Goal: Task Accomplishment & Management: Manage account settings

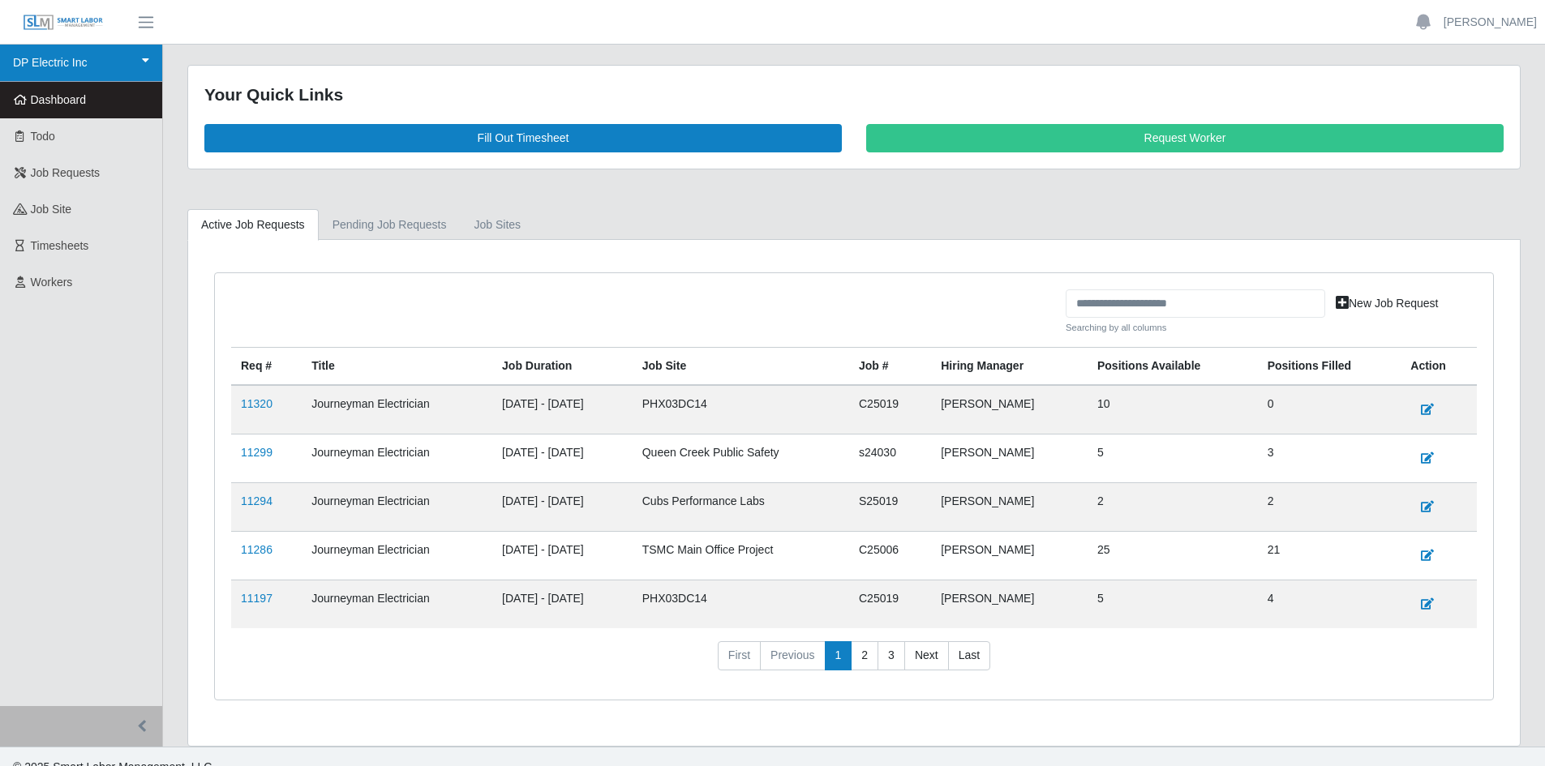
click at [85, 66] on link "DP Electric Inc" at bounding box center [81, 63] width 162 height 37
click at [143, 19] on span "button" at bounding box center [145, 22] width 21 height 19
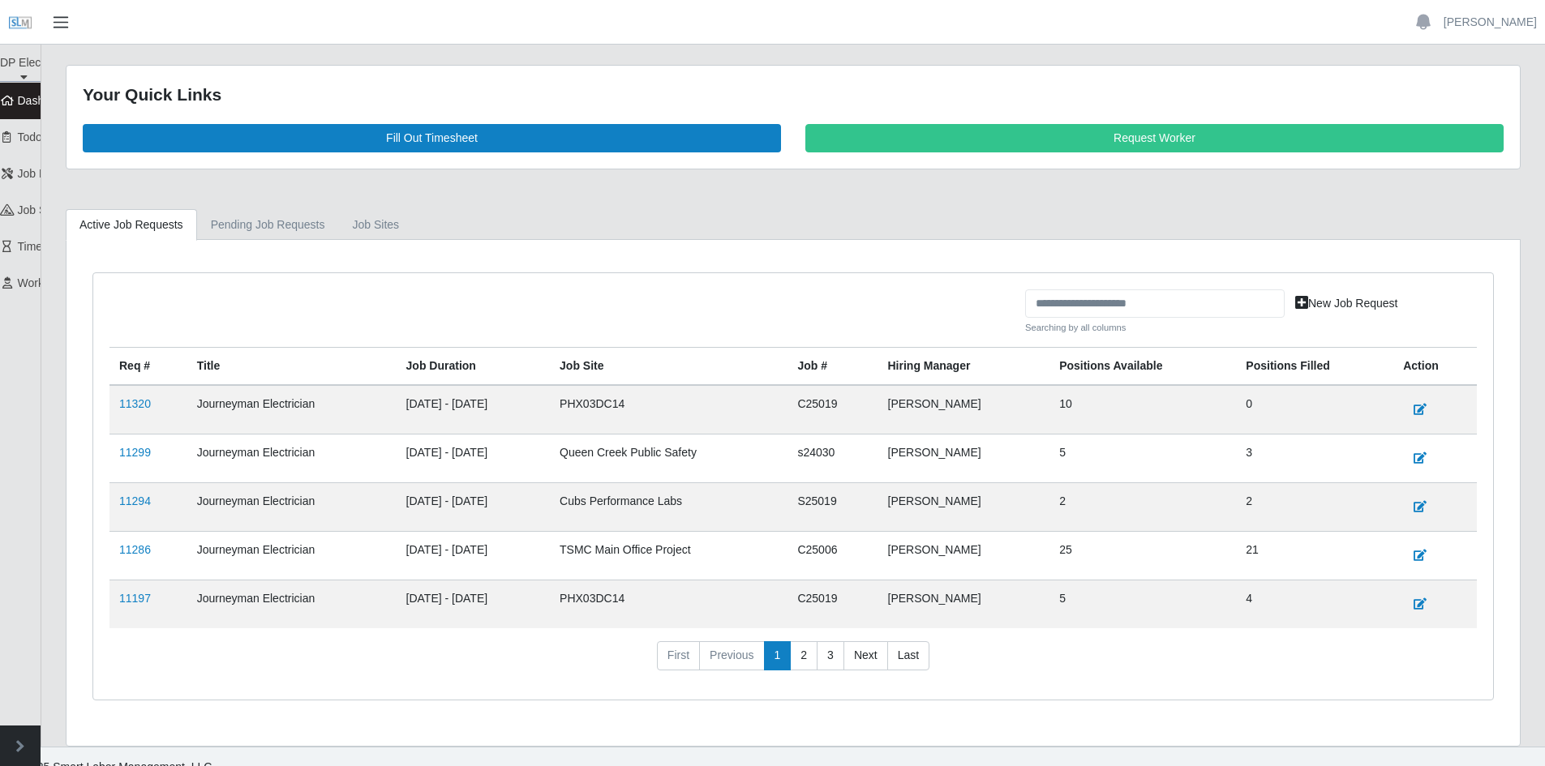
click at [66, 28] on span "button" at bounding box center [60, 22] width 21 height 19
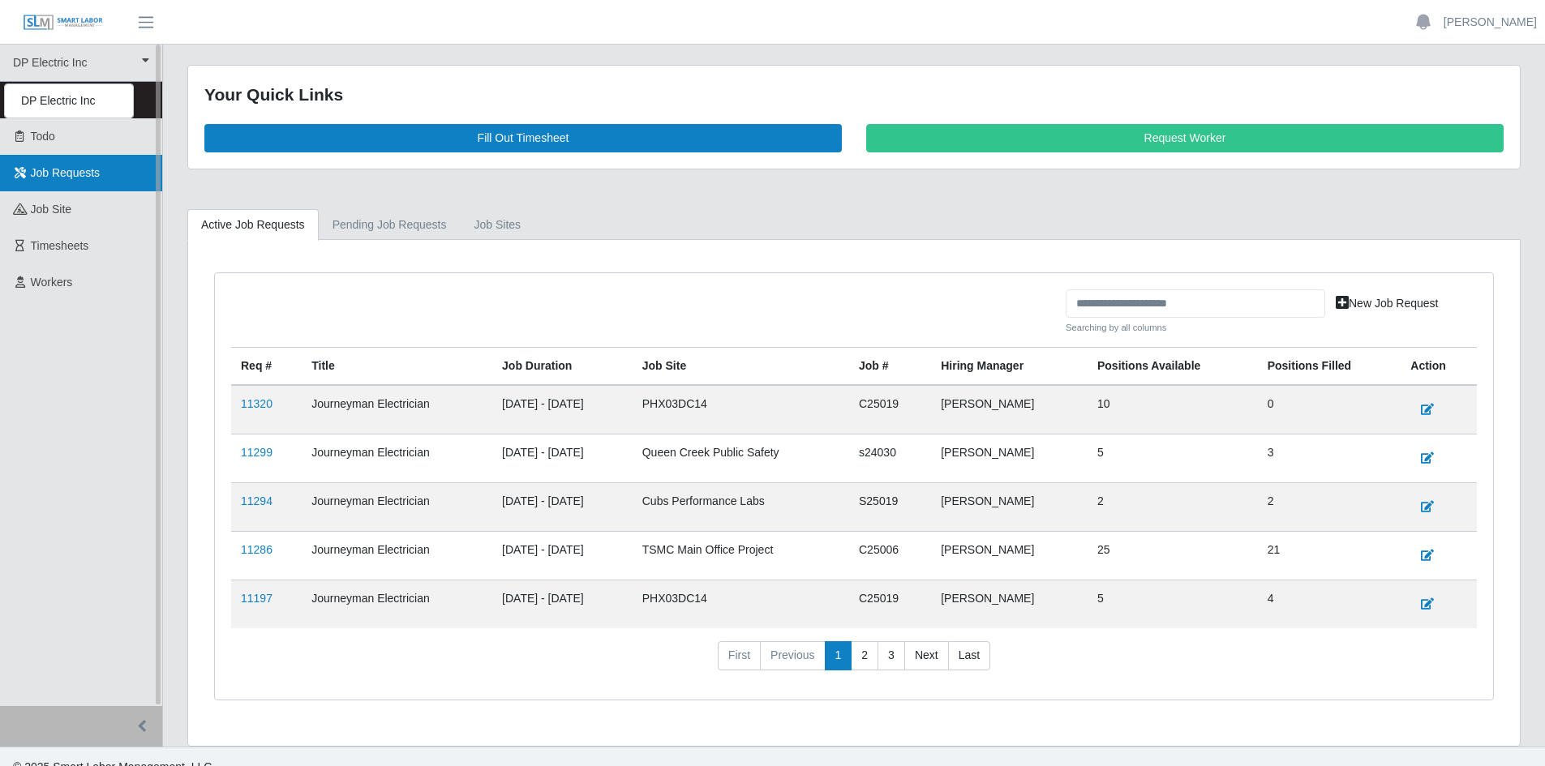
click at [66, 179] on span "Job Requests" at bounding box center [66, 172] width 70 height 13
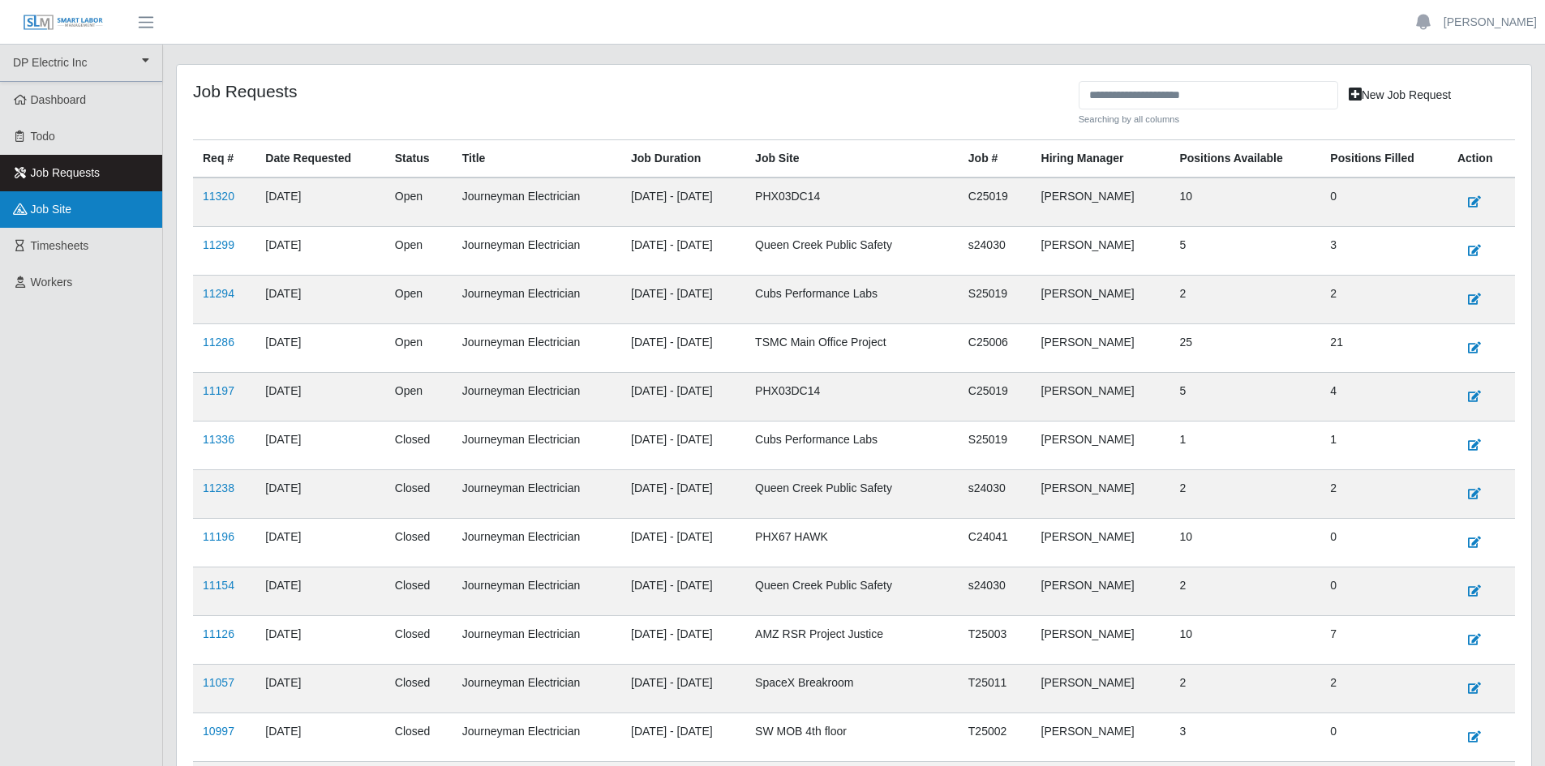
click at [61, 208] on span "job site" at bounding box center [51, 209] width 41 height 13
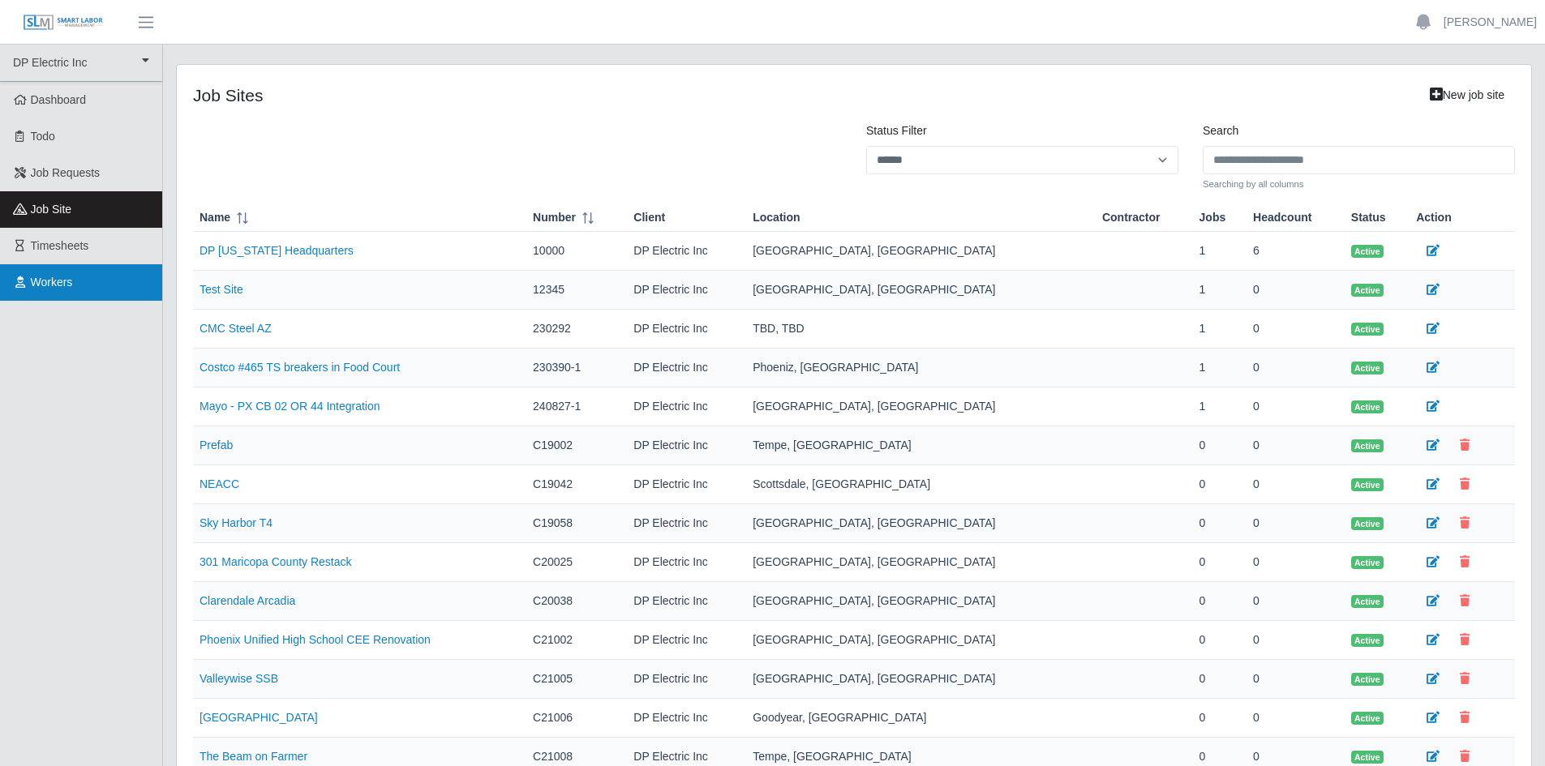
click at [69, 277] on span "Workers" at bounding box center [52, 282] width 42 height 13
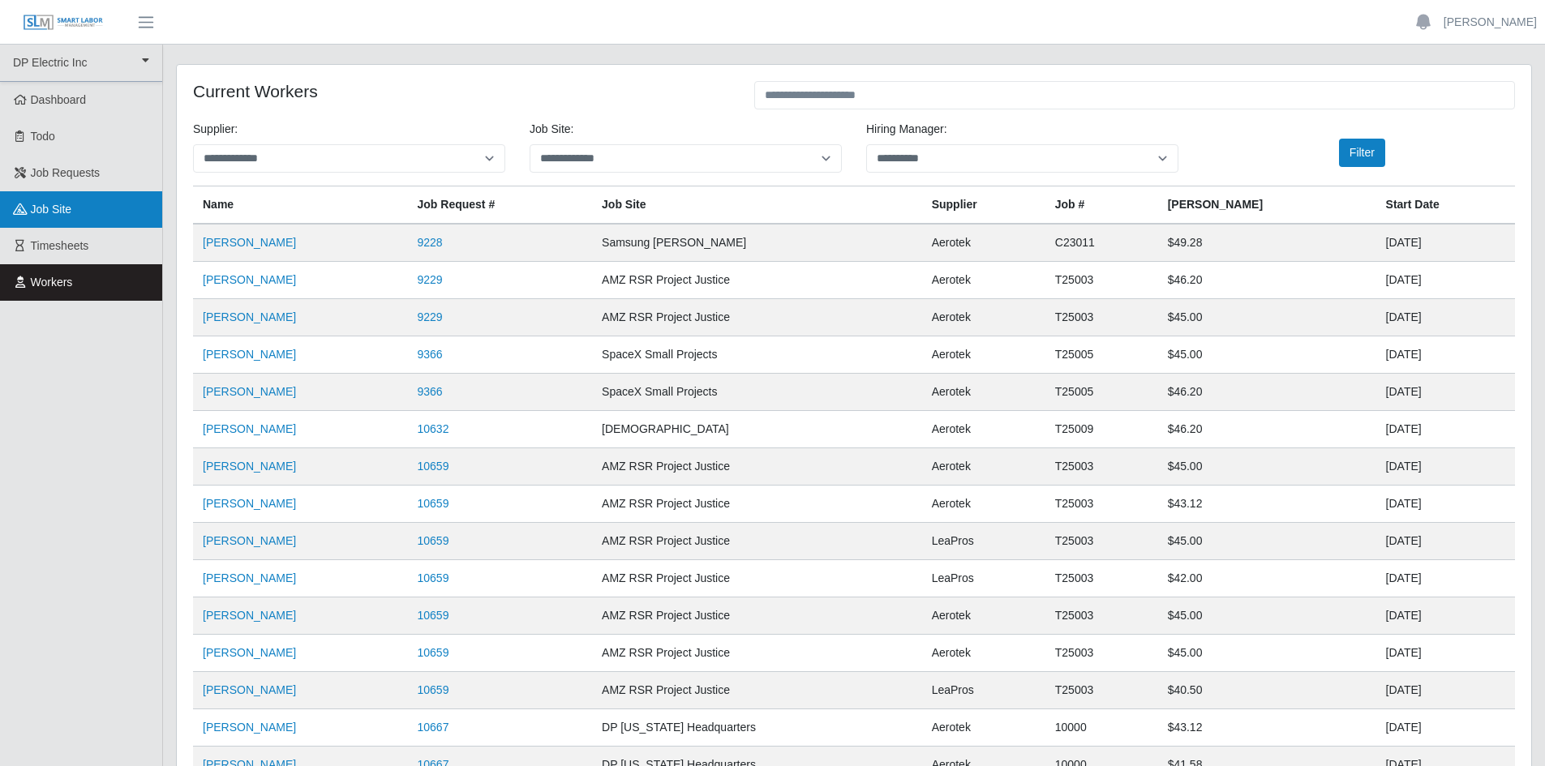
click at [77, 221] on link "job site" at bounding box center [81, 209] width 162 height 36
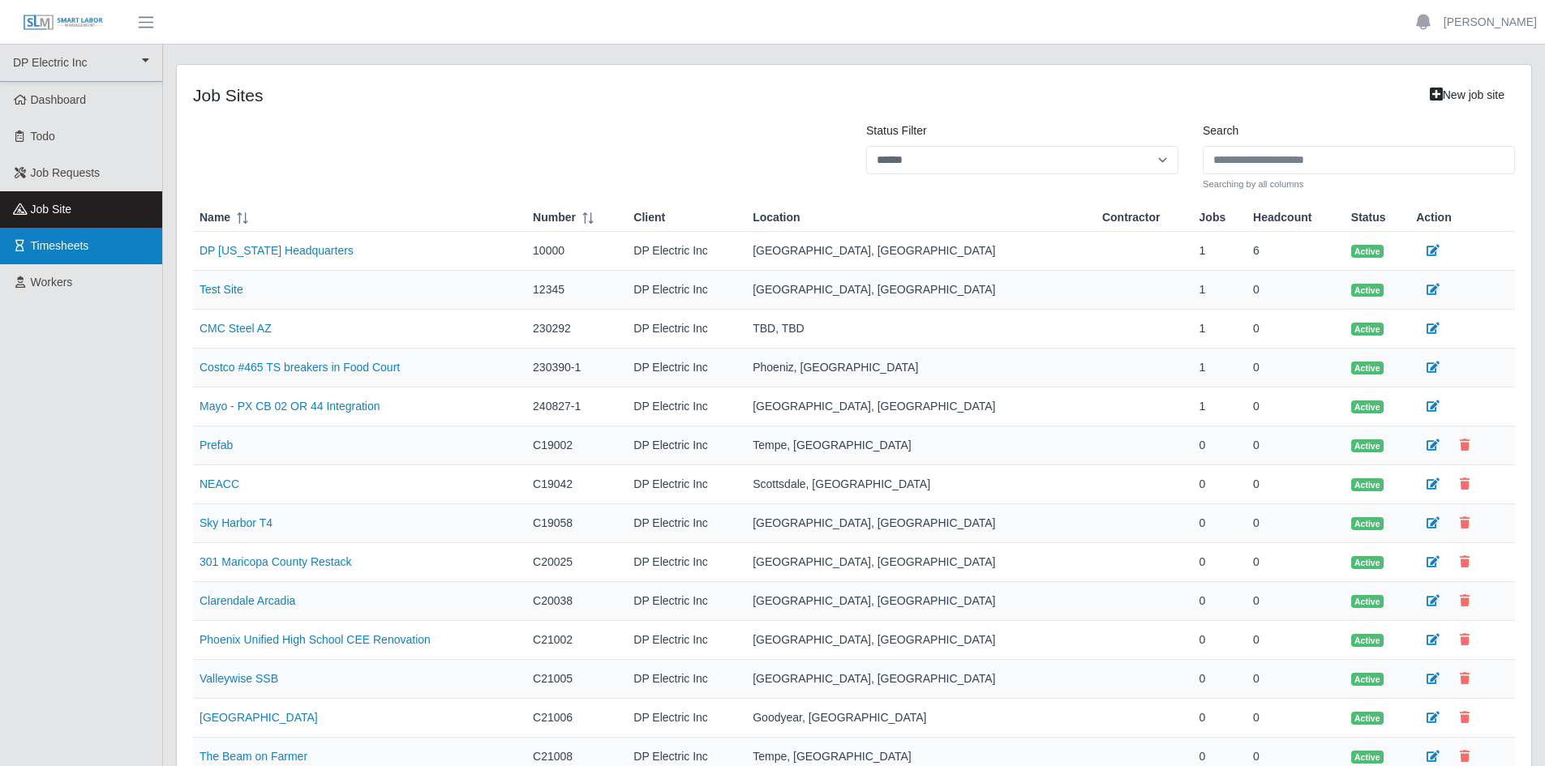
click at [79, 243] on span "Timesheets" at bounding box center [60, 245] width 58 height 13
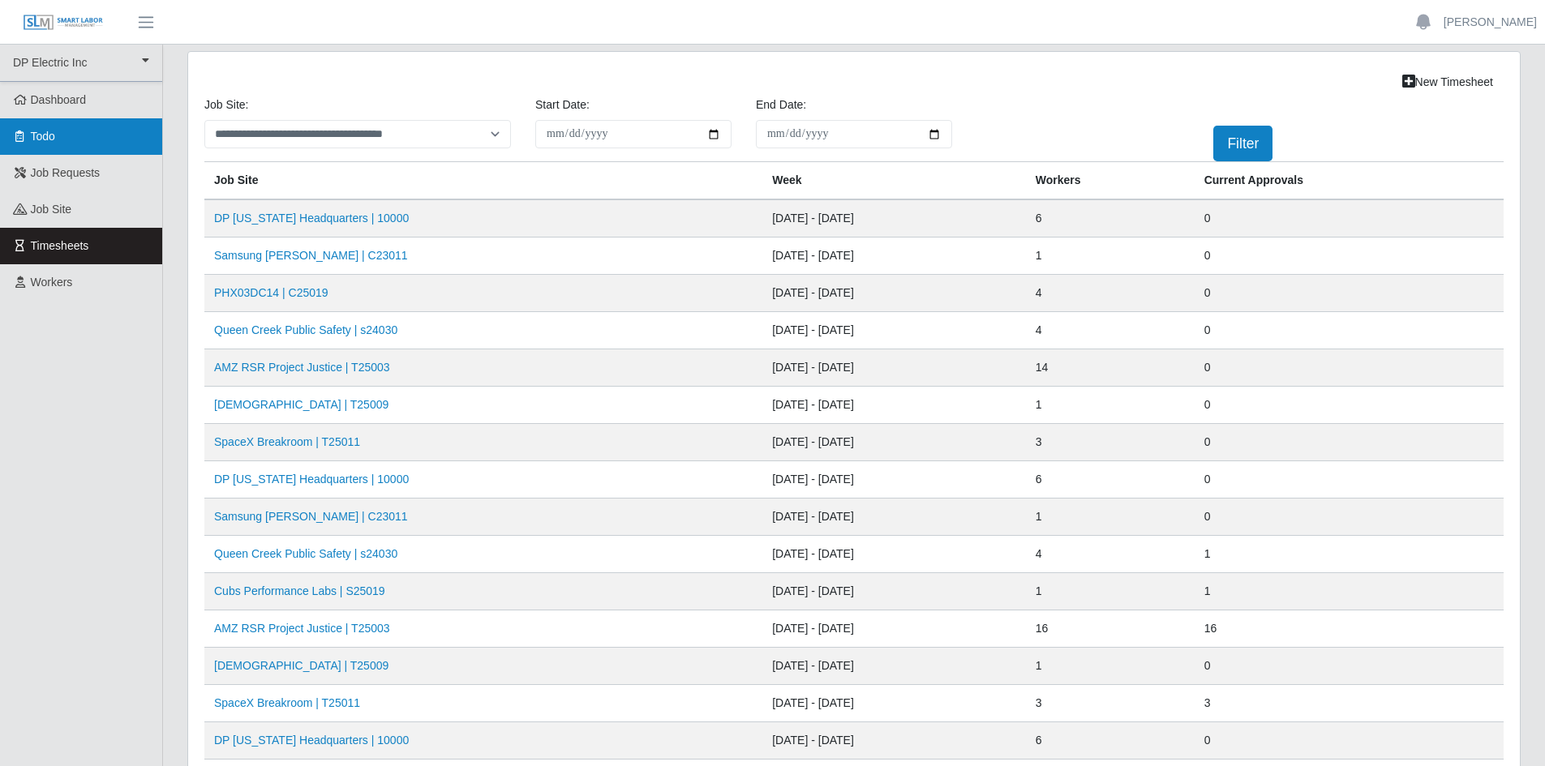
click at [81, 143] on link "Todo" at bounding box center [81, 136] width 162 height 36
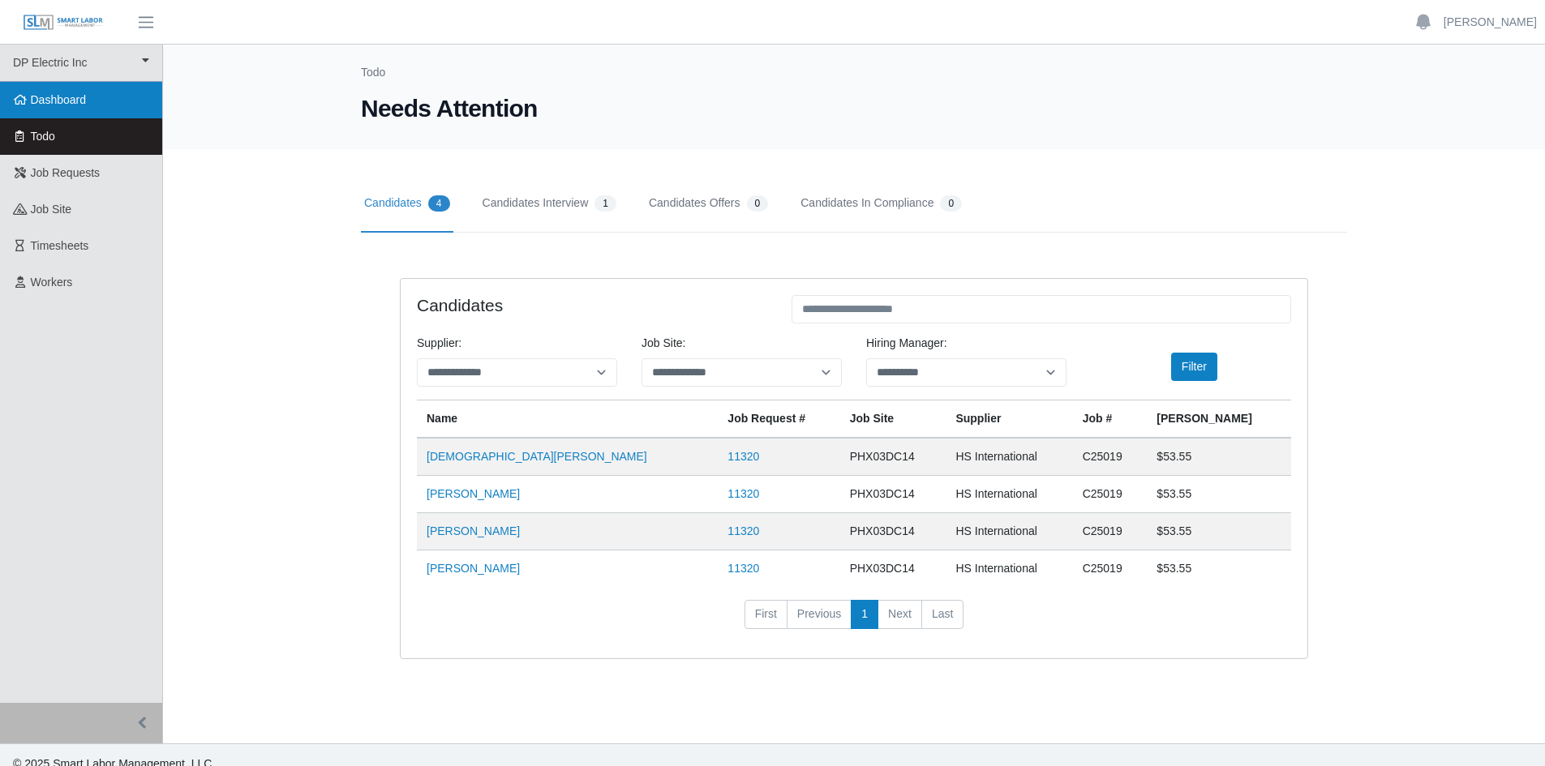
click at [105, 92] on link "Dashboard" at bounding box center [81, 100] width 162 height 36
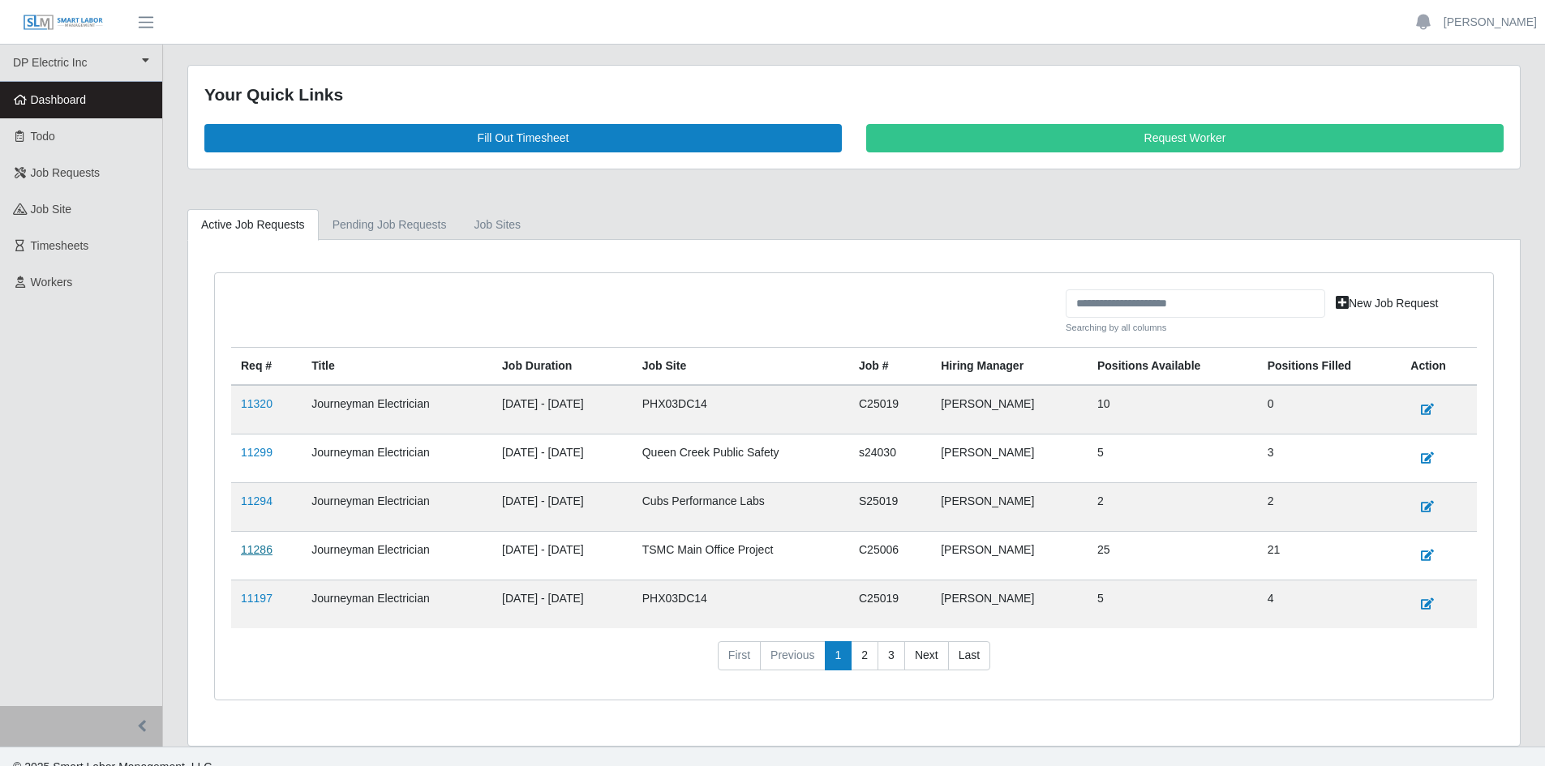
click at [254, 551] on link "11286" at bounding box center [257, 549] width 32 height 13
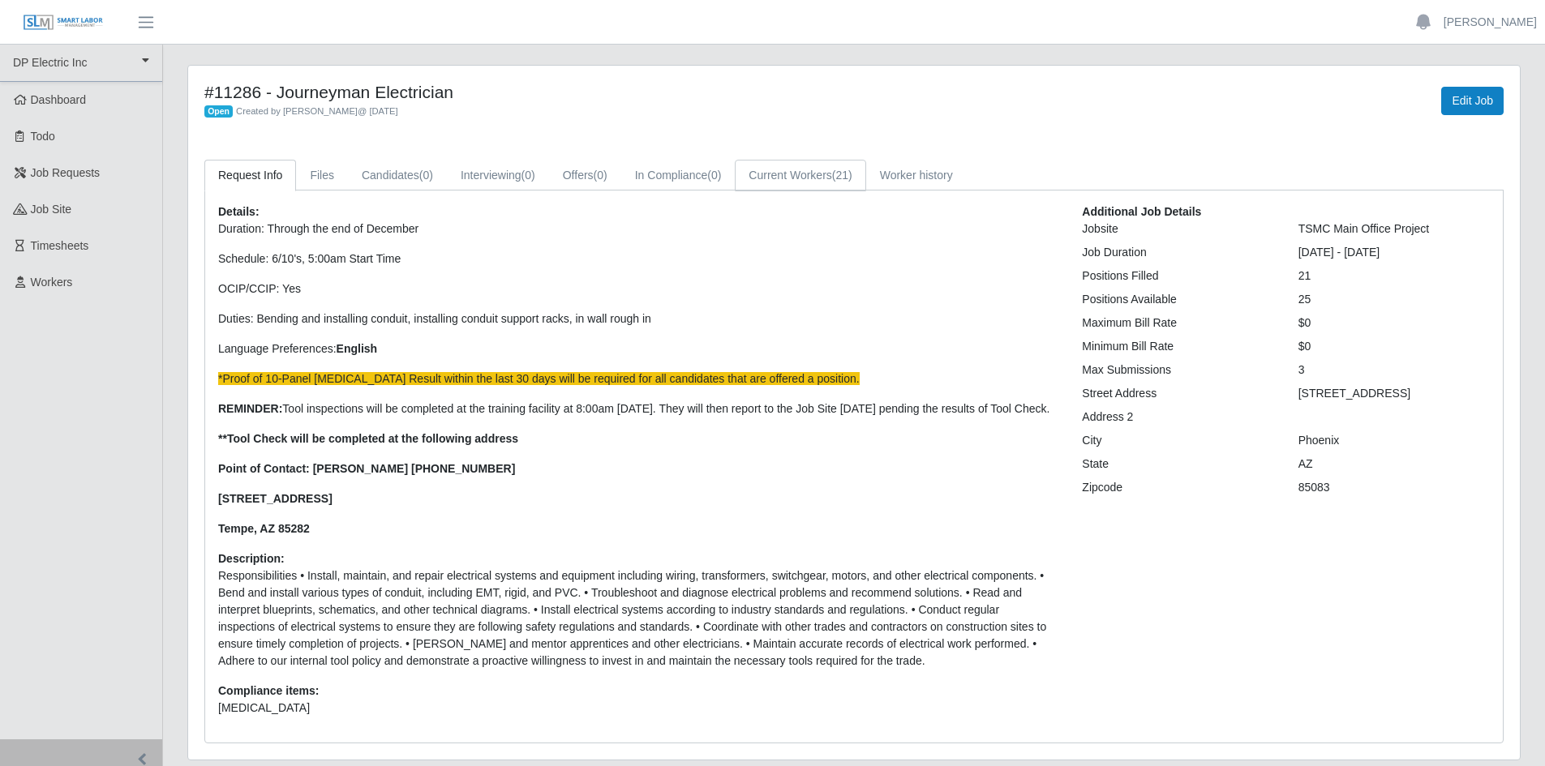
click at [779, 178] on link "Current Workers (21)" at bounding box center [800, 176] width 131 height 32
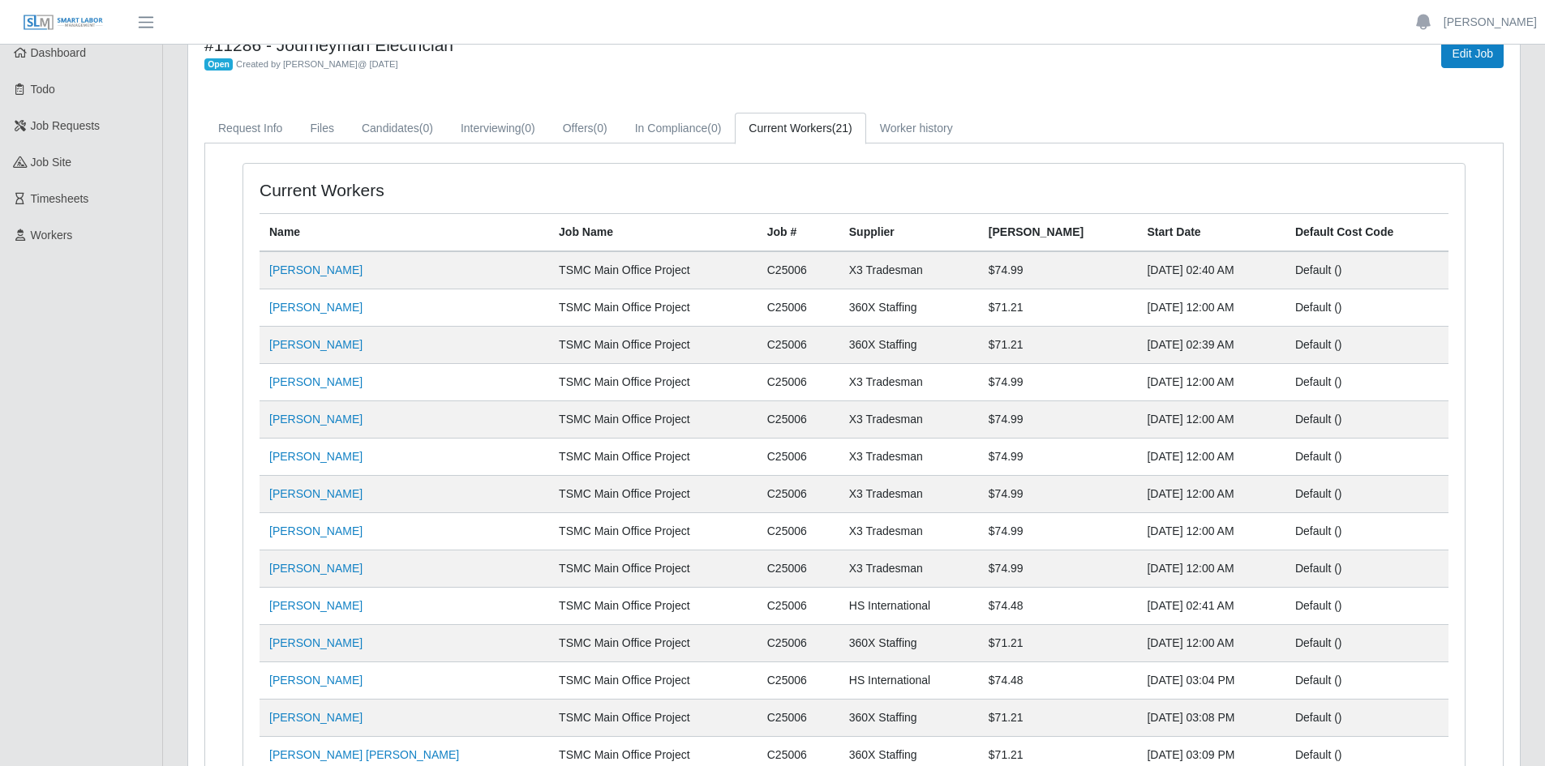
scroll to position [31, 0]
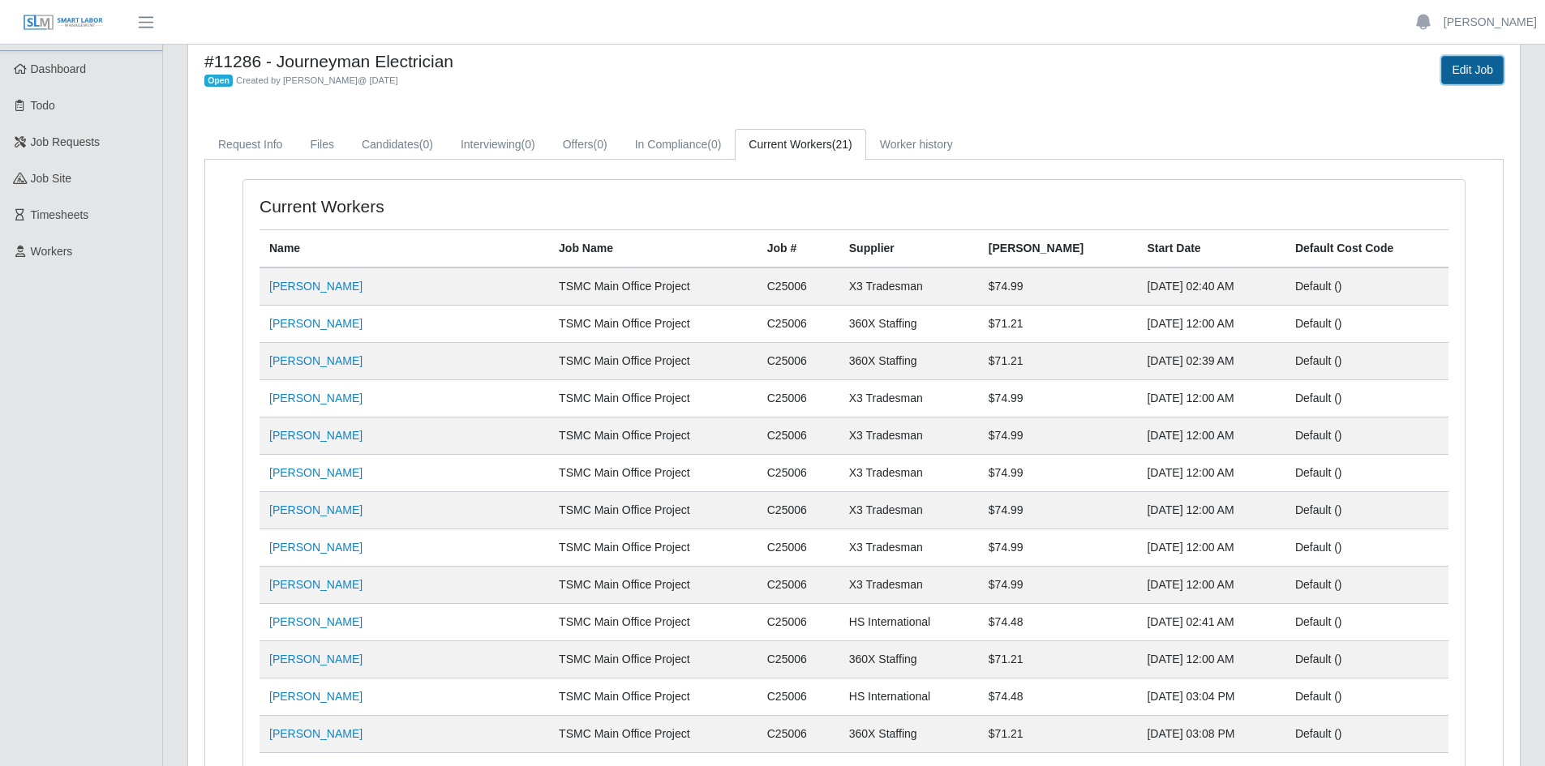
click at [1466, 72] on link "Edit Job" at bounding box center [1472, 70] width 62 height 28
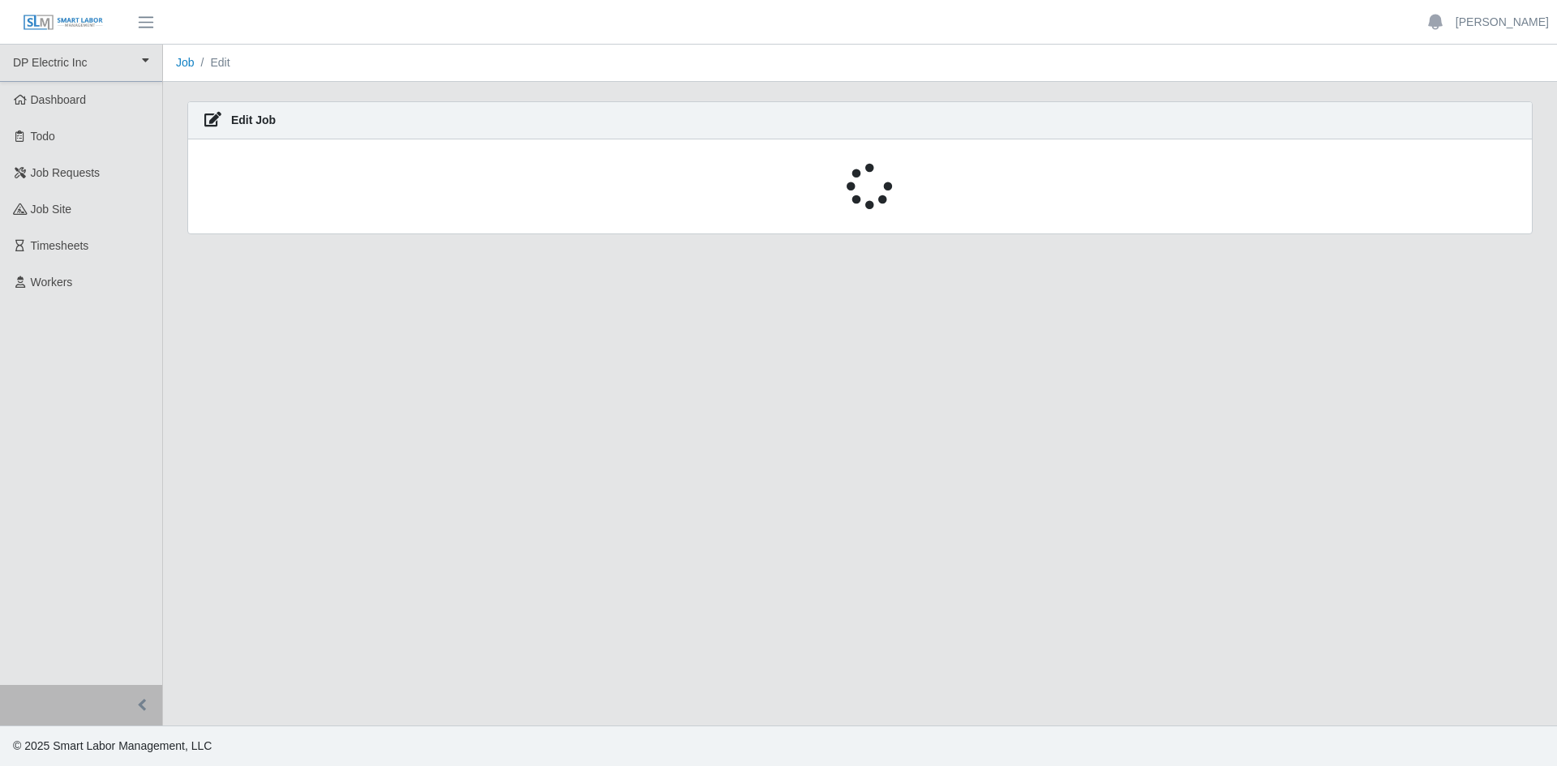
select select "****"
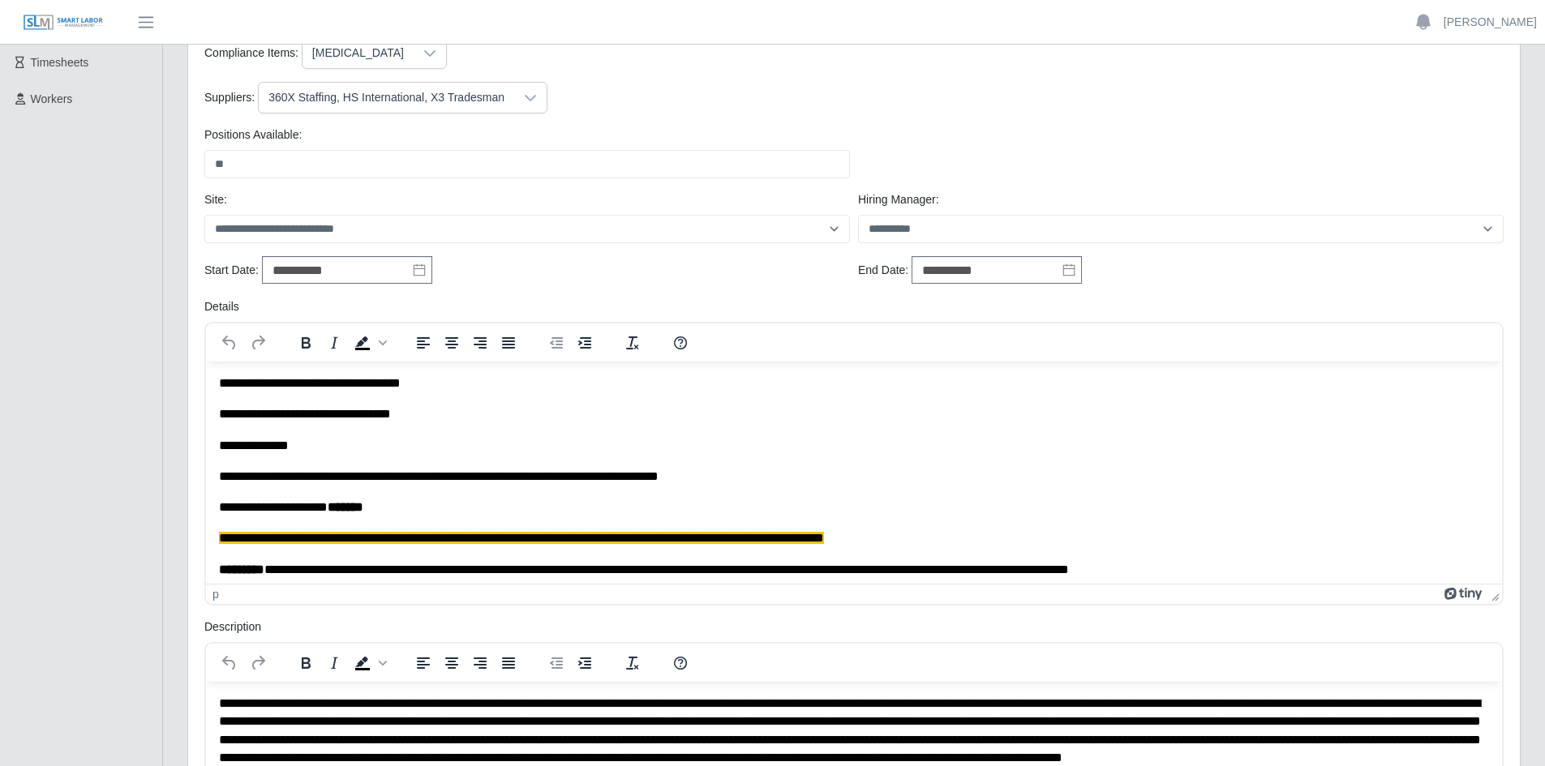
scroll to position [324, 0]
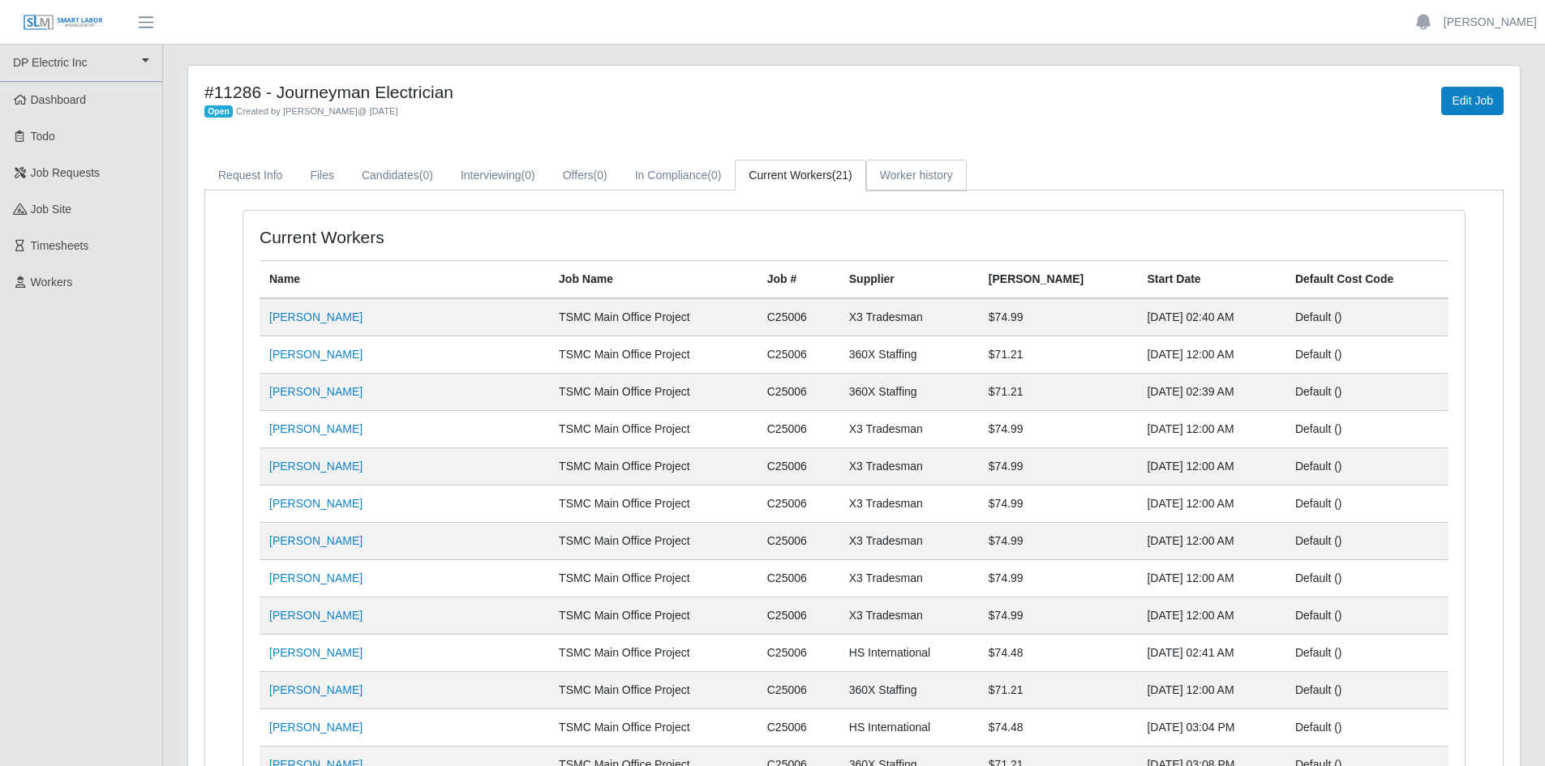
click at [913, 177] on link "Worker history" at bounding box center [916, 176] width 101 height 32
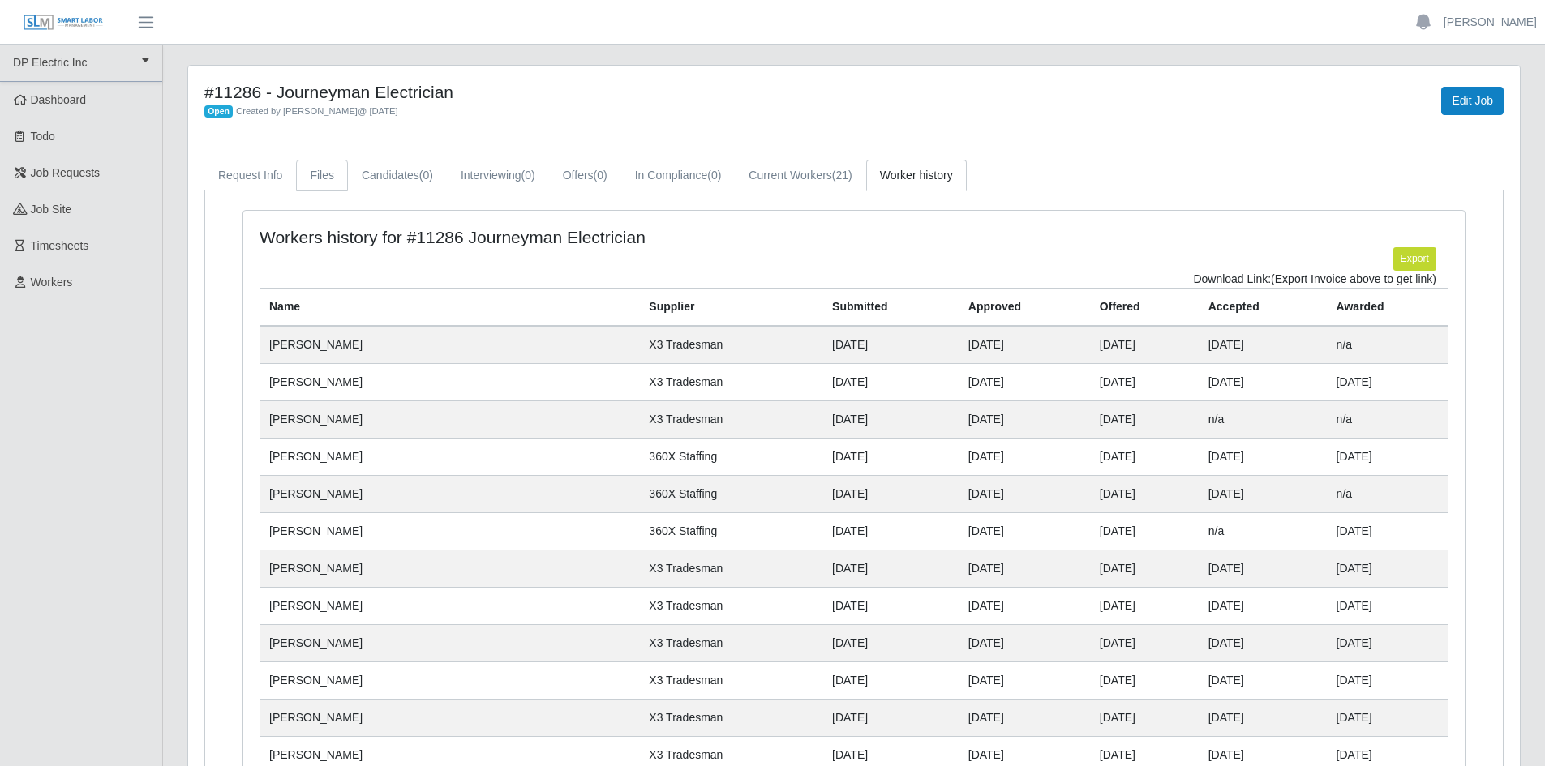
click at [334, 185] on link "Files" at bounding box center [322, 176] width 52 height 32
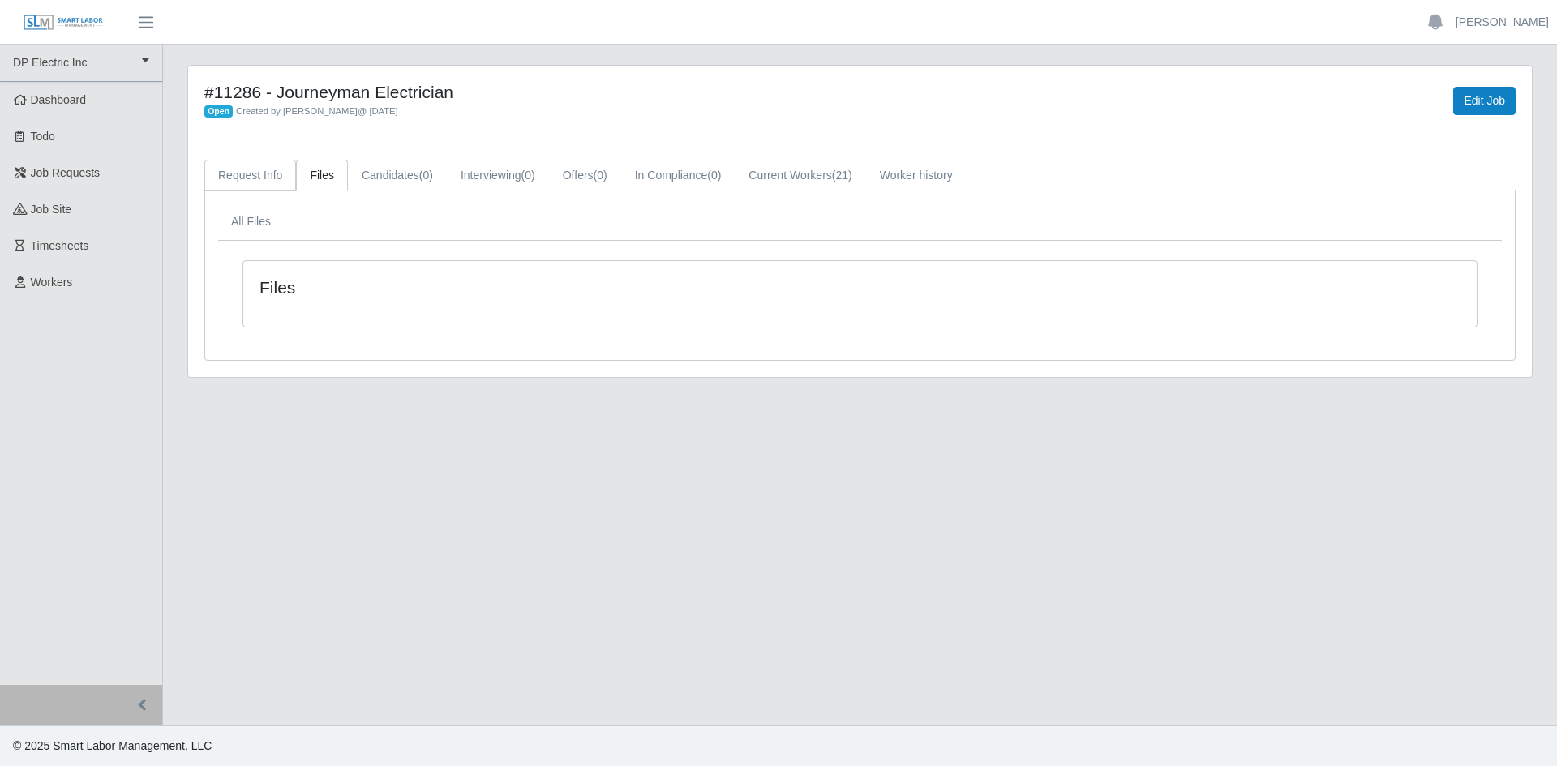
click at [270, 170] on link "Request Info" at bounding box center [250, 176] width 92 height 32
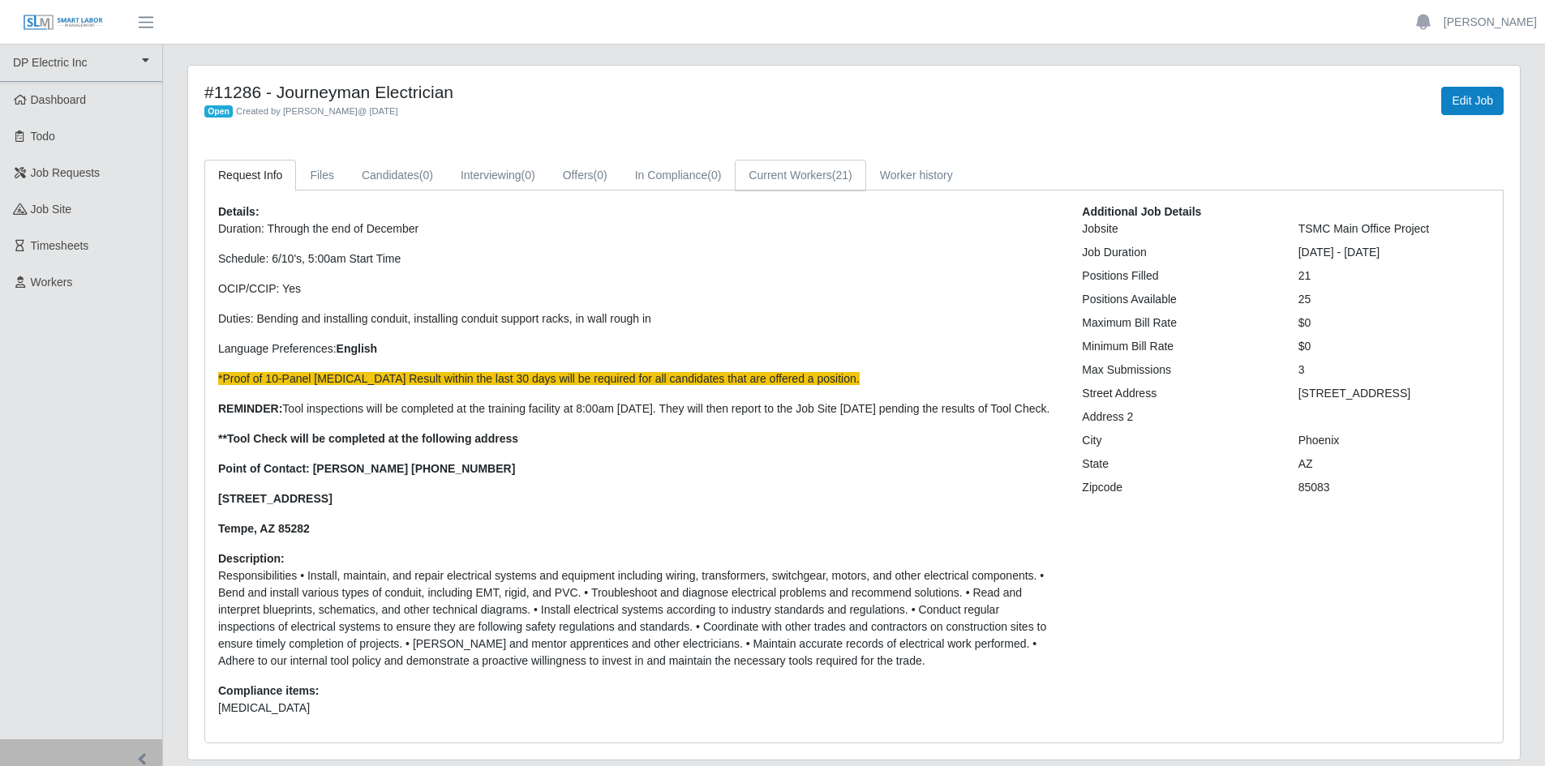
click at [769, 174] on link "Current Workers (21)" at bounding box center [800, 176] width 131 height 32
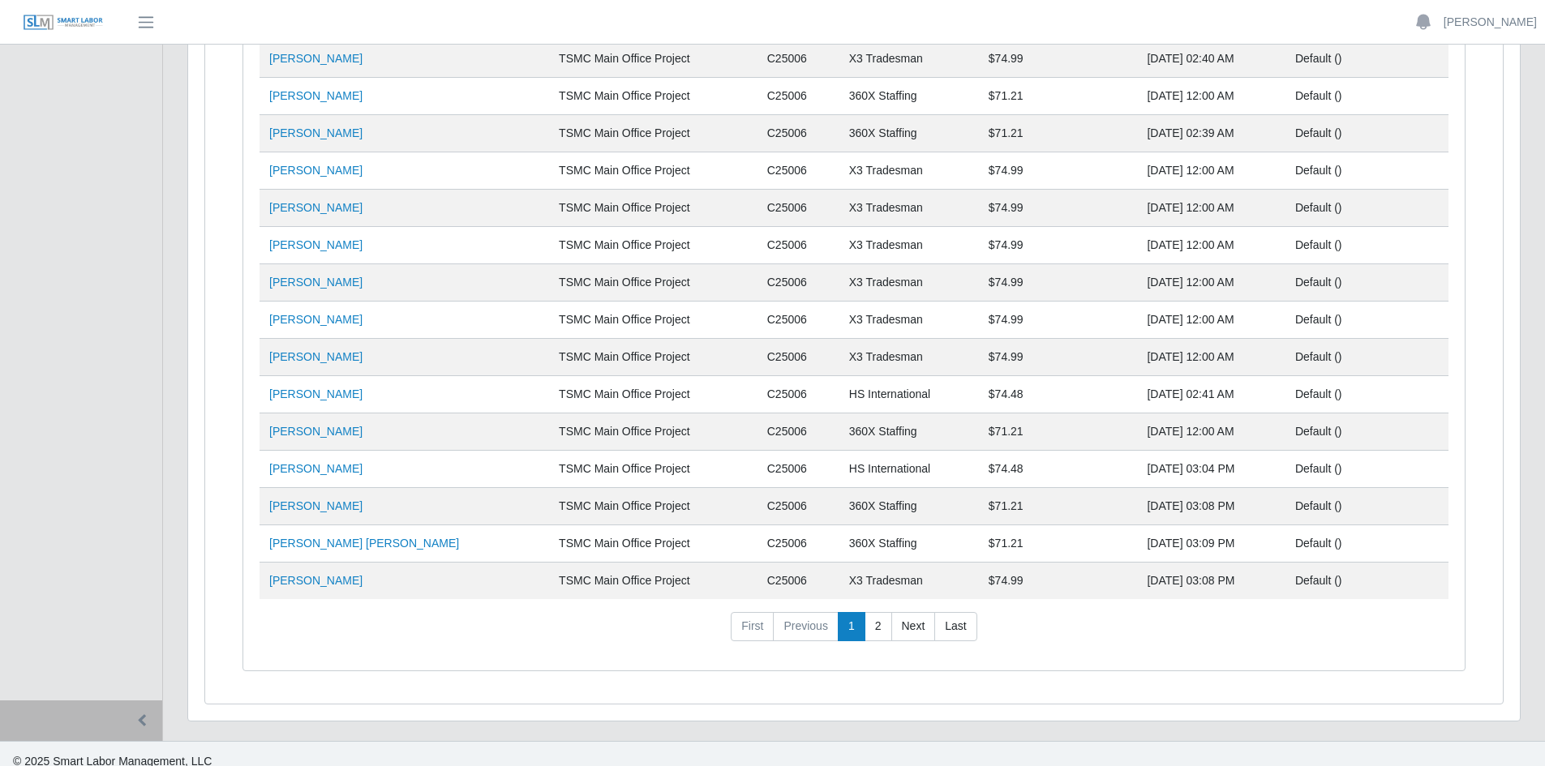
scroll to position [274, 0]
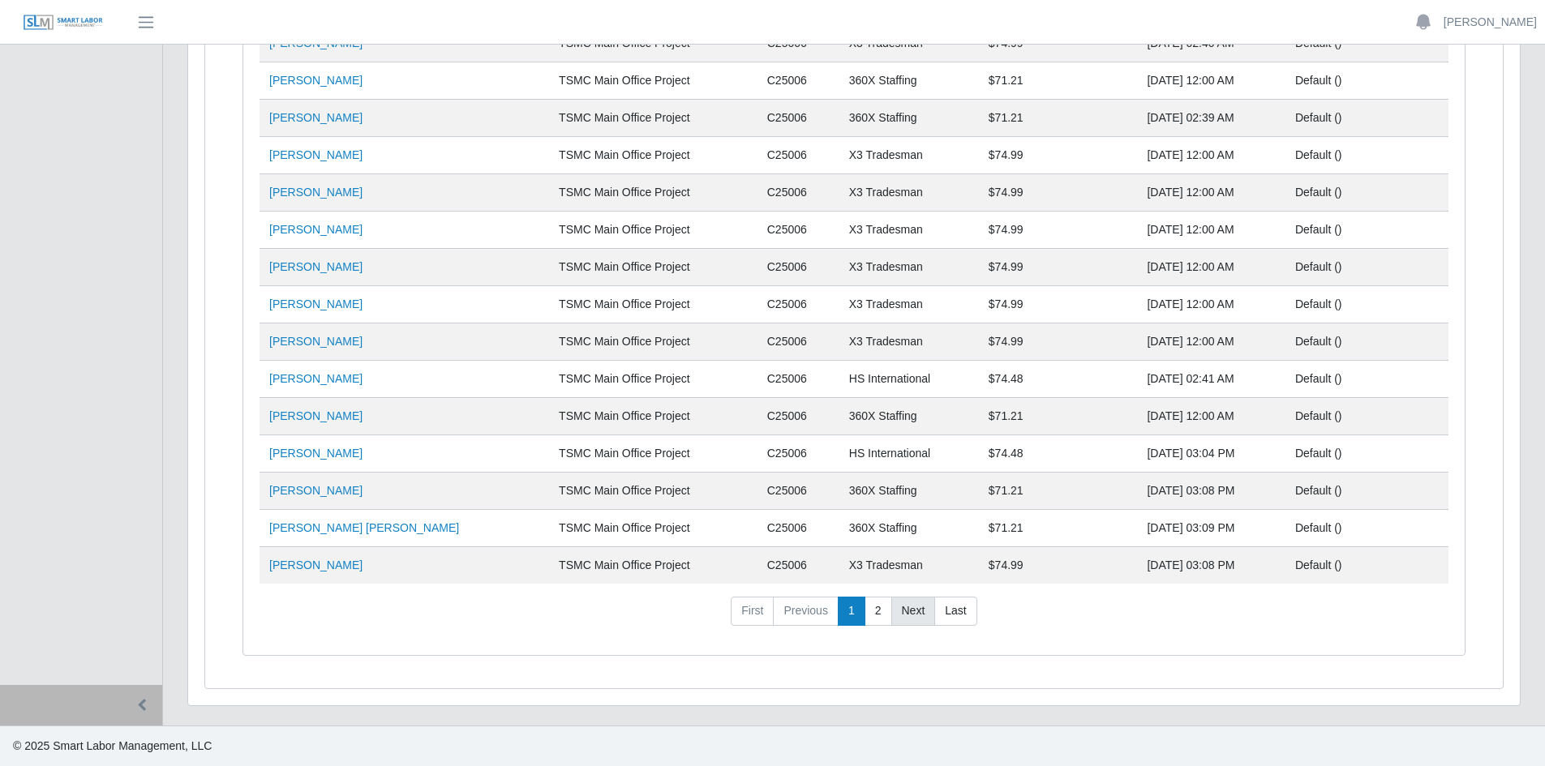
click at [920, 612] on link "Next" at bounding box center [913, 611] width 45 height 29
click at [755, 616] on link "First" at bounding box center [752, 611] width 43 height 29
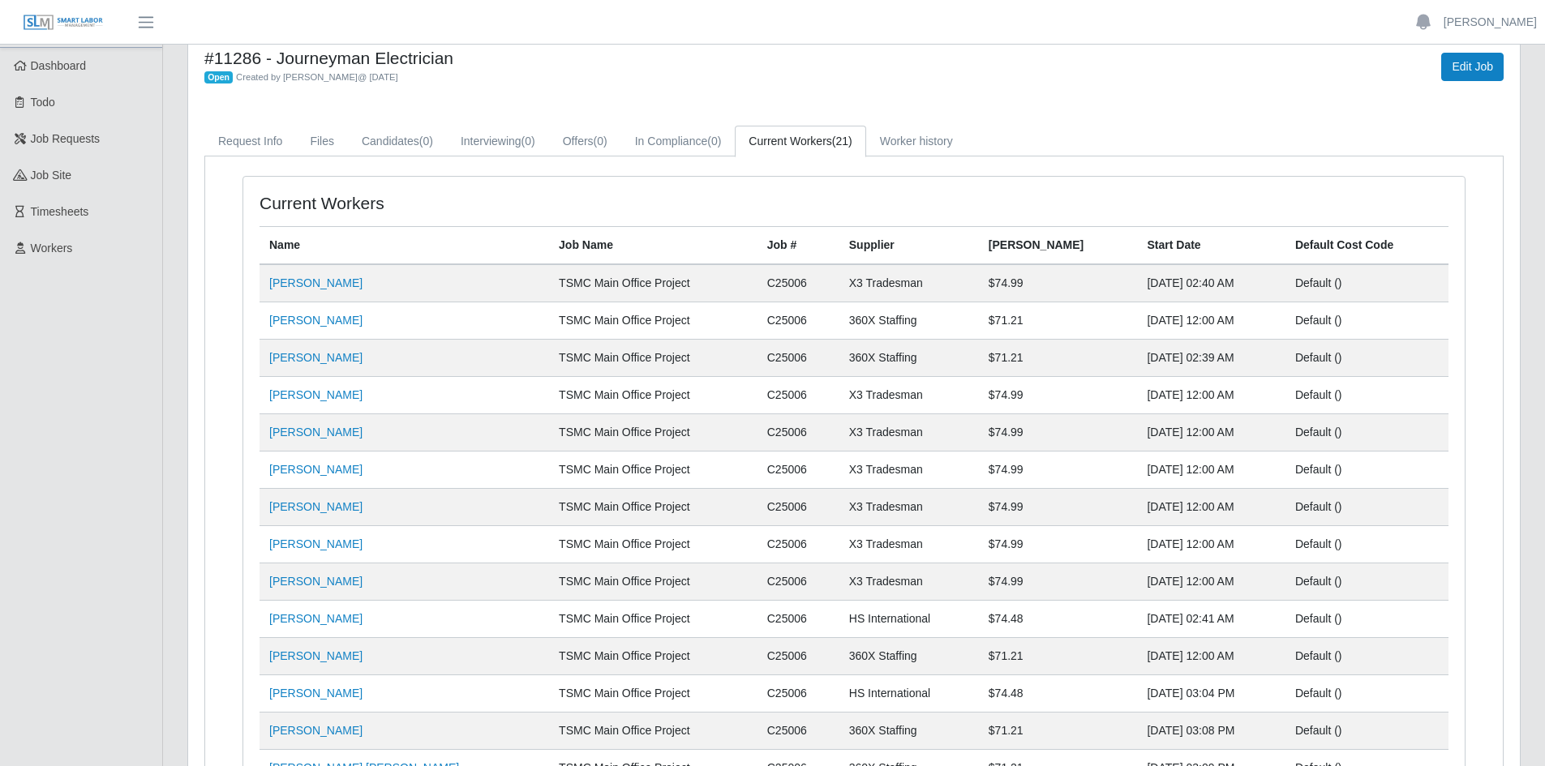
scroll to position [0, 0]
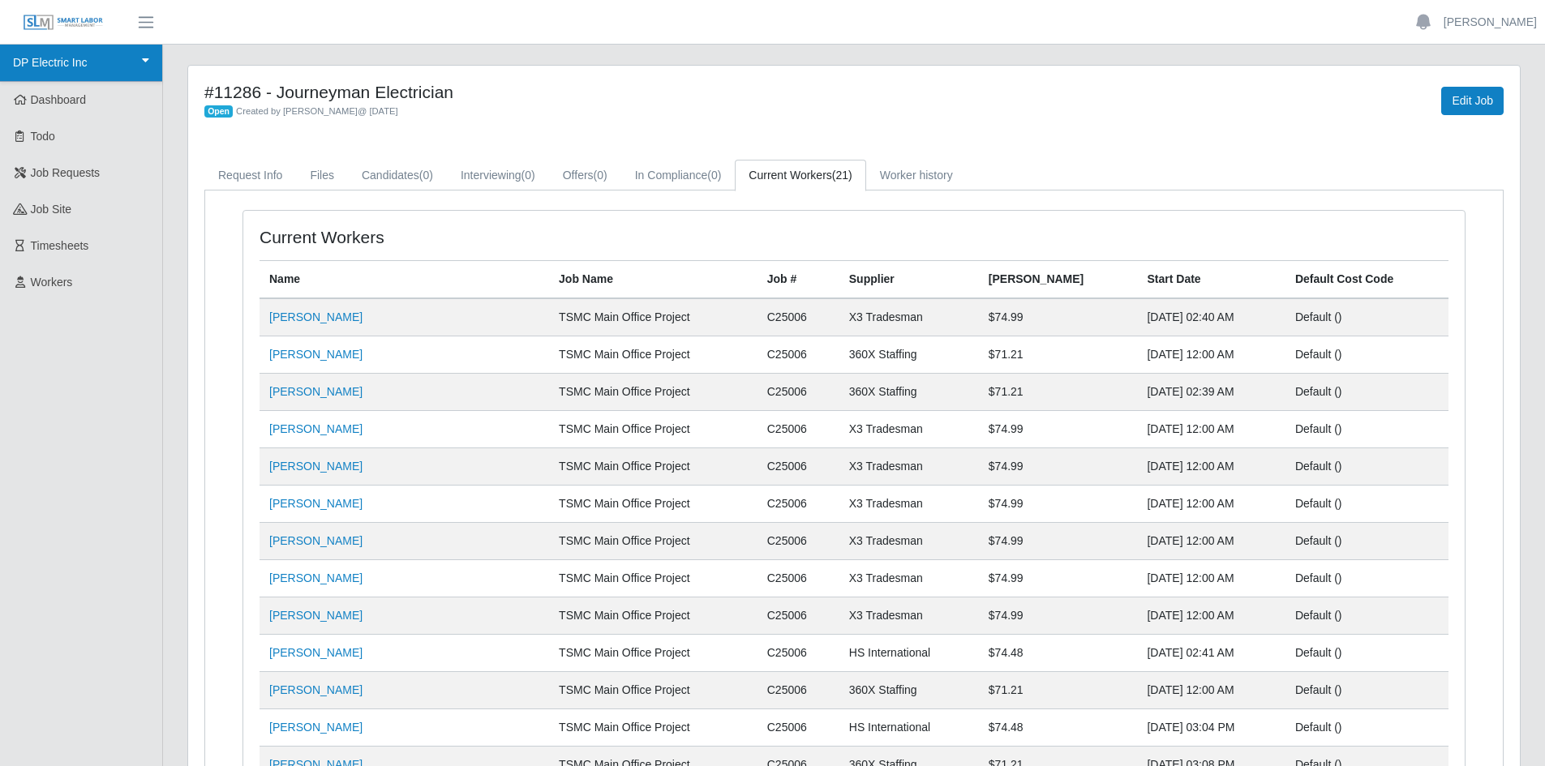
click at [140, 66] on link "DP Electric Inc" at bounding box center [81, 63] width 162 height 37
click at [157, 20] on span "button" at bounding box center [145, 22] width 21 height 19
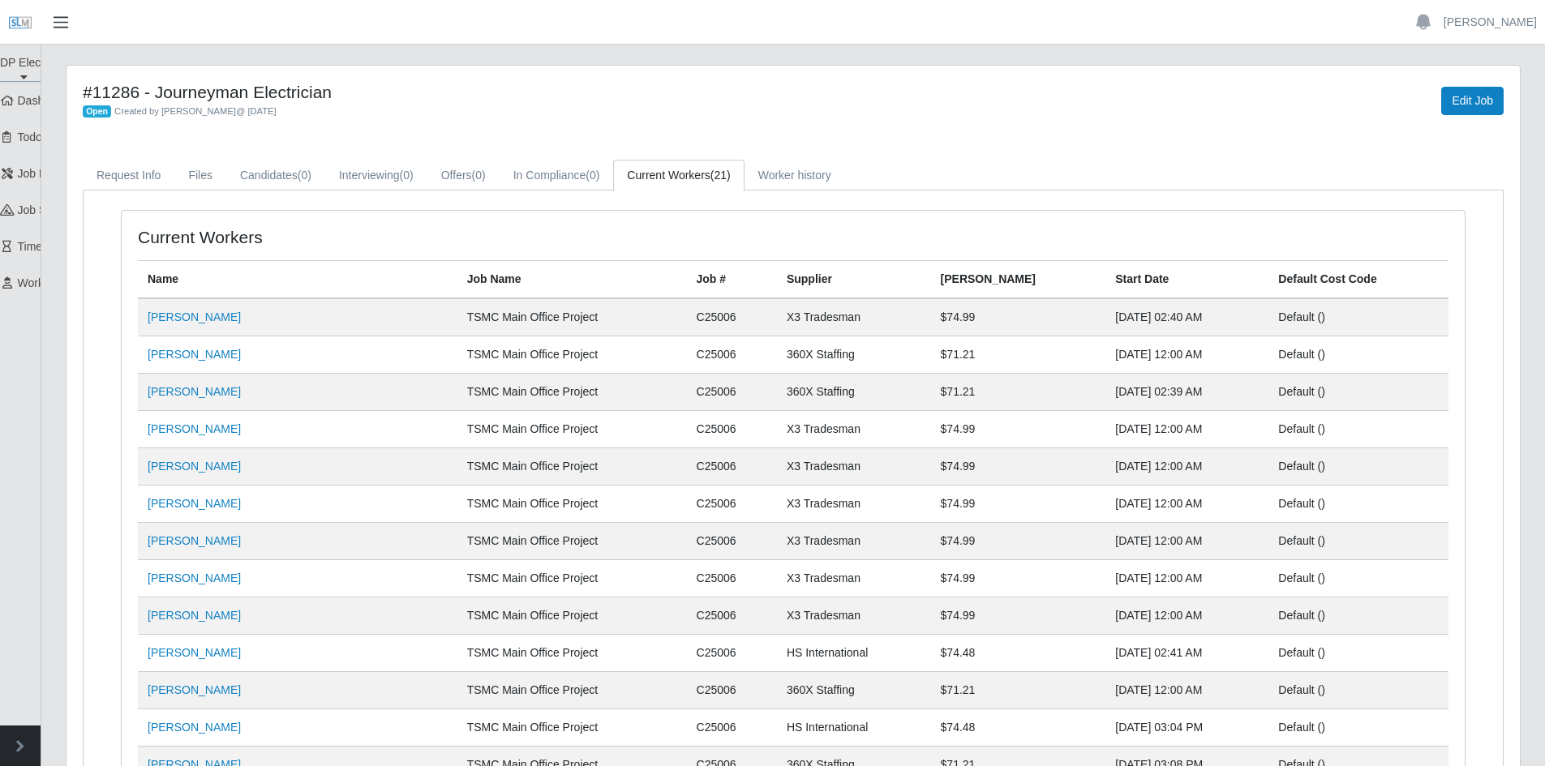
click at [62, 24] on span "button" at bounding box center [60, 22] width 21 height 19
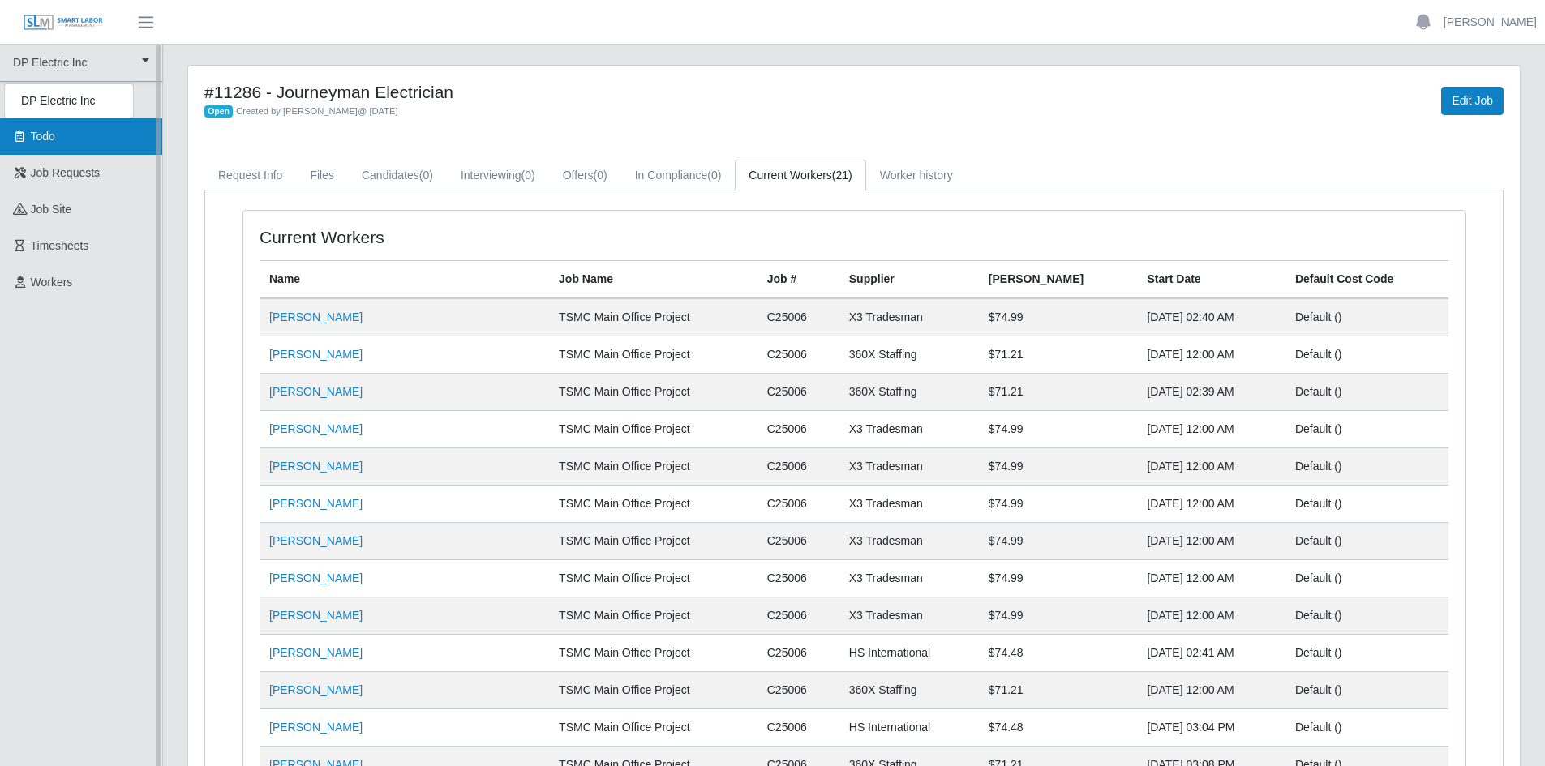
click at [52, 138] on span "Todo" at bounding box center [43, 136] width 24 height 13
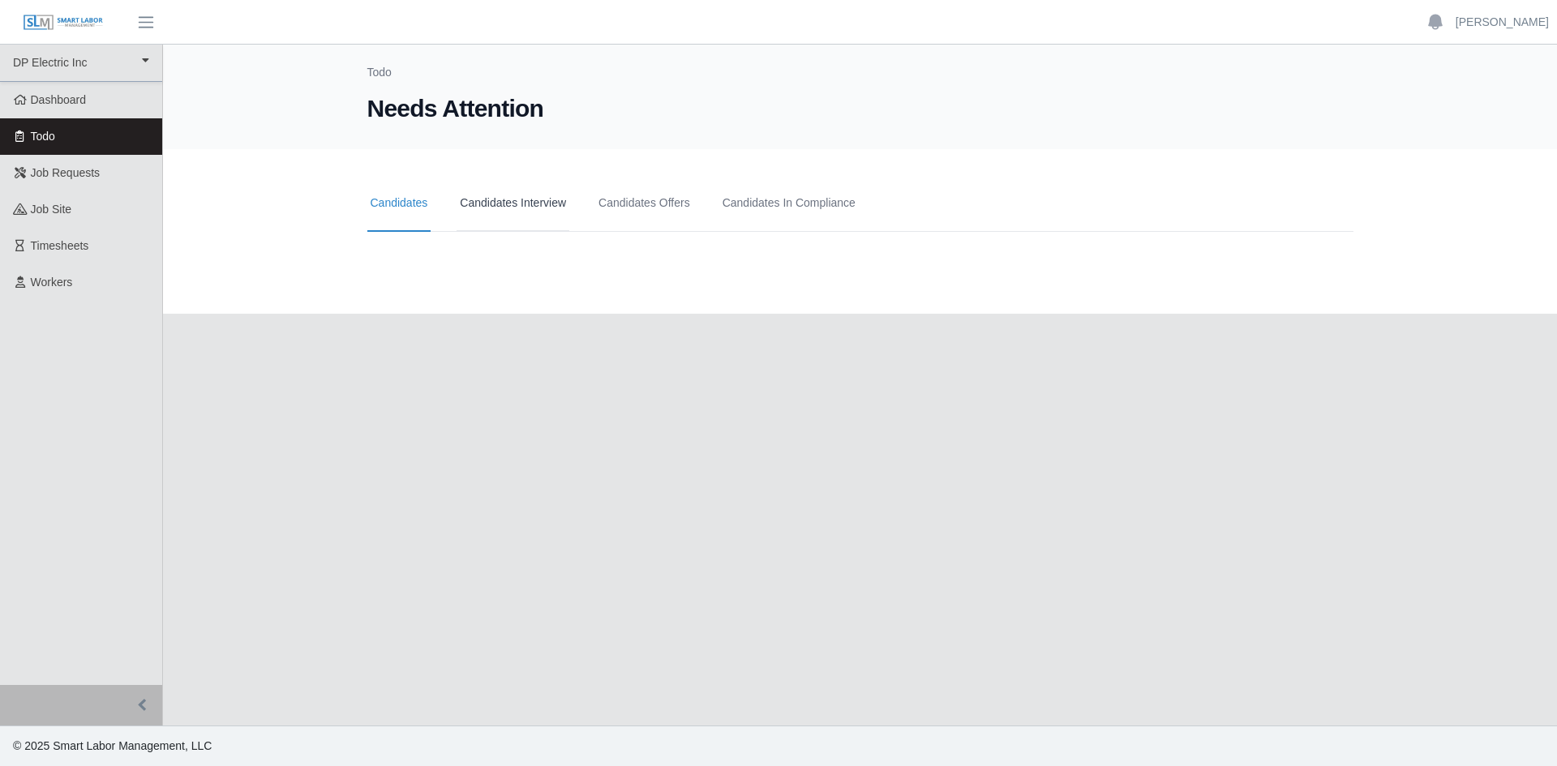
drag, startPoint x: 503, startPoint y: 205, endPoint x: 519, endPoint y: 205, distance: 16.2
click at [504, 205] on link "Candidates Interview" at bounding box center [513, 203] width 113 height 57
drag, startPoint x: 659, startPoint y: 202, endPoint x: 696, endPoint y: 213, distance: 38.2
click at [660, 203] on link "Candidates Offers" at bounding box center [644, 203] width 98 height 57
click at [800, 207] on link "Candidates In Compliance" at bounding box center [788, 203] width 139 height 57
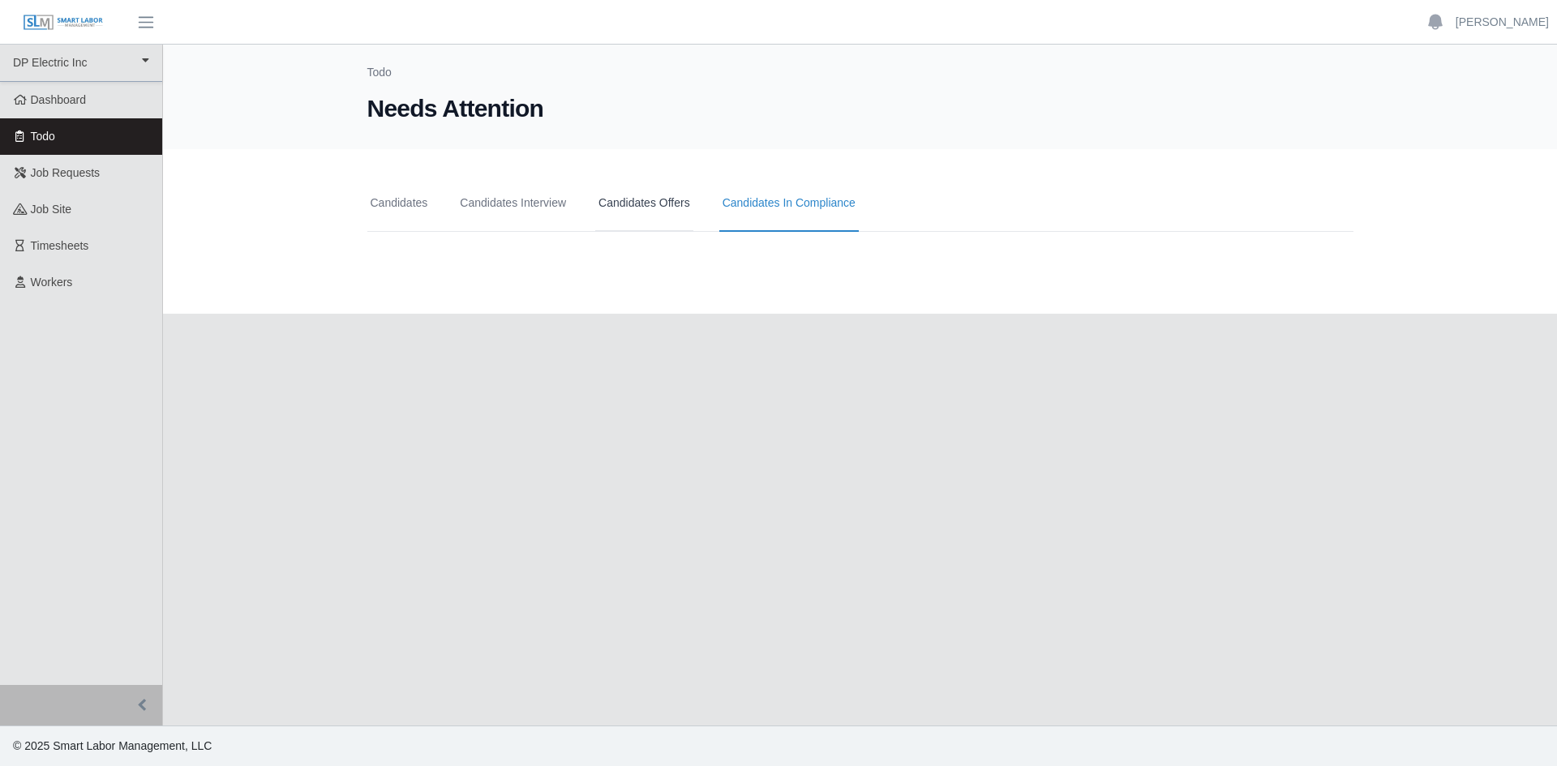
click at [682, 206] on link "Candidates Offers" at bounding box center [644, 203] width 98 height 57
click at [43, 169] on span "Job Requests" at bounding box center [66, 172] width 70 height 13
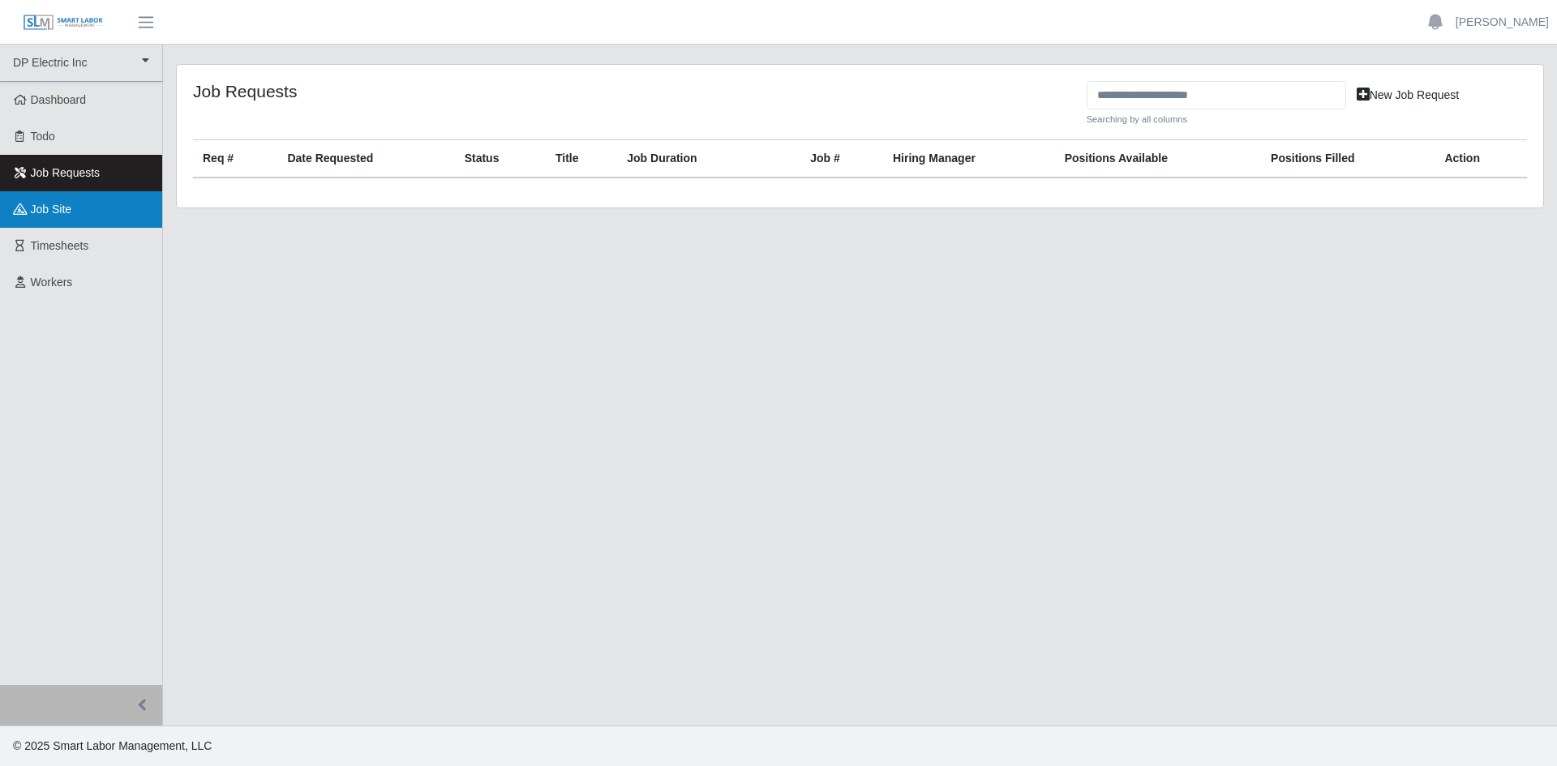
click at [70, 199] on link "job site" at bounding box center [81, 209] width 162 height 36
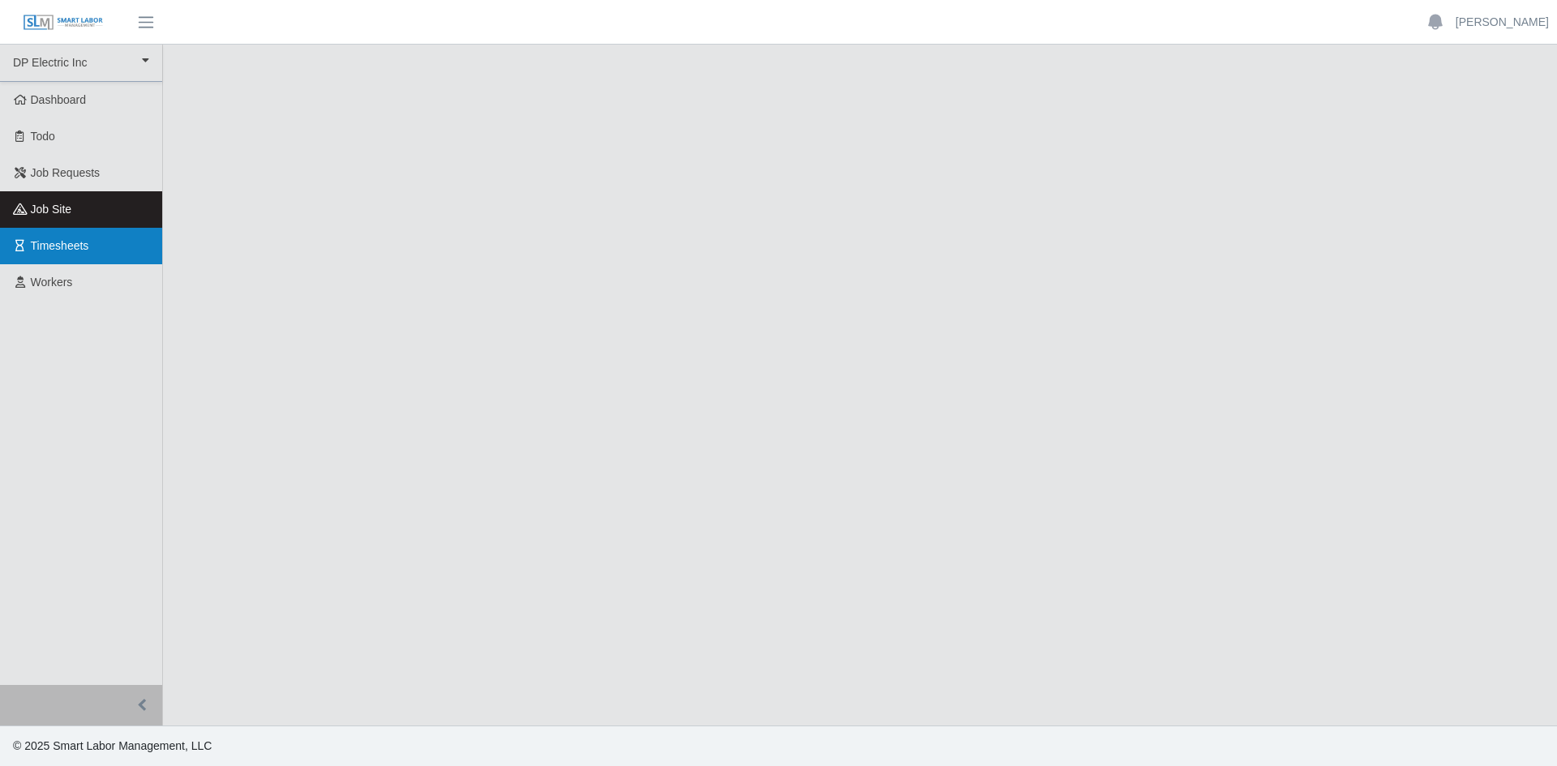
click at [92, 247] on link "Timesheets" at bounding box center [81, 246] width 162 height 36
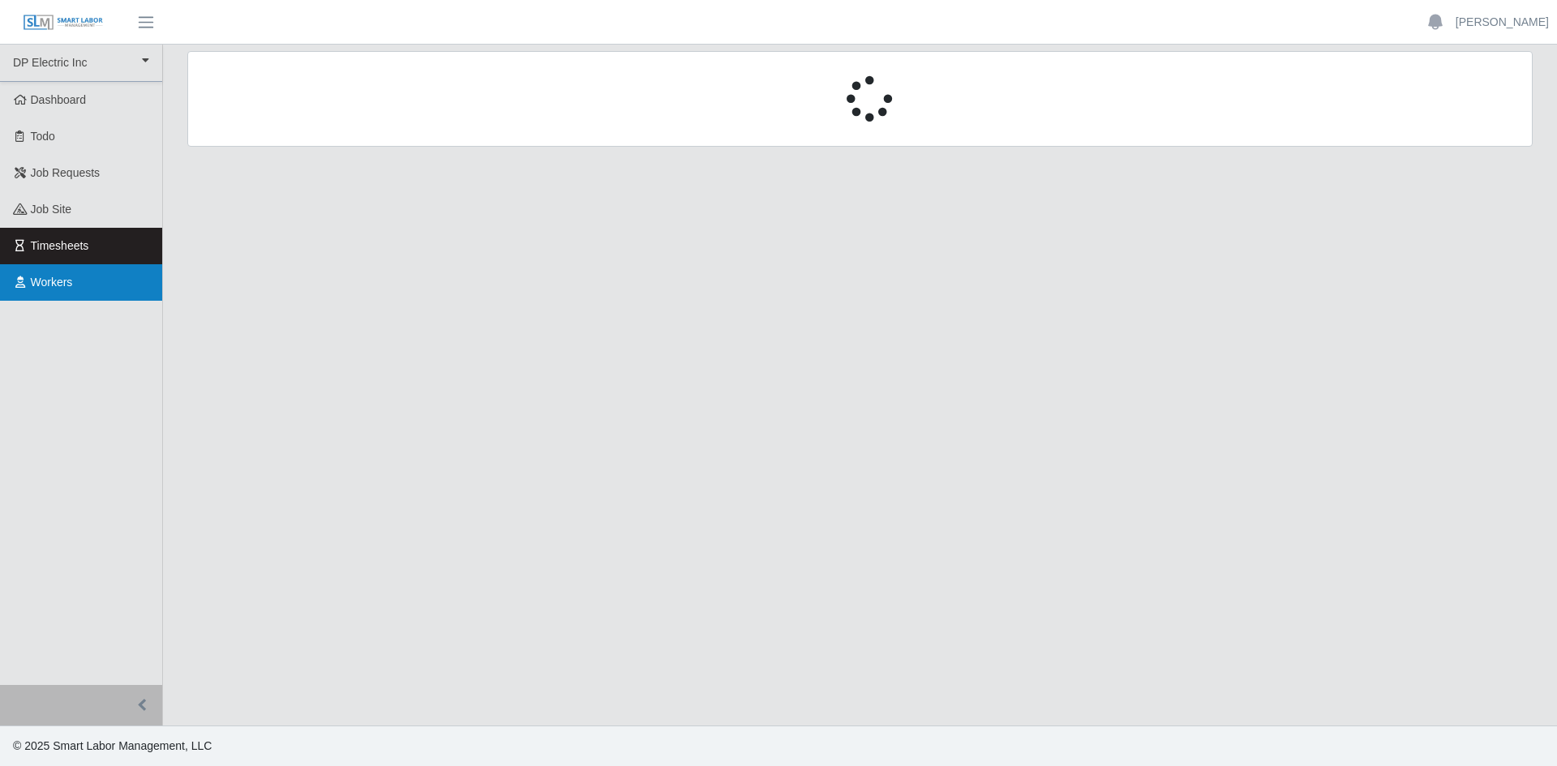
click at [75, 272] on link "Workers" at bounding box center [81, 282] width 162 height 36
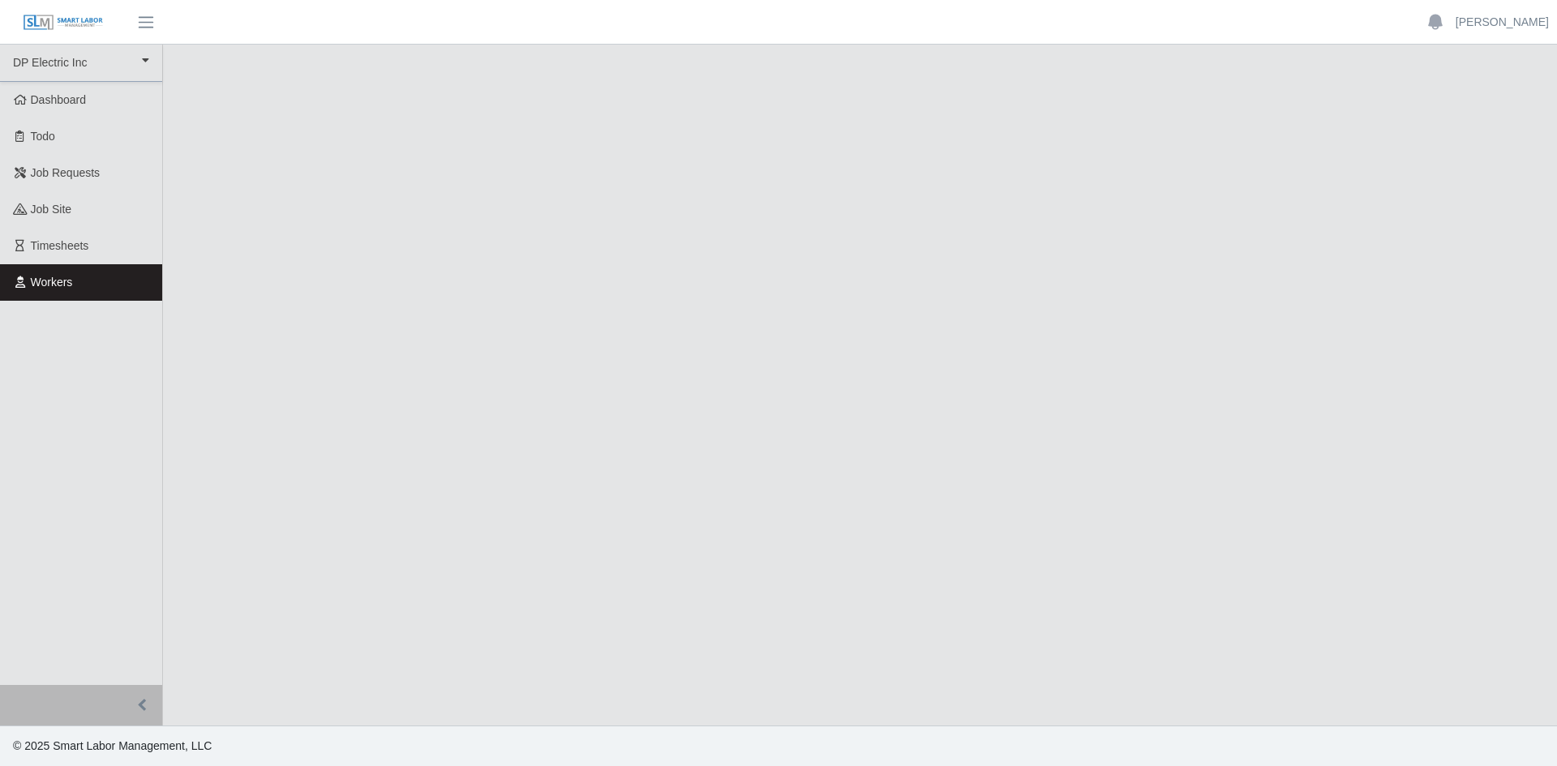
click at [50, 293] on link "Workers" at bounding box center [81, 282] width 162 height 36
click at [42, 288] on span "Workers" at bounding box center [52, 282] width 42 height 13
click at [75, 106] on span "Dashboard" at bounding box center [59, 99] width 56 height 13
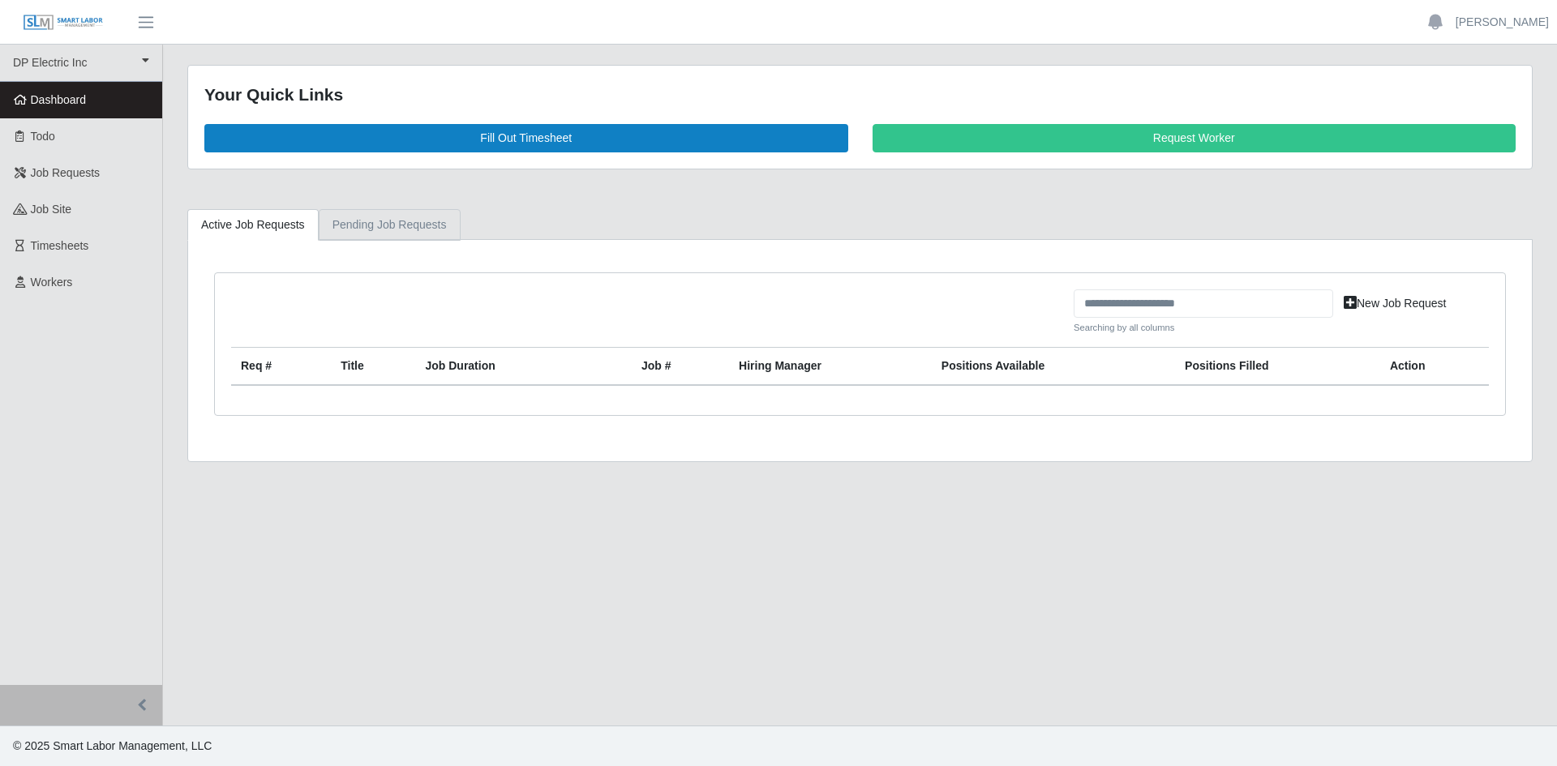
click at [389, 223] on link "Pending Job Requests" at bounding box center [390, 225] width 142 height 32
click at [241, 212] on link "Active Job Requests" at bounding box center [252, 225] width 131 height 32
click at [94, 134] on link "Todo" at bounding box center [81, 136] width 162 height 36
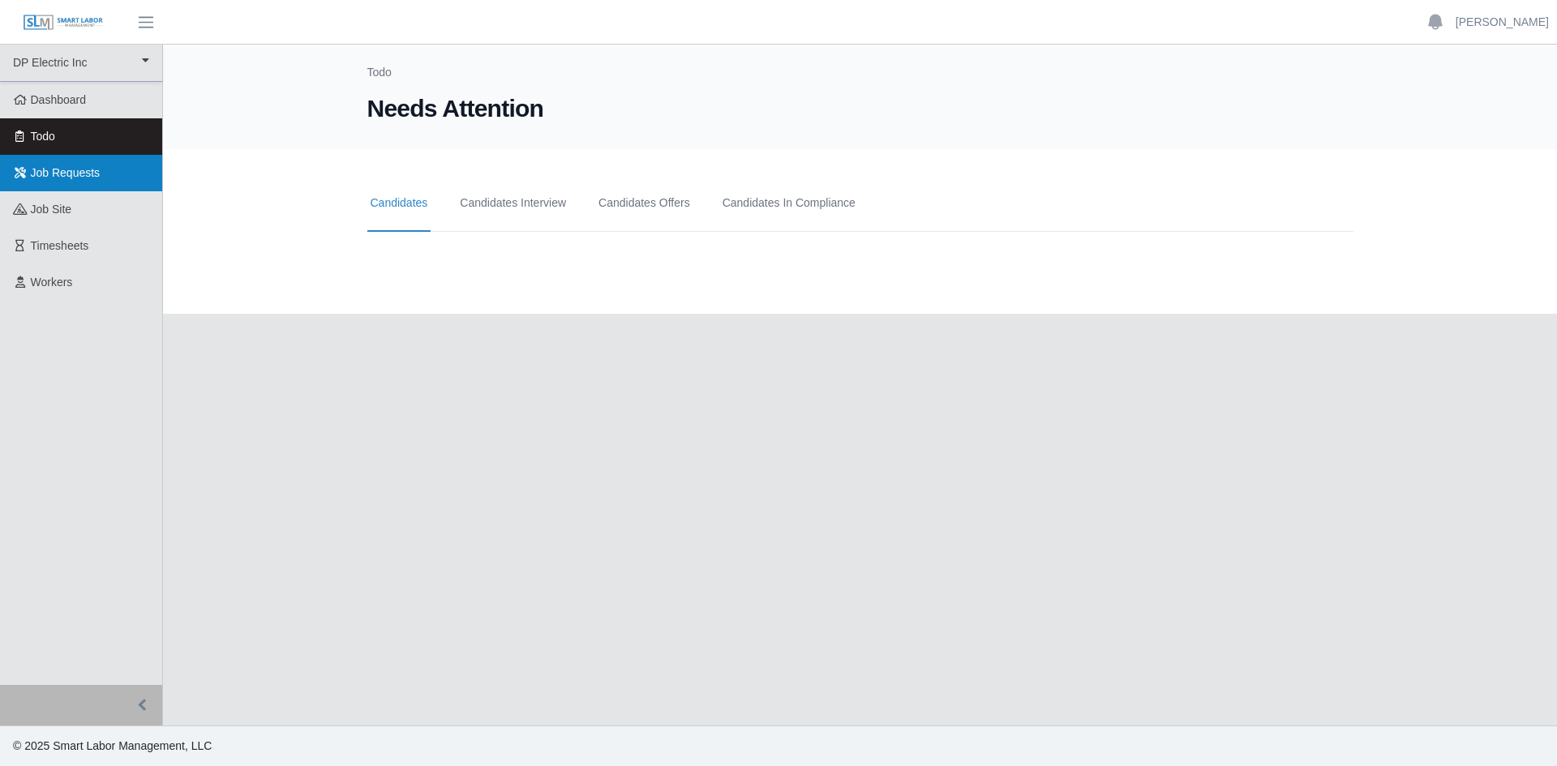
drag, startPoint x: 101, startPoint y: 167, endPoint x: 200, endPoint y: 156, distance: 99.6
click at [102, 167] on link "Job Requests" at bounding box center [81, 173] width 162 height 36
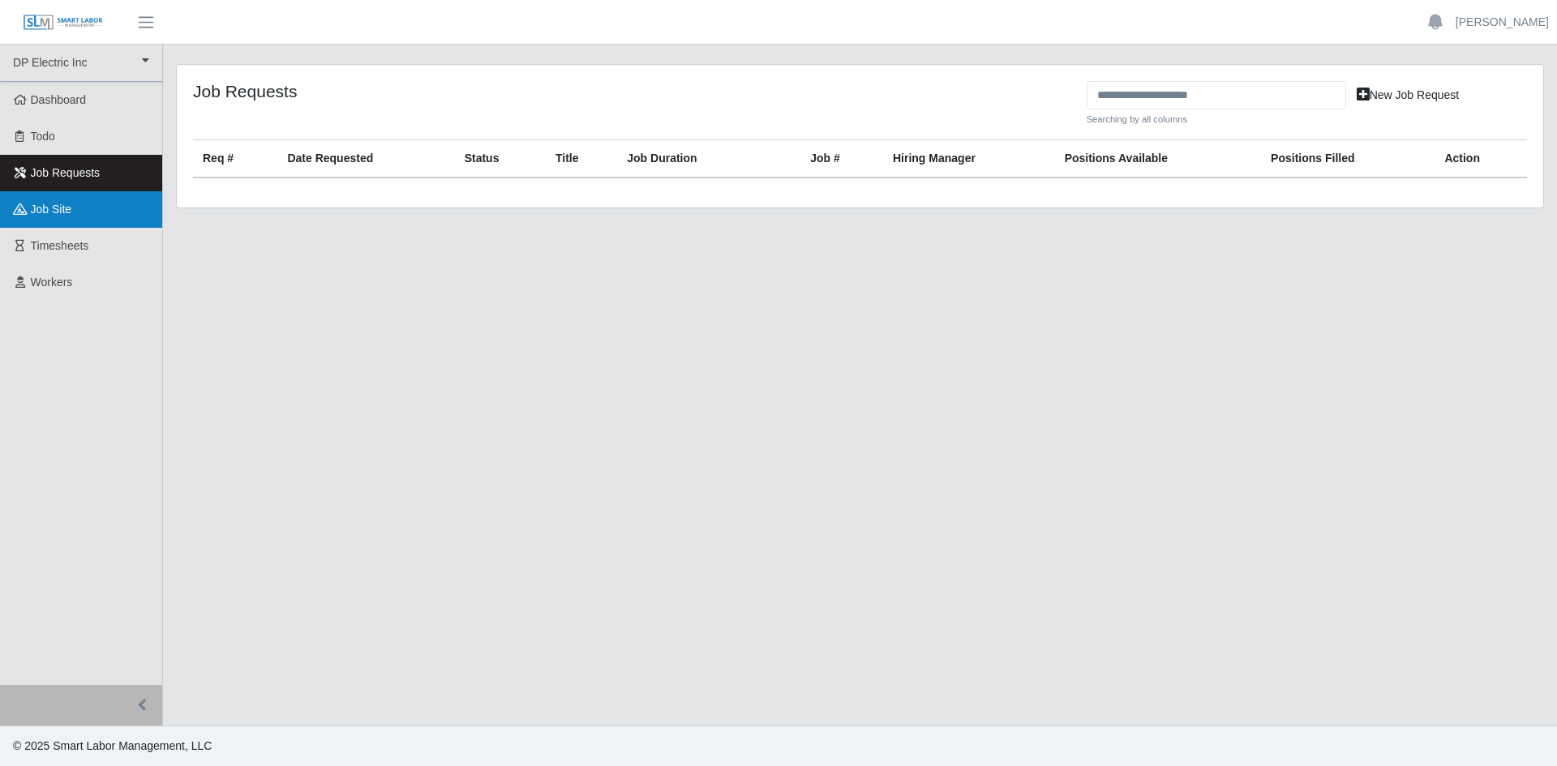
click at [96, 206] on link "job site" at bounding box center [81, 209] width 162 height 36
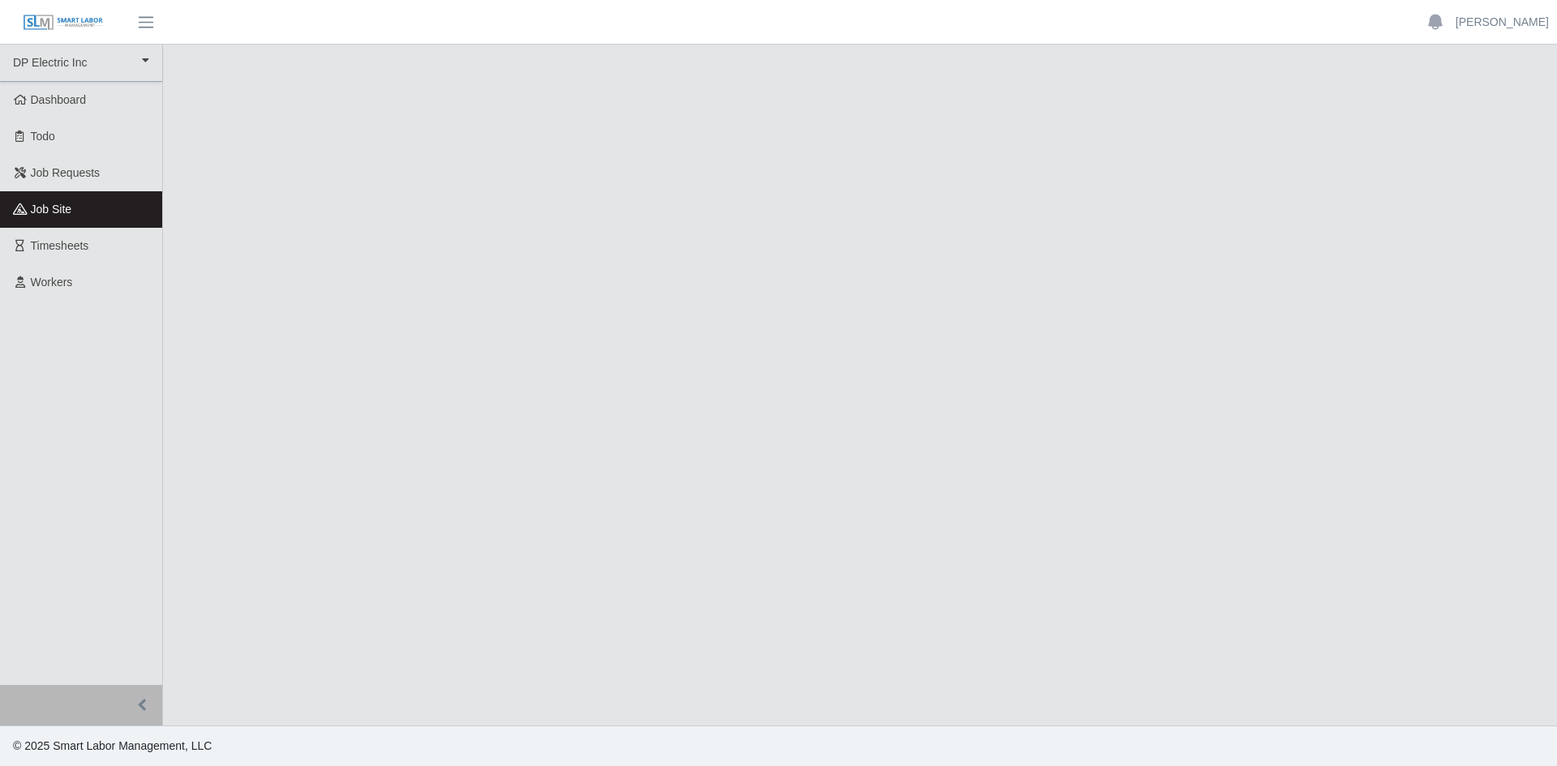
click at [101, 202] on link "job site" at bounding box center [81, 209] width 162 height 36
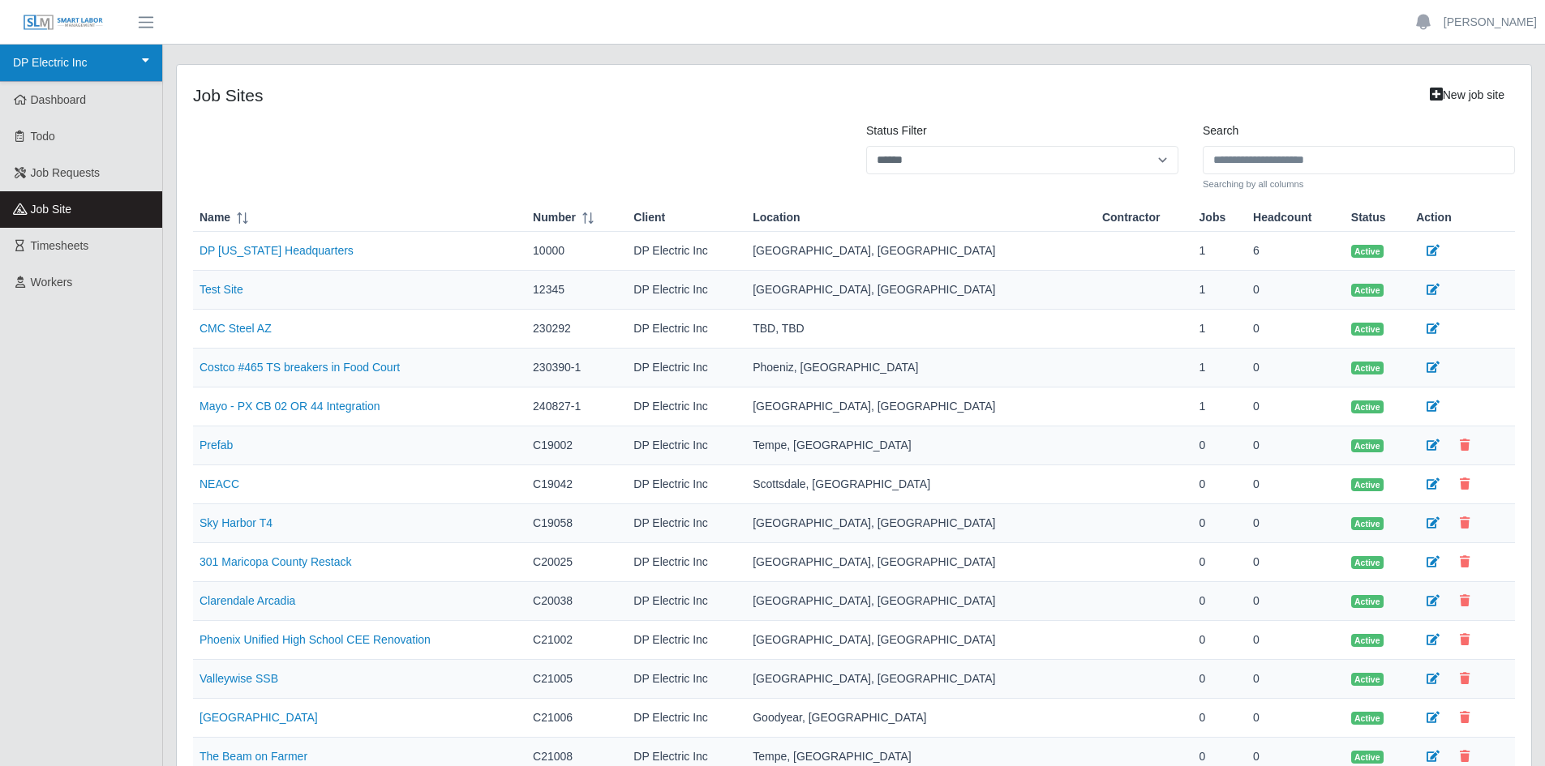
click at [141, 61] on link "DP Electric Inc" at bounding box center [81, 63] width 162 height 37
click at [85, 98] on div "DP Electric Inc" at bounding box center [69, 100] width 128 height 33
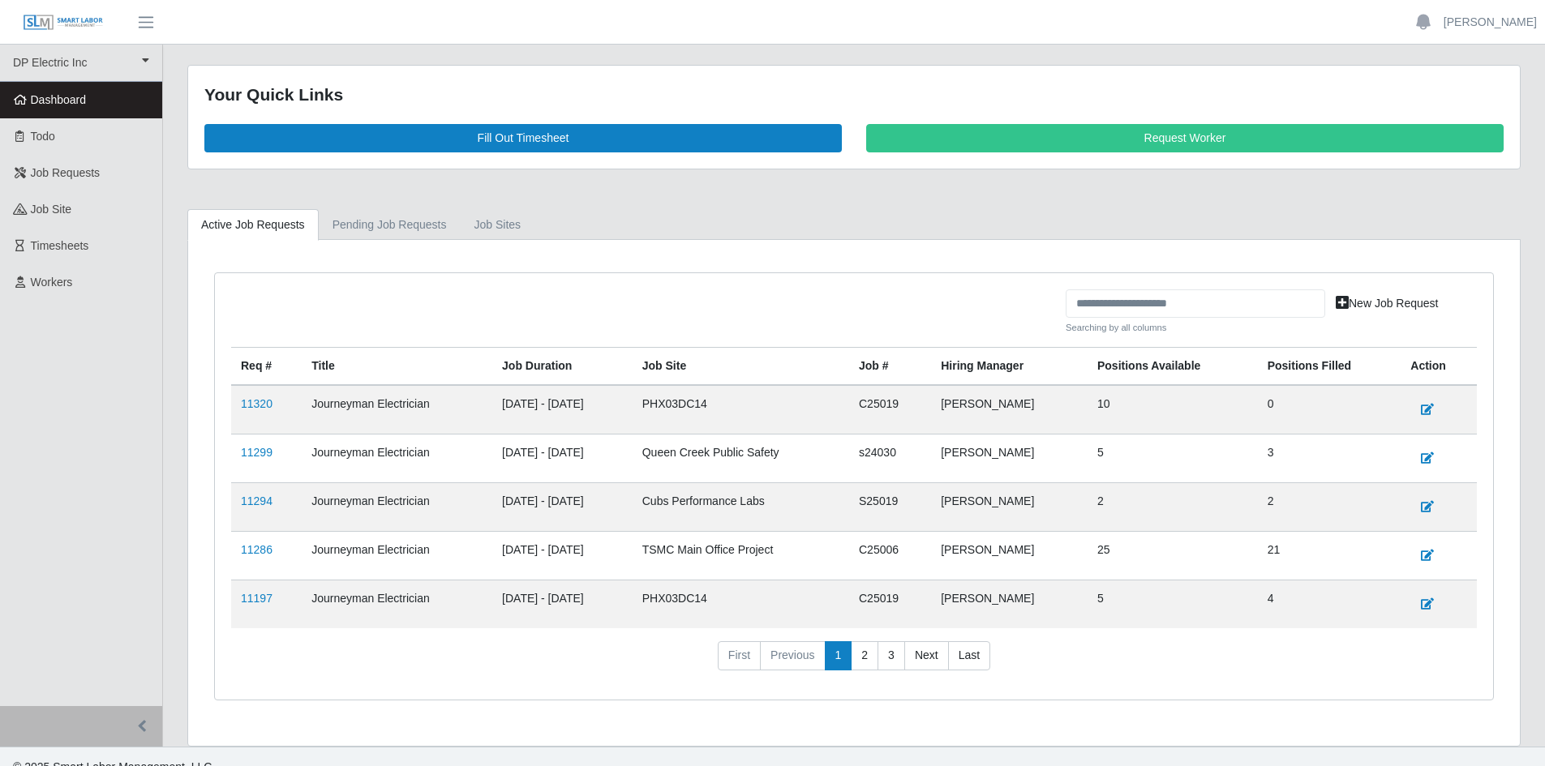
click at [527, 575] on td "[DATE] - [DATE]" at bounding box center [562, 556] width 140 height 49
click at [467, 562] on td "Journeyman Electrician" at bounding box center [397, 556] width 191 height 49
click at [375, 221] on link "Pending Job Requests" at bounding box center [390, 225] width 142 height 32
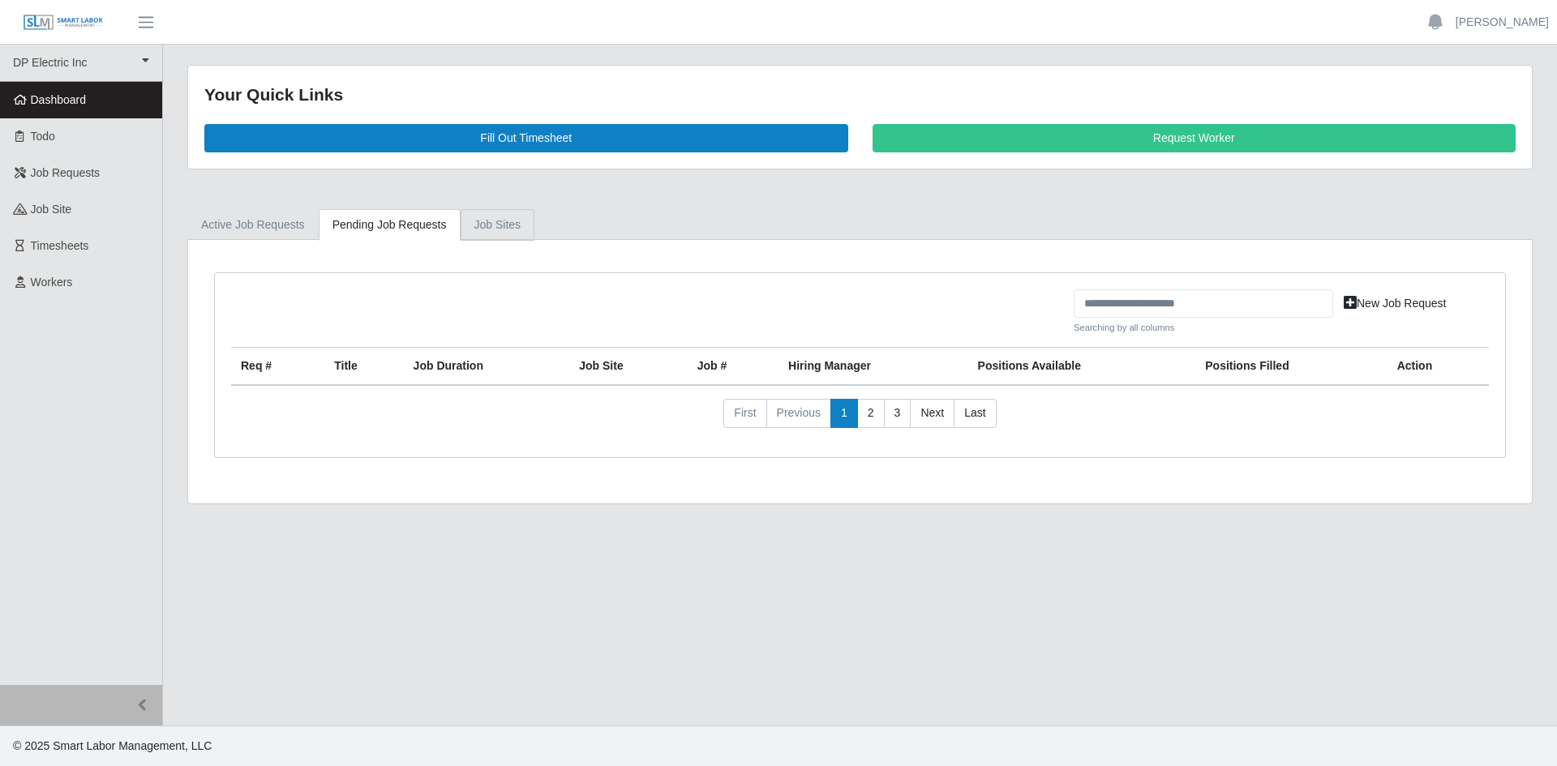
click at [478, 222] on link "job sites" at bounding box center [498, 225] width 75 height 32
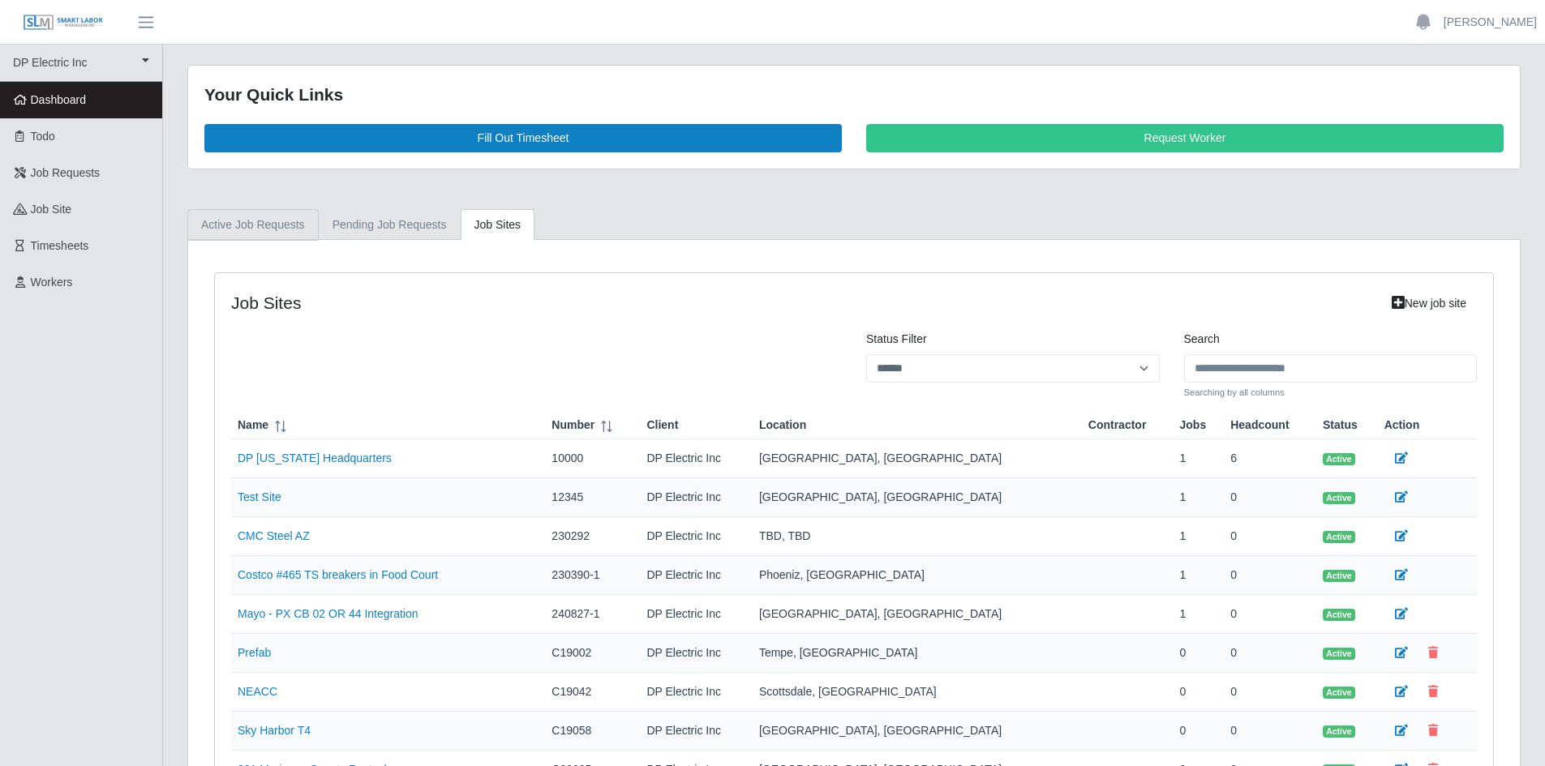
click at [224, 221] on link "Active Job Requests" at bounding box center [252, 225] width 131 height 32
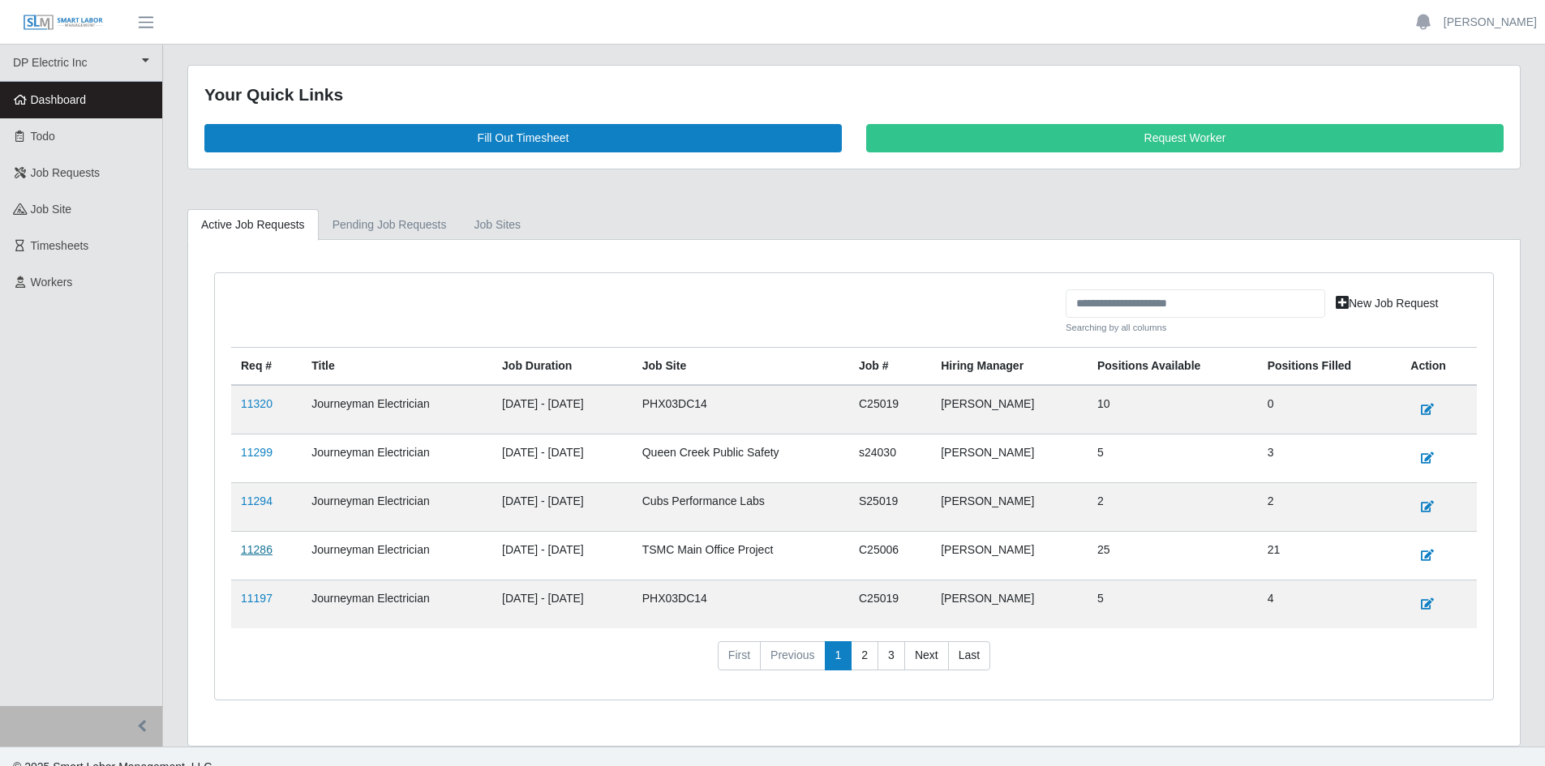
click at [256, 550] on link "11286" at bounding box center [257, 549] width 32 height 13
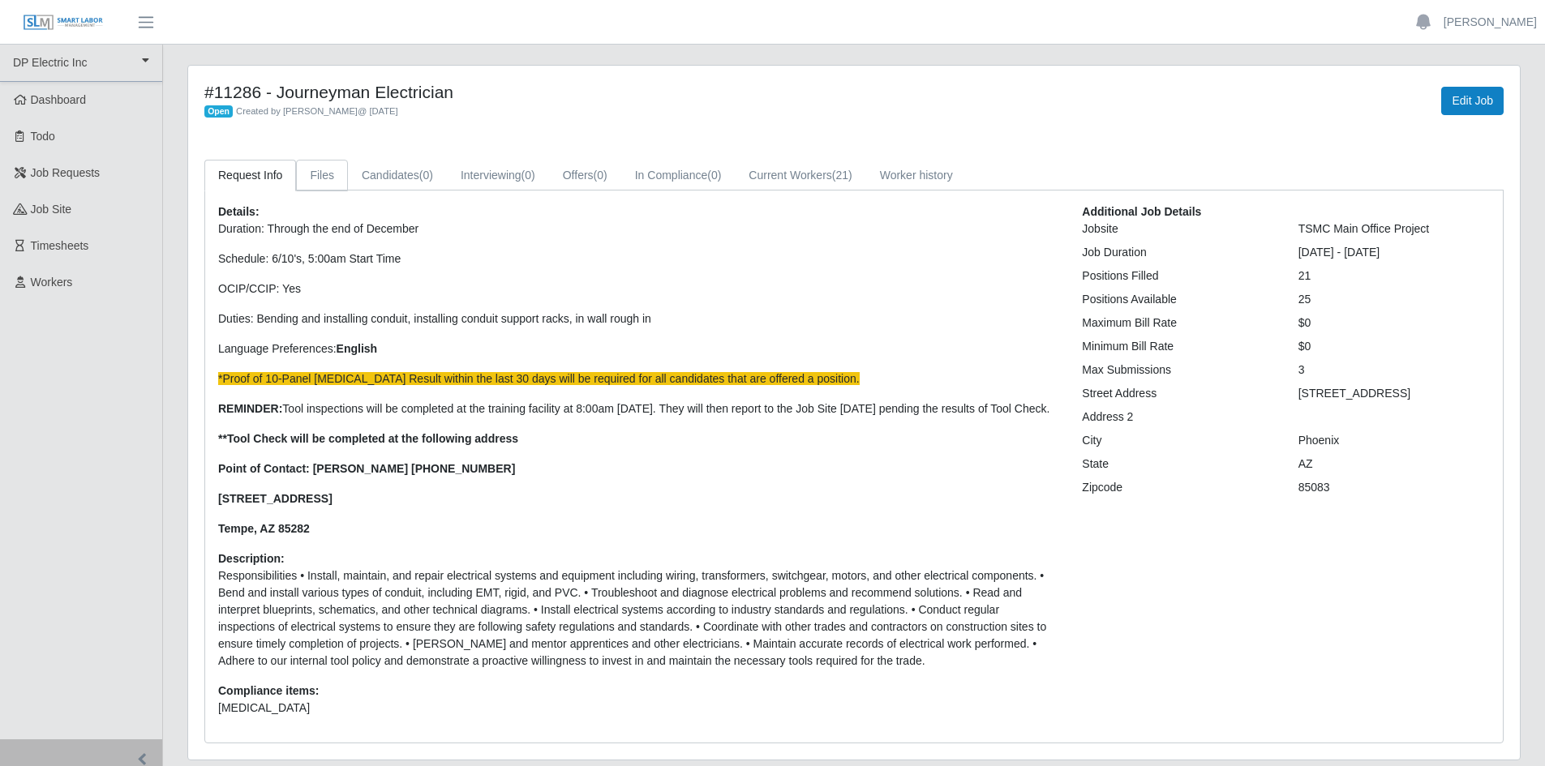
drag, startPoint x: 322, startPoint y: 173, endPoint x: 381, endPoint y: 169, distance: 59.3
click at [323, 173] on link "Files" at bounding box center [322, 176] width 52 height 32
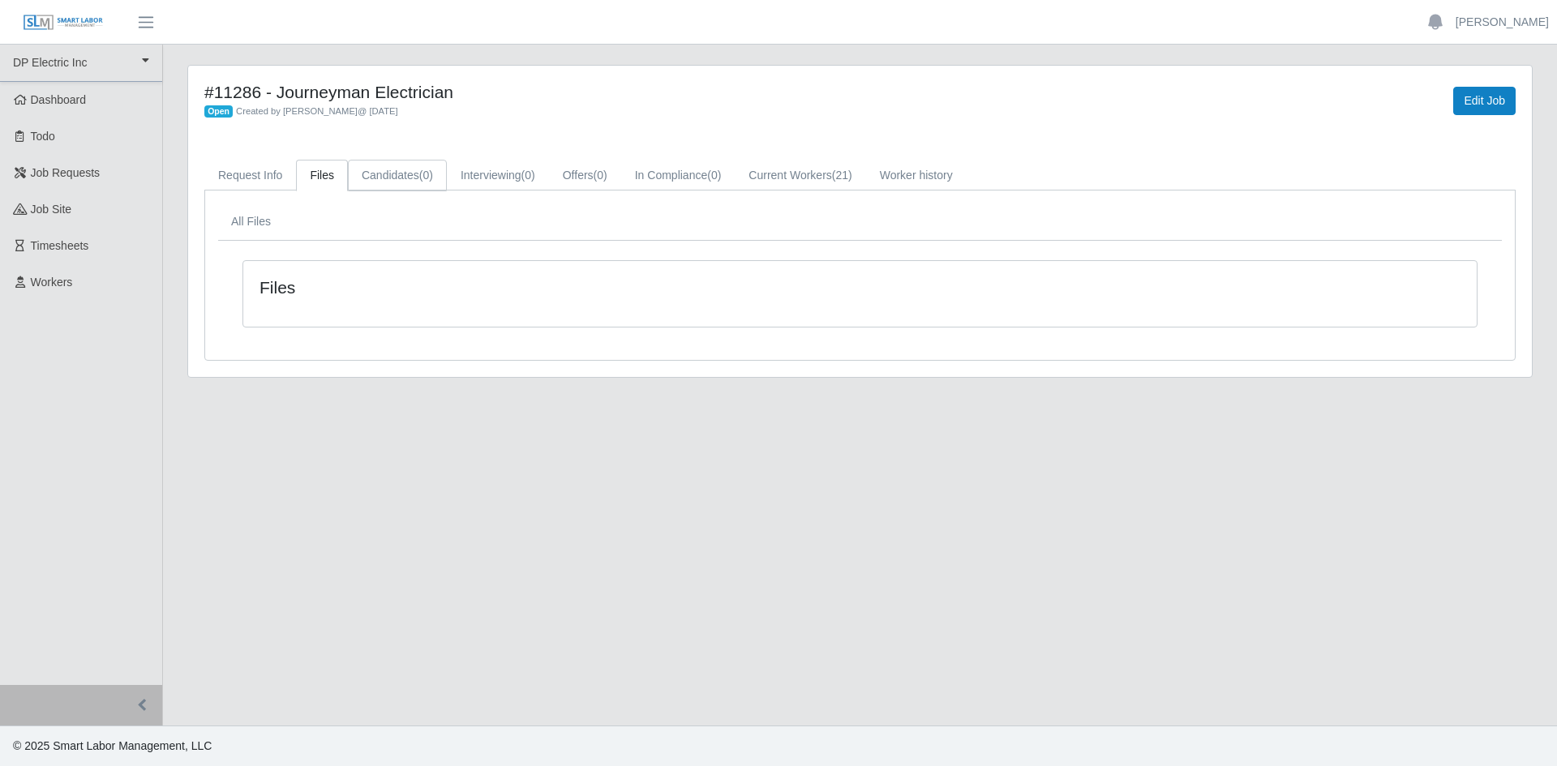
click at [391, 169] on link "Candidates (0)" at bounding box center [397, 176] width 99 height 32
click at [474, 170] on link "Interviewing (0)" at bounding box center [498, 176] width 102 height 32
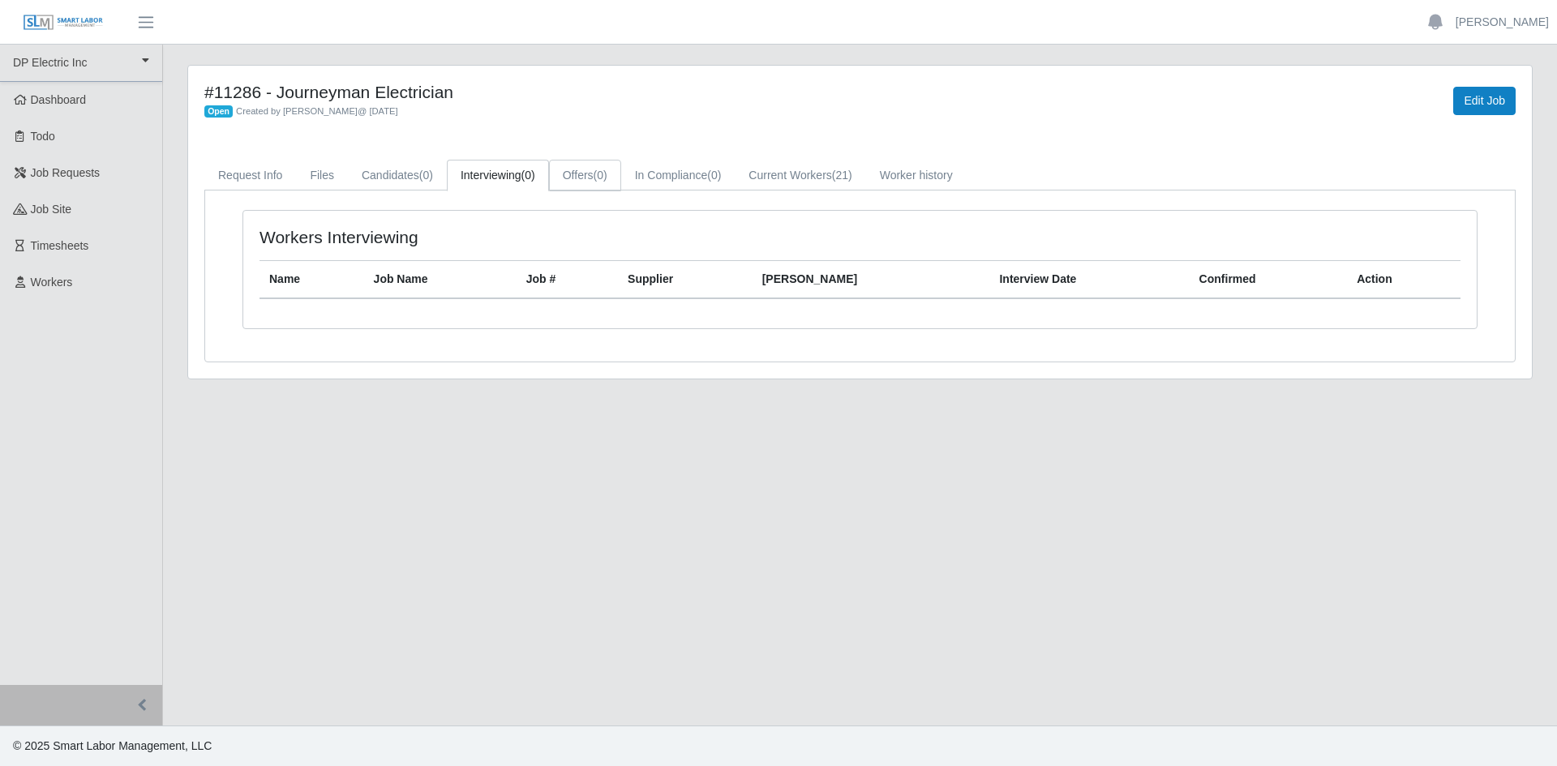
click at [577, 179] on link "Offers (0)" at bounding box center [585, 176] width 72 height 32
click at [684, 187] on link "In Compliance (0)" at bounding box center [678, 176] width 114 height 32
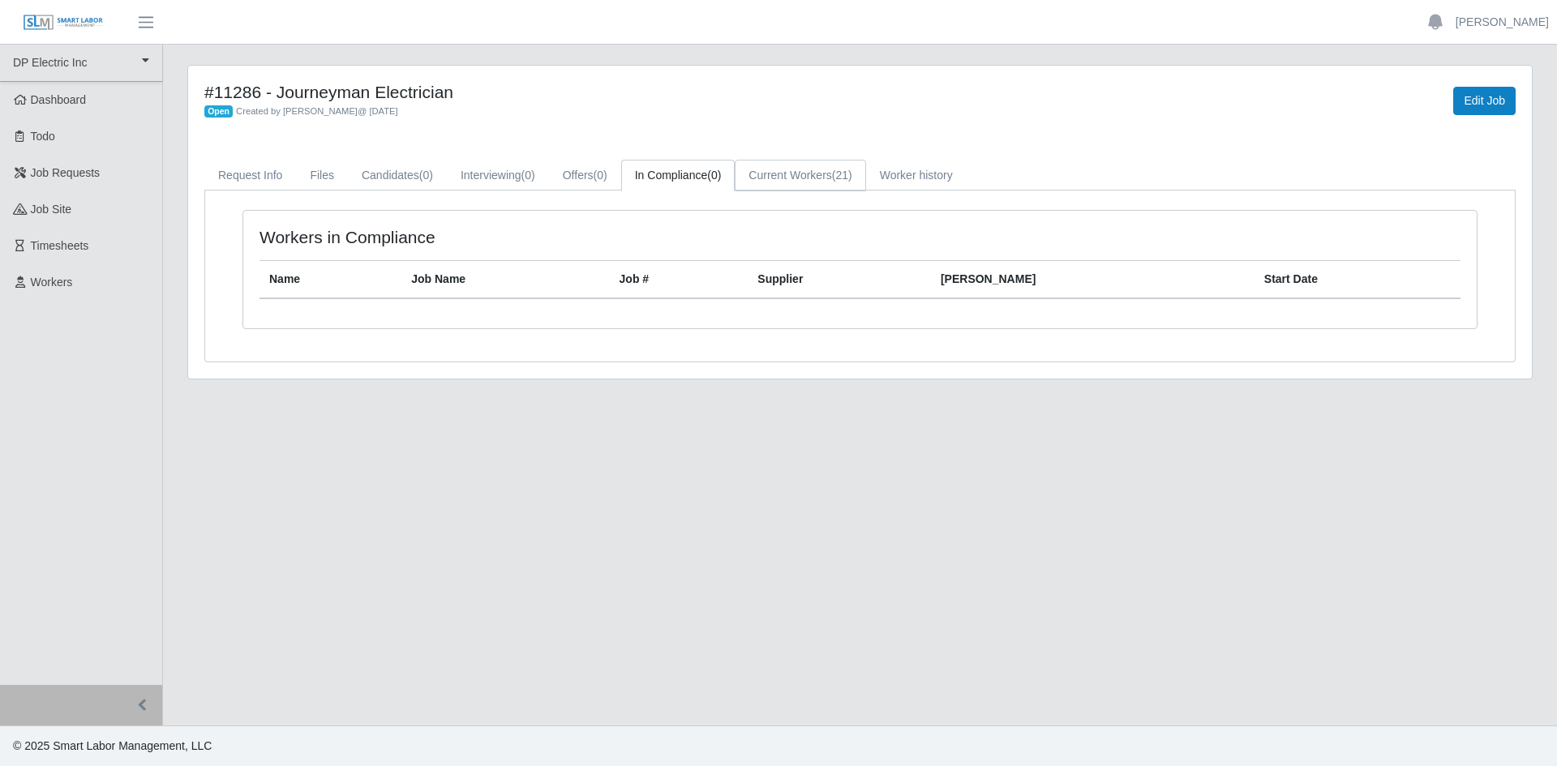
click at [781, 188] on link "Current Workers (21)" at bounding box center [800, 176] width 131 height 32
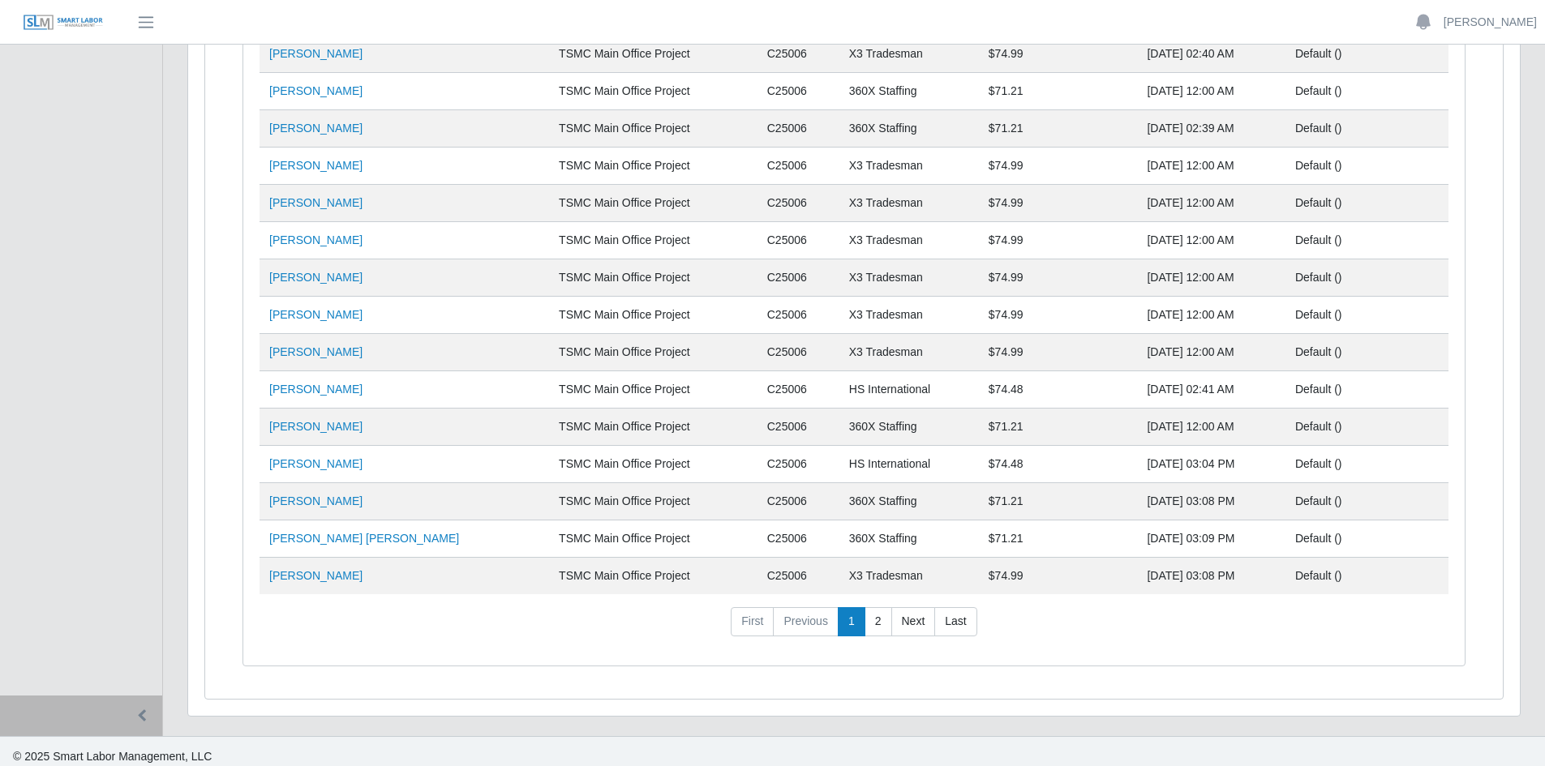
scroll to position [274, 0]
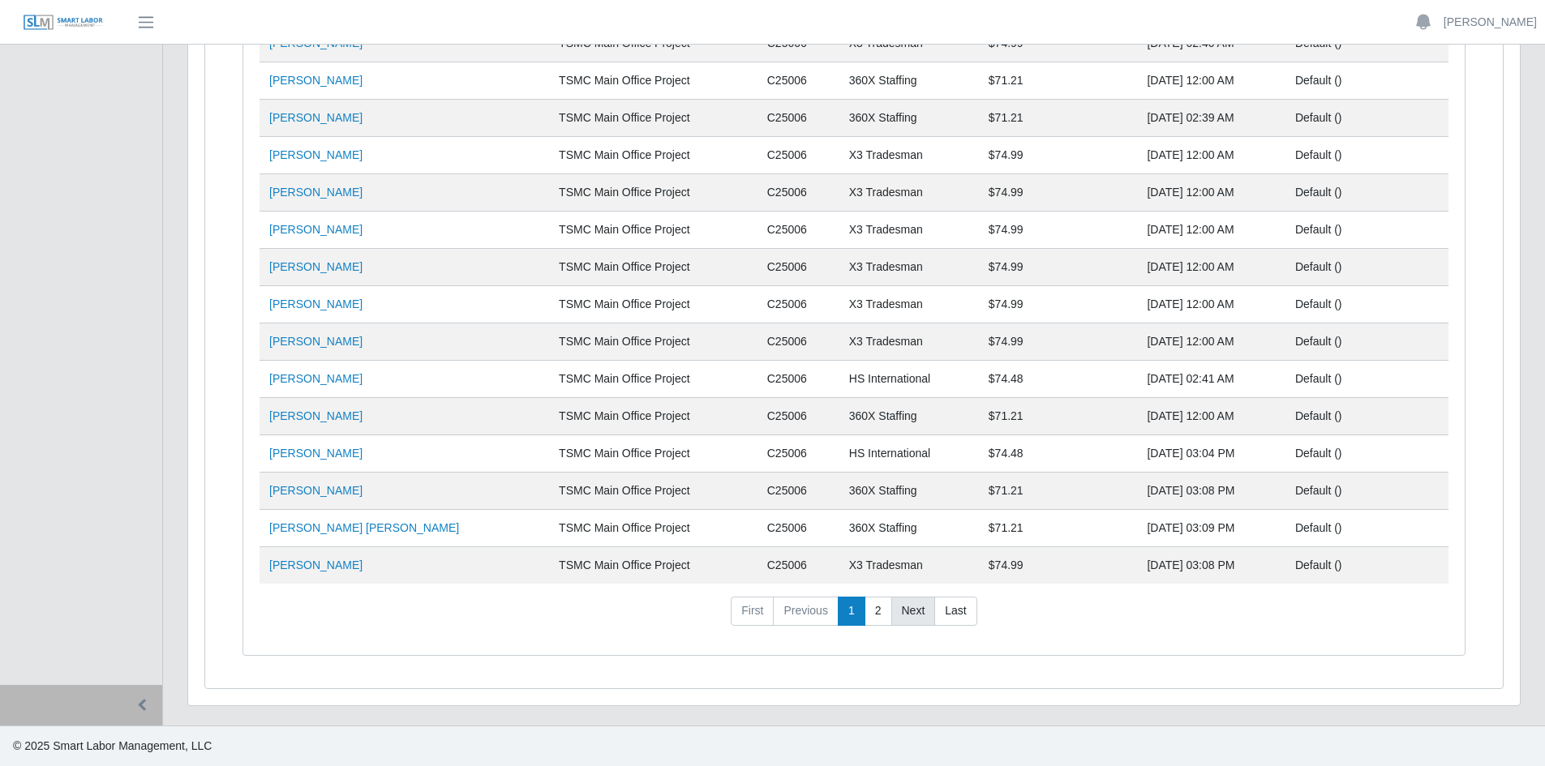
click at [916, 612] on link "Next" at bounding box center [913, 611] width 45 height 29
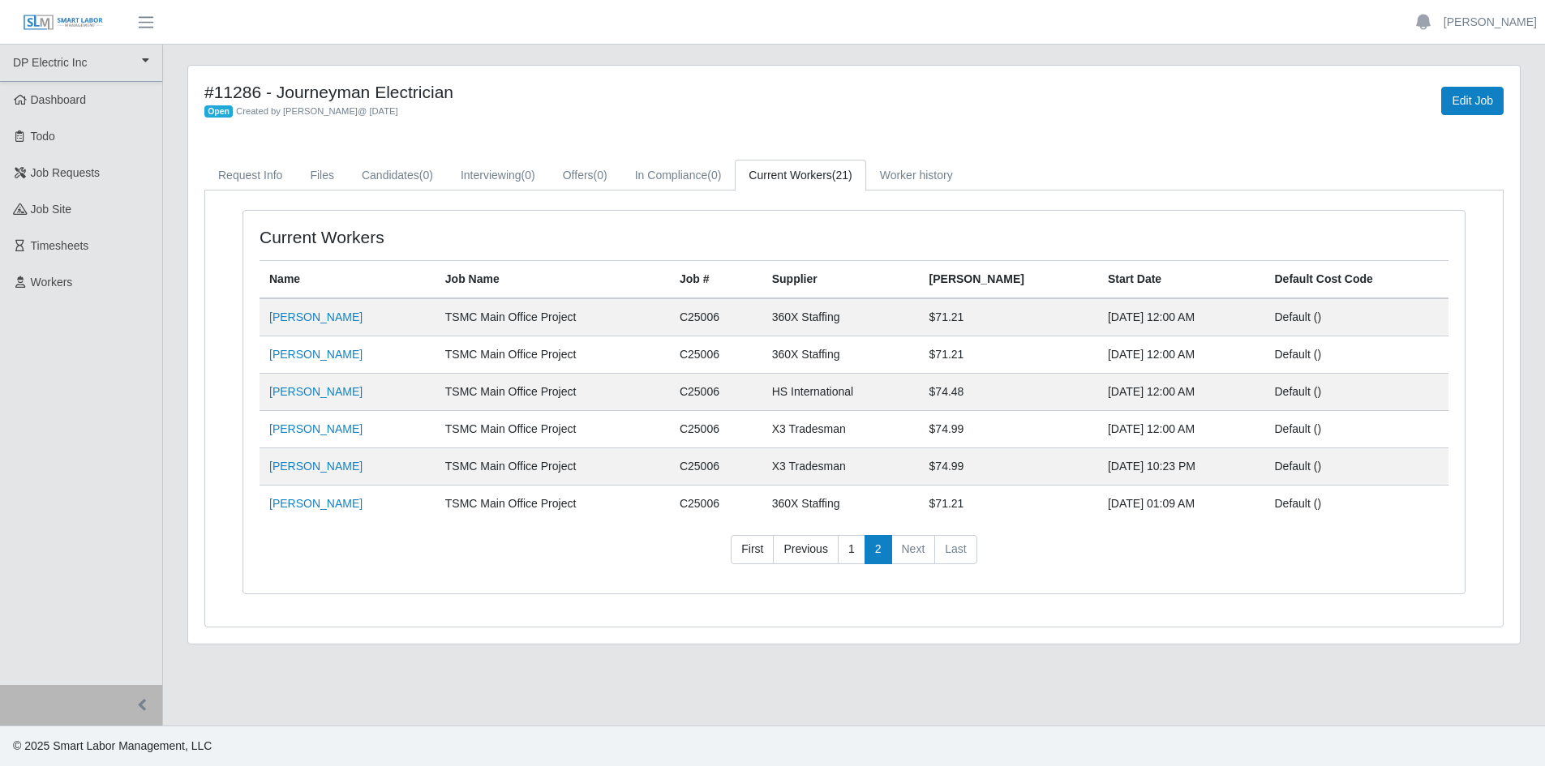
scroll to position [0, 0]
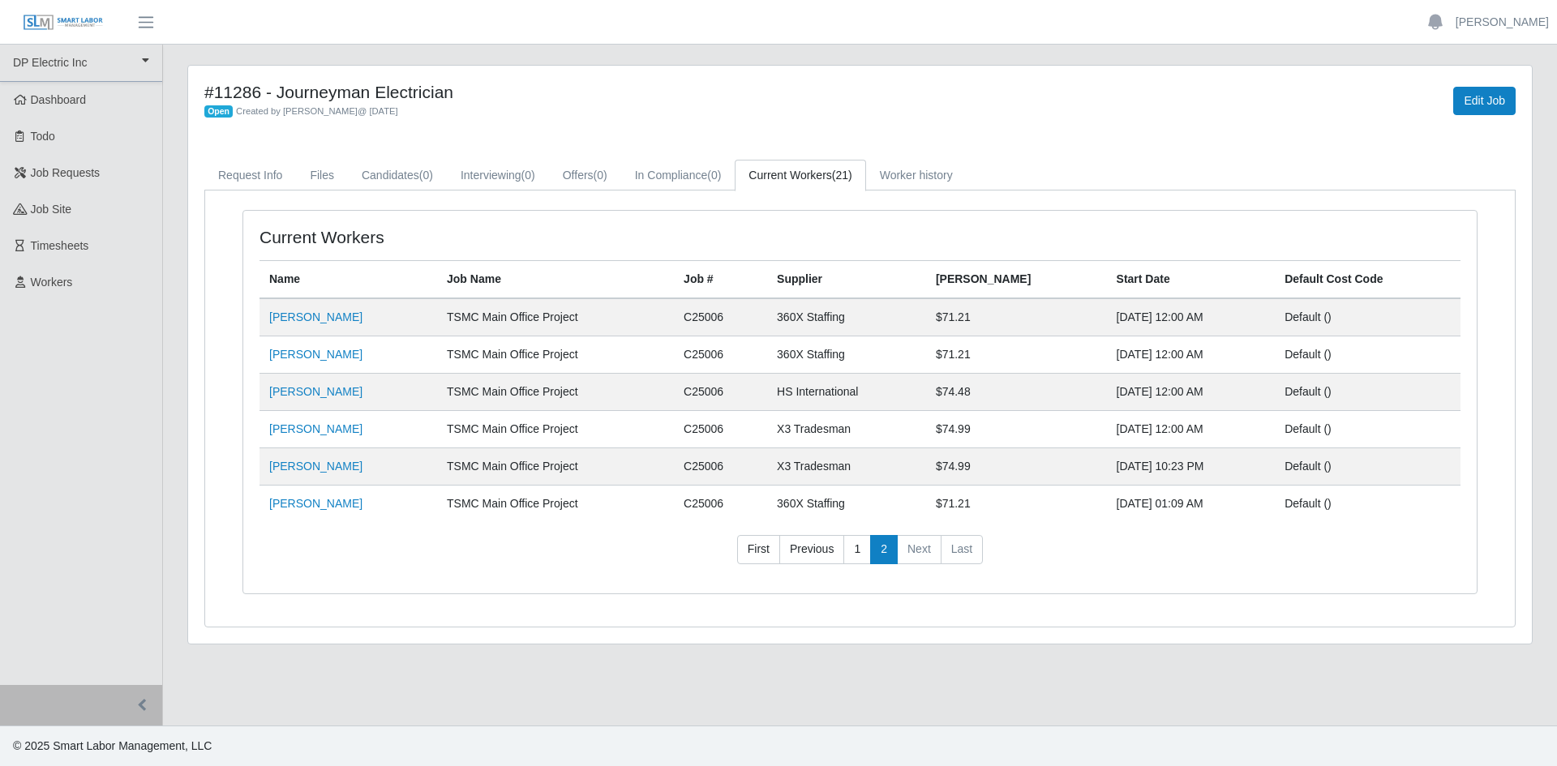
click at [948, 601] on div "Current Workers Name Job Name Job # Supplier Bill Rate Start Date Default Cost …" at bounding box center [859, 412] width 1259 height 404
click at [966, 531] on div "Name Job Name Job # Supplier Bill Rate Start Date Default Cost Code Miguel Alfo…" at bounding box center [859, 418] width 1201 height 317
click at [961, 551] on li "Last" at bounding box center [961, 549] width 41 height 29
click at [960, 550] on li "Last" at bounding box center [961, 549] width 41 height 29
click at [929, 169] on link "Worker history" at bounding box center [916, 176] width 101 height 32
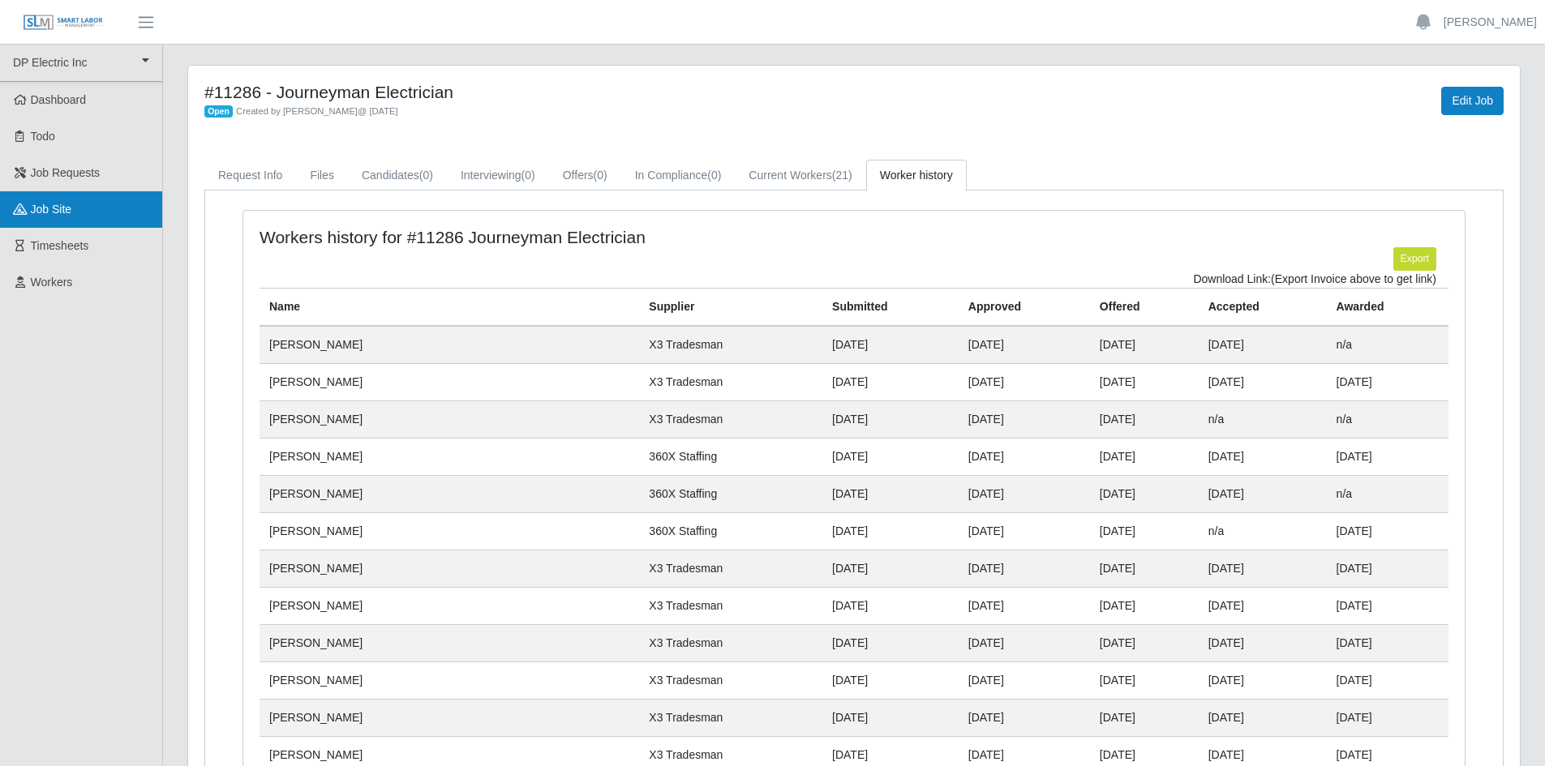
click at [108, 212] on link "job site" at bounding box center [81, 209] width 162 height 36
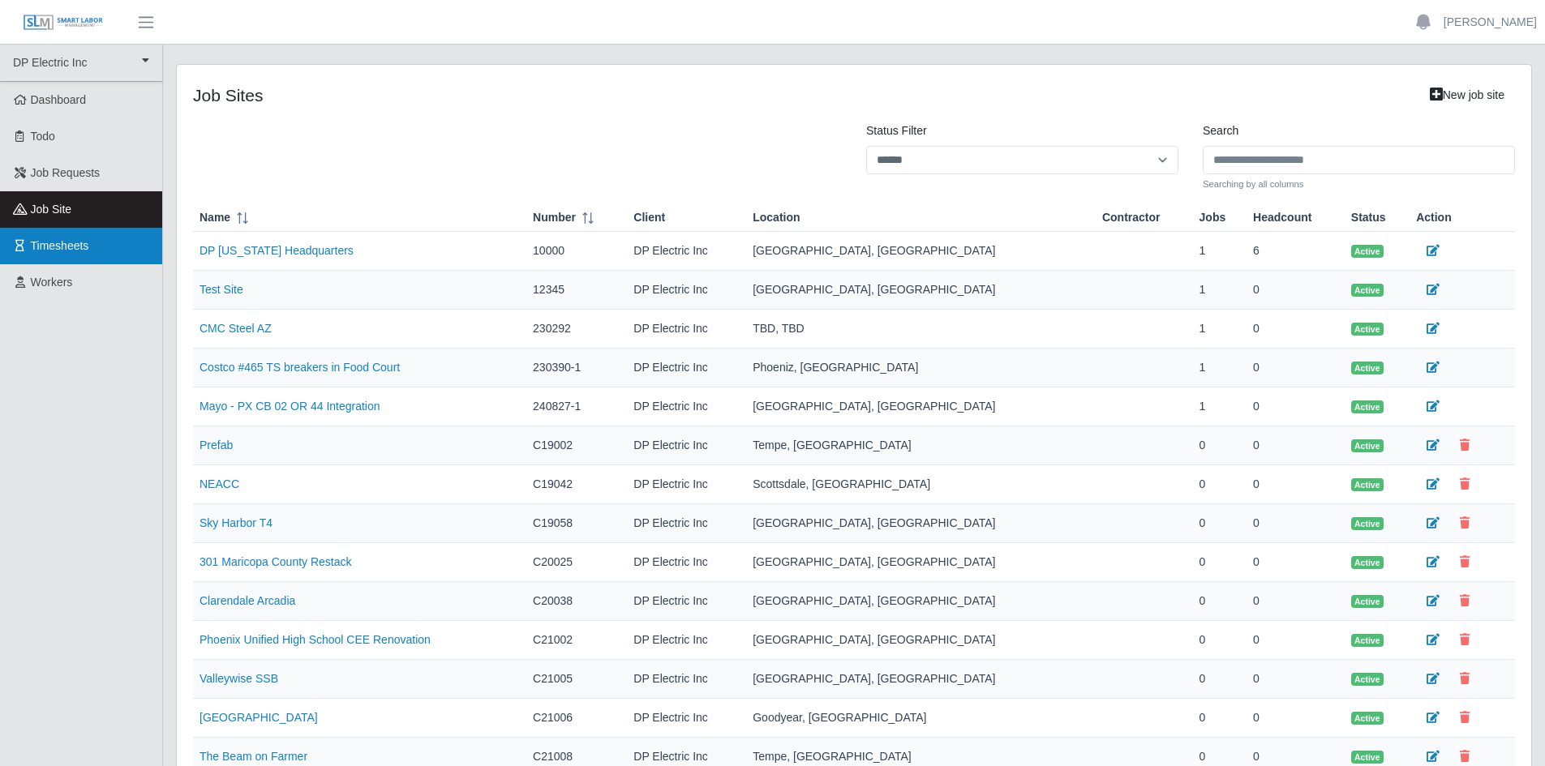
click at [108, 238] on link "Timesheets" at bounding box center [81, 246] width 162 height 36
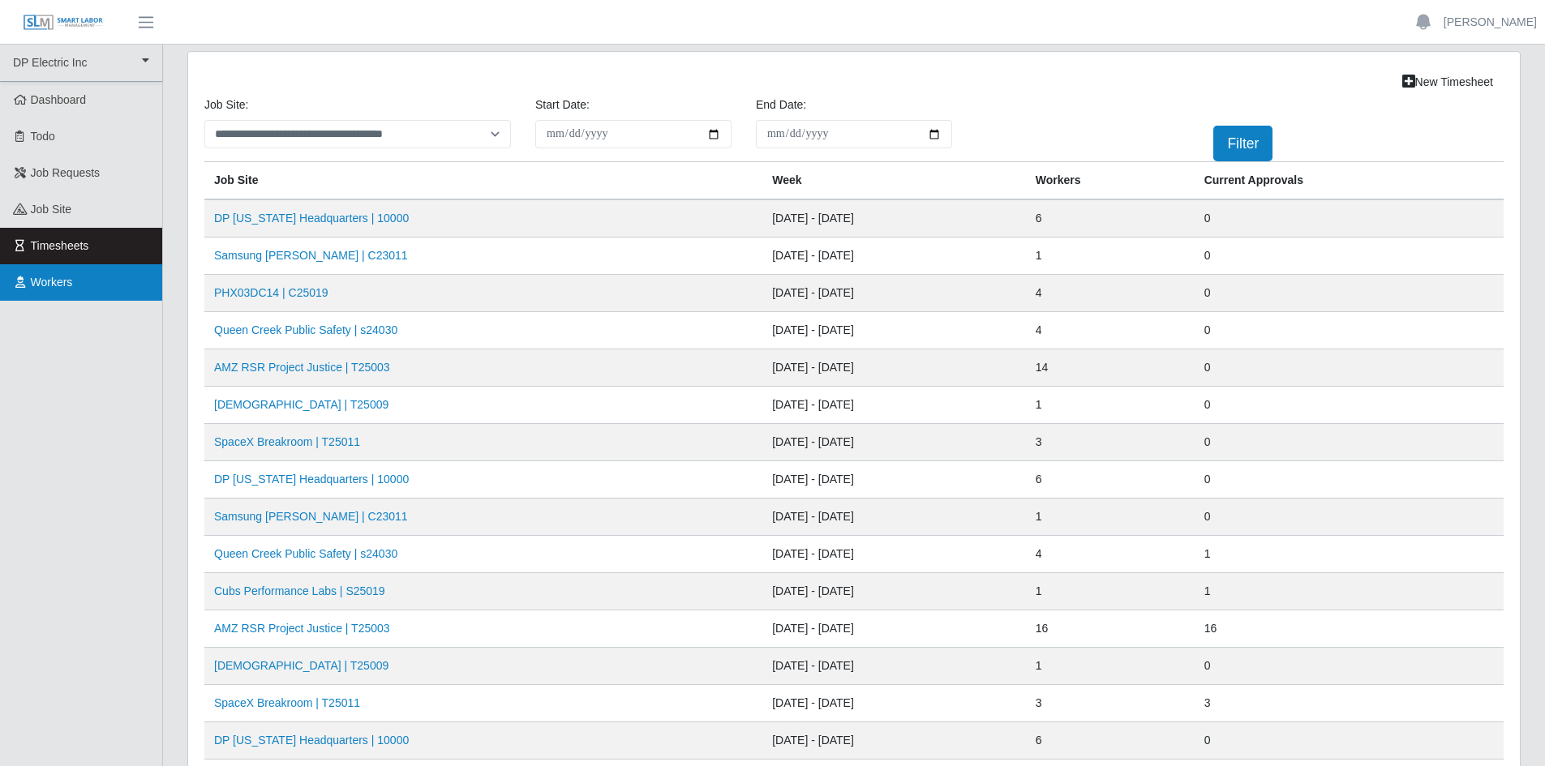
click at [101, 292] on link "Workers" at bounding box center [81, 282] width 162 height 36
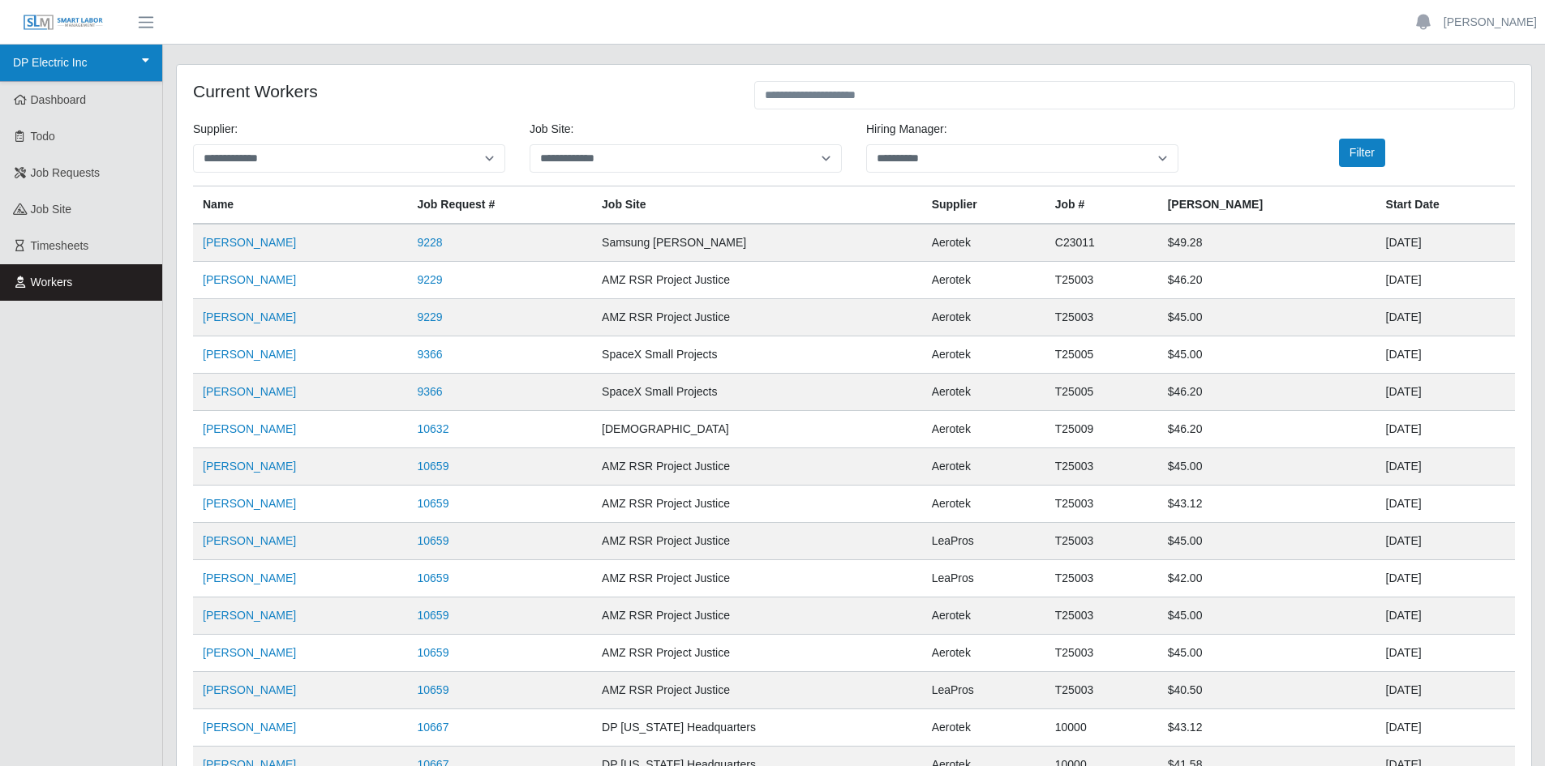
click at [49, 62] on link "DP Electric Inc" at bounding box center [81, 63] width 162 height 37
click at [148, 26] on span "button" at bounding box center [145, 22] width 21 height 19
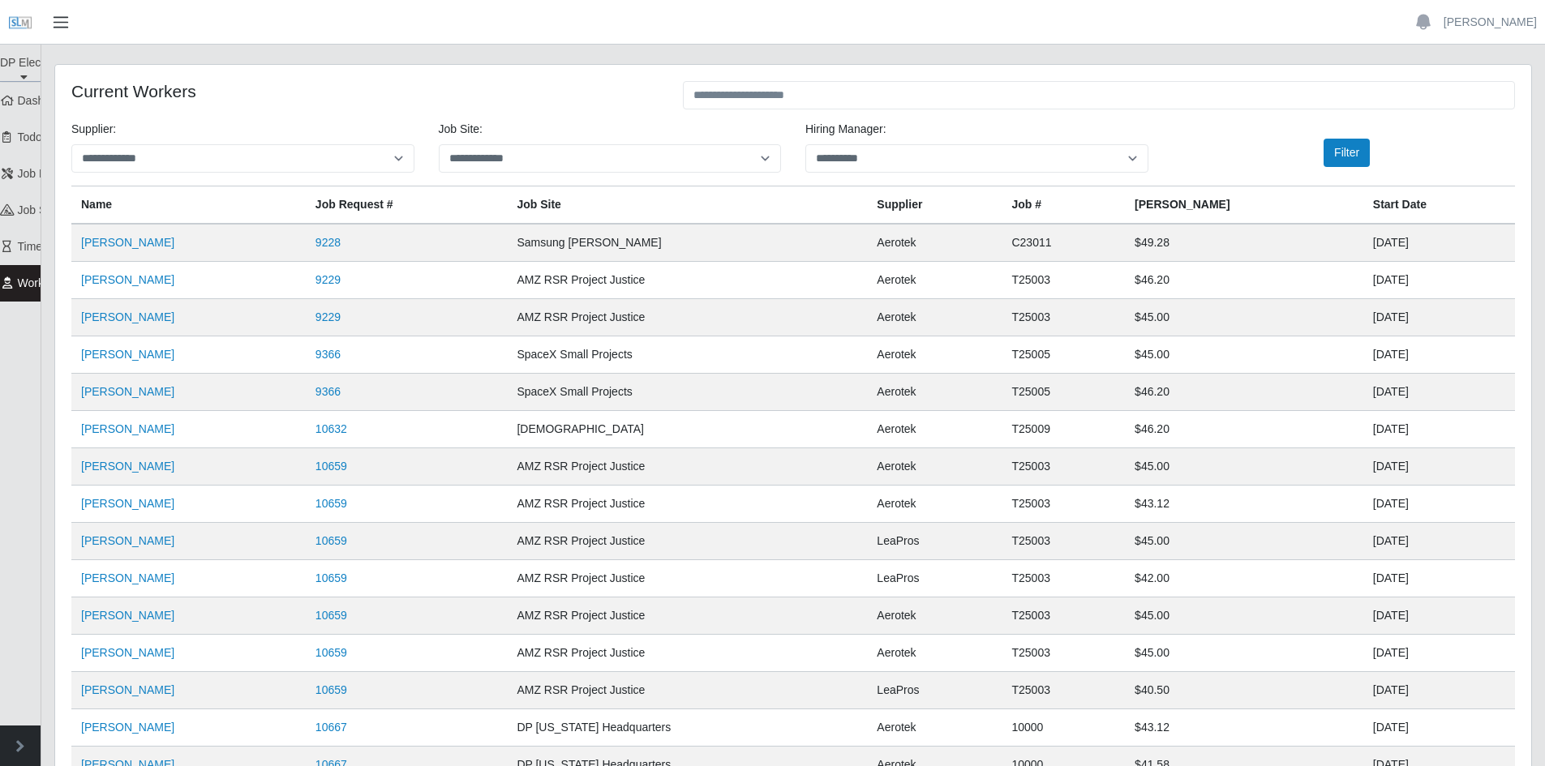
click at [60, 19] on span "button" at bounding box center [60, 22] width 21 height 19
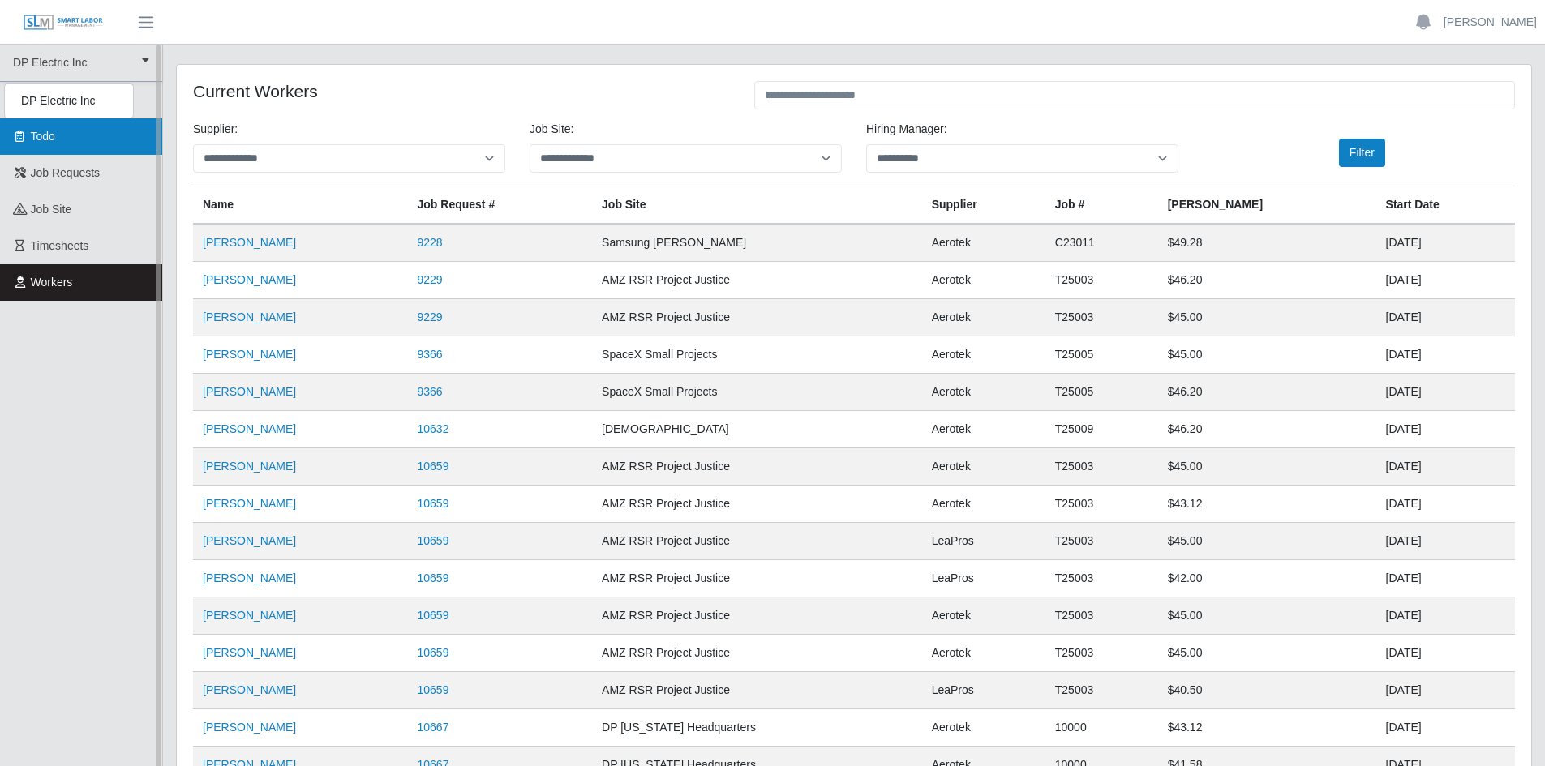
click at [58, 122] on link "Todo" at bounding box center [81, 136] width 162 height 36
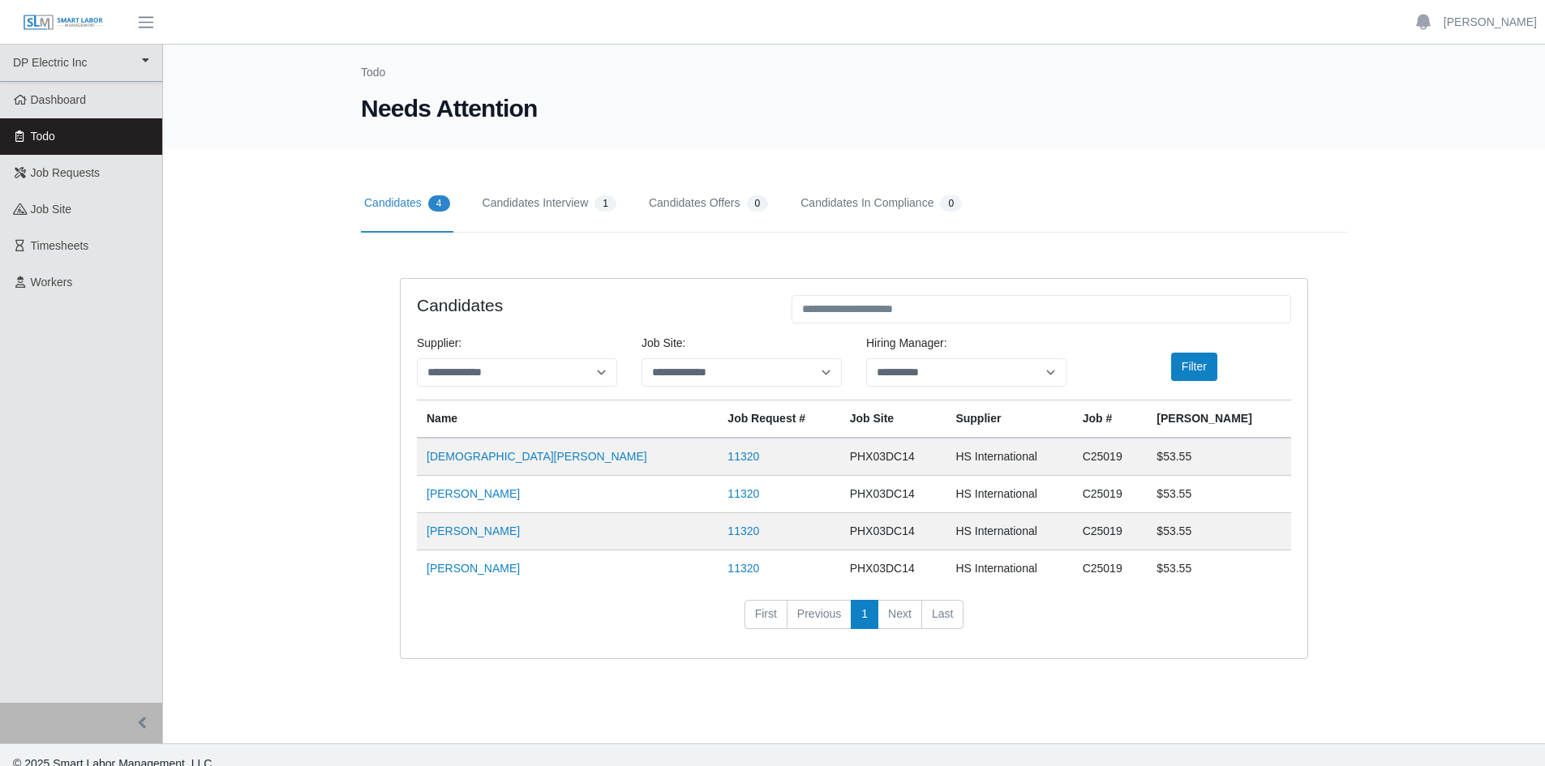
click at [401, 206] on link "Candidates 4" at bounding box center [407, 204] width 92 height 58
click at [539, 210] on link "Candidates Interview 1" at bounding box center [549, 204] width 140 height 58
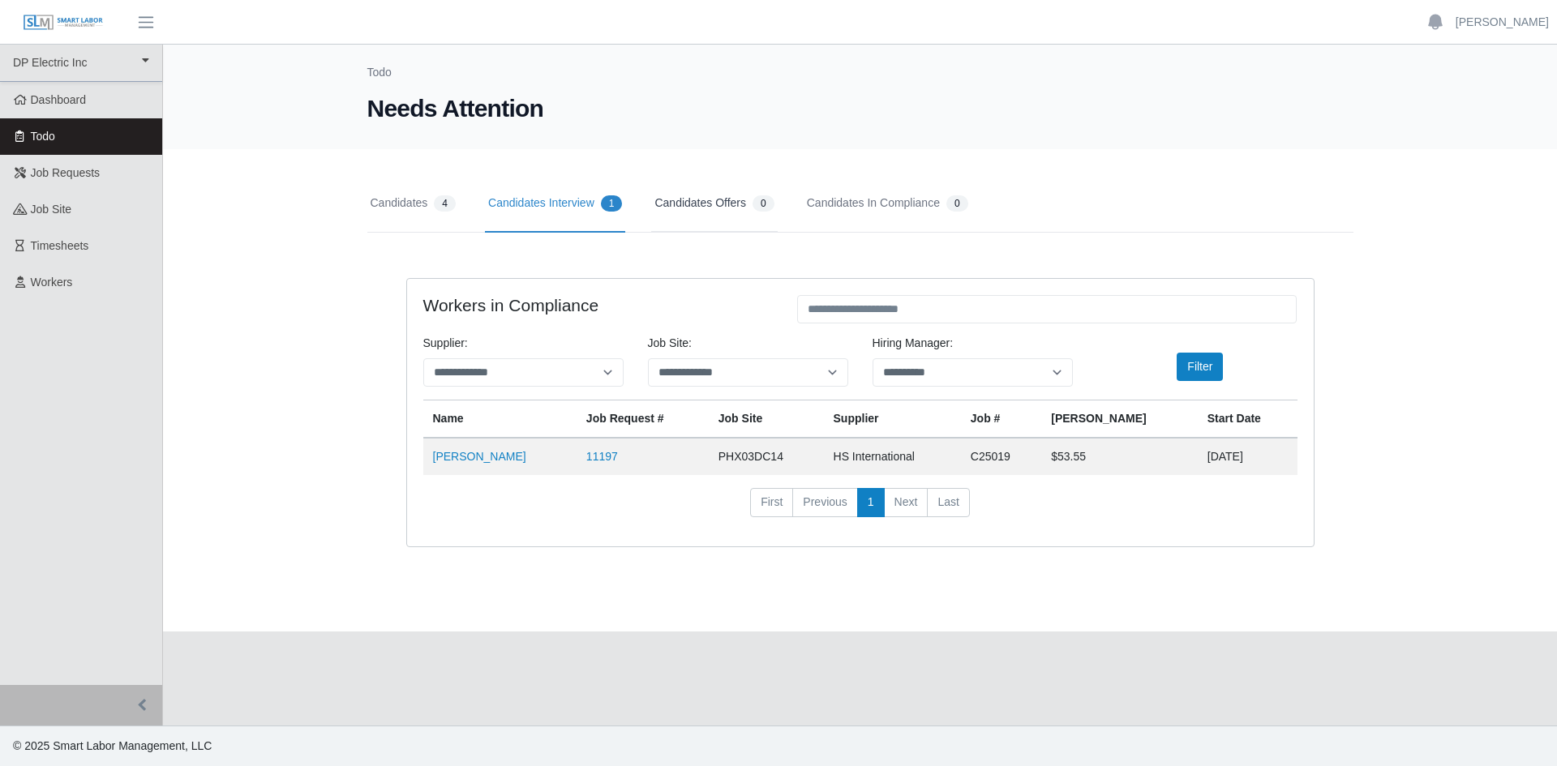
click at [679, 195] on link "Candidates Offers 0" at bounding box center [714, 204] width 126 height 58
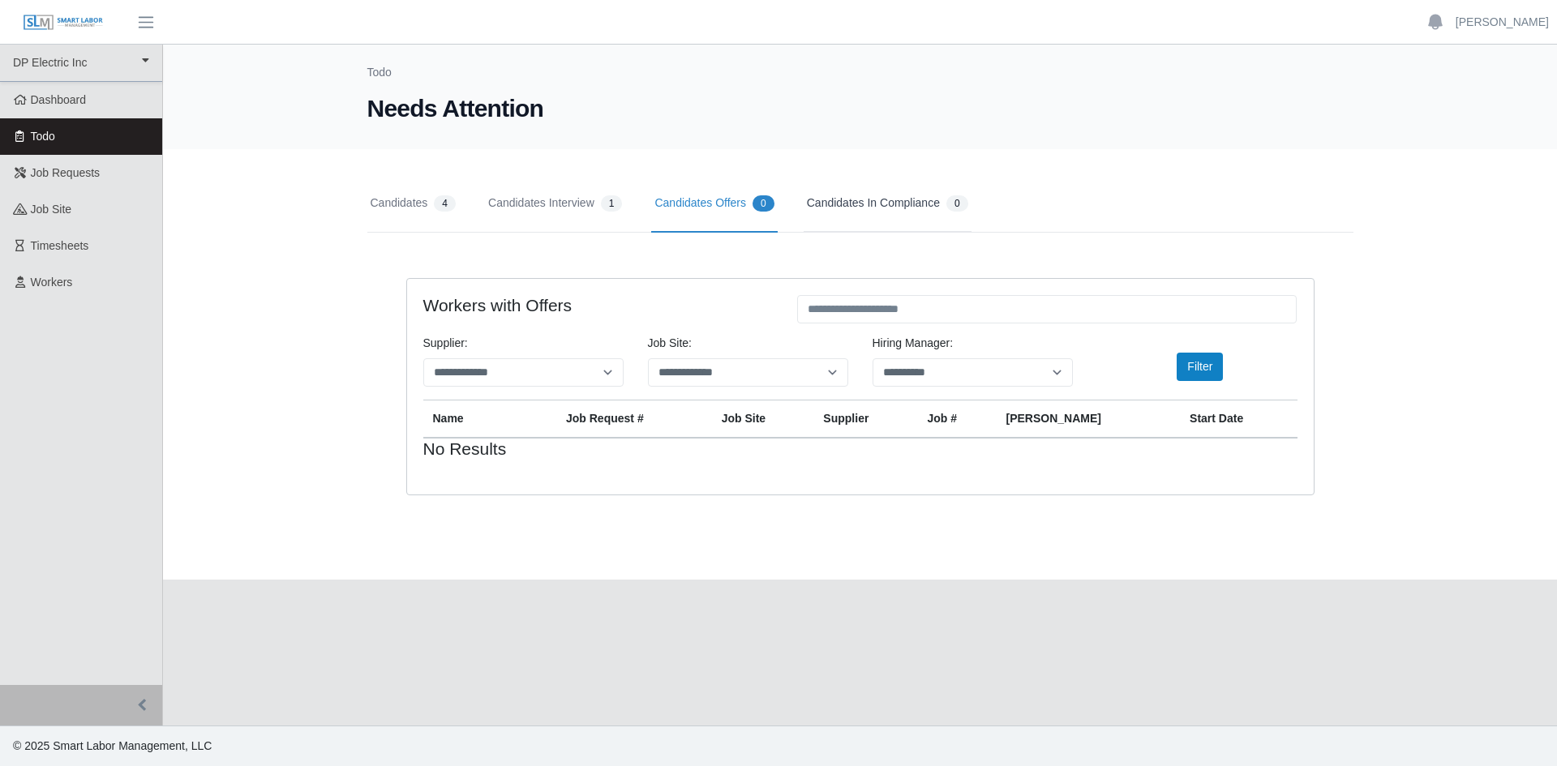
click at [899, 208] on link "Candidates In Compliance 0" at bounding box center [888, 204] width 168 height 58
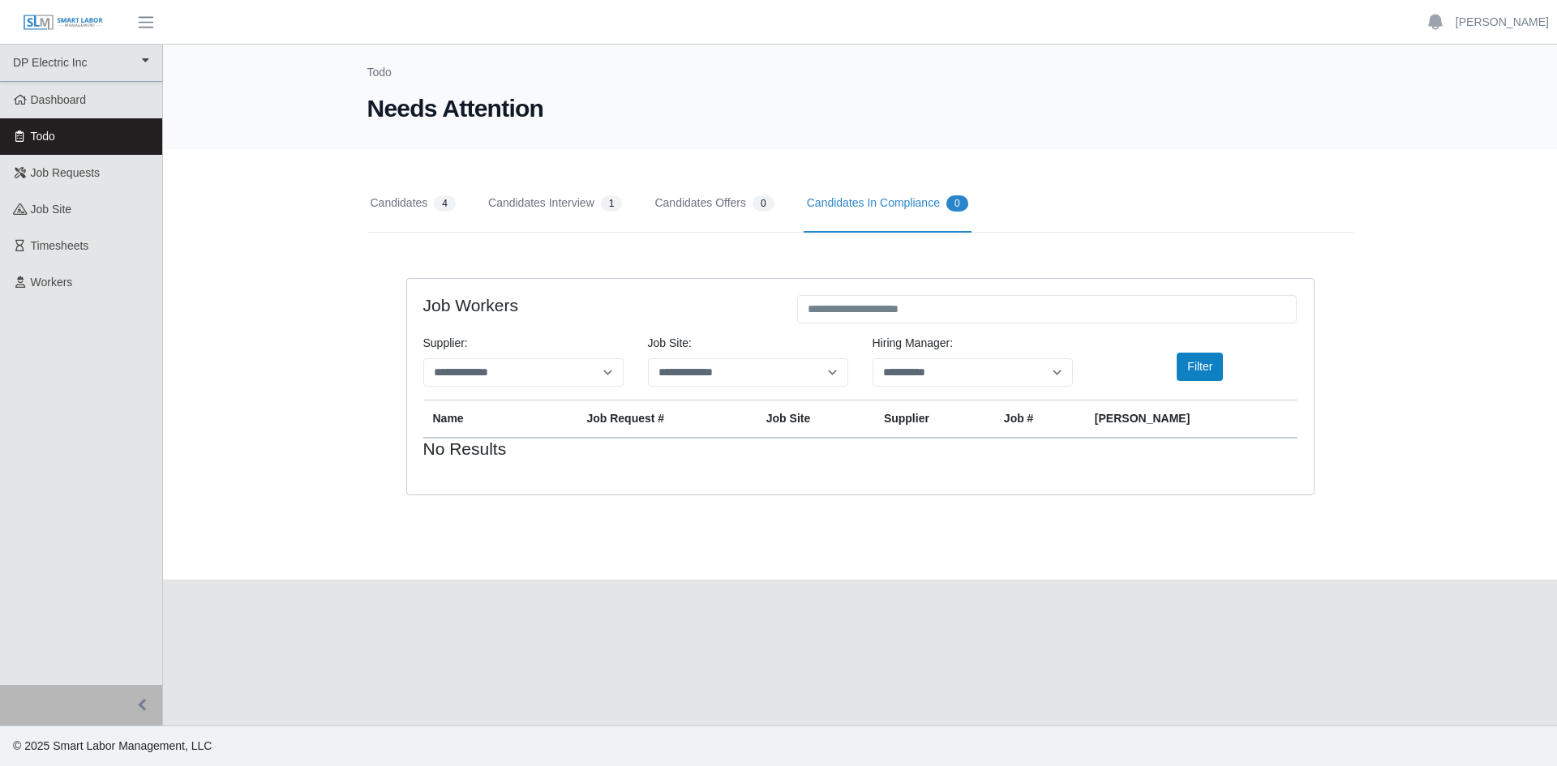
click at [882, 204] on link "Candidates In Compliance 0" at bounding box center [888, 204] width 168 height 58
click at [141, 25] on span "button" at bounding box center [145, 22] width 21 height 19
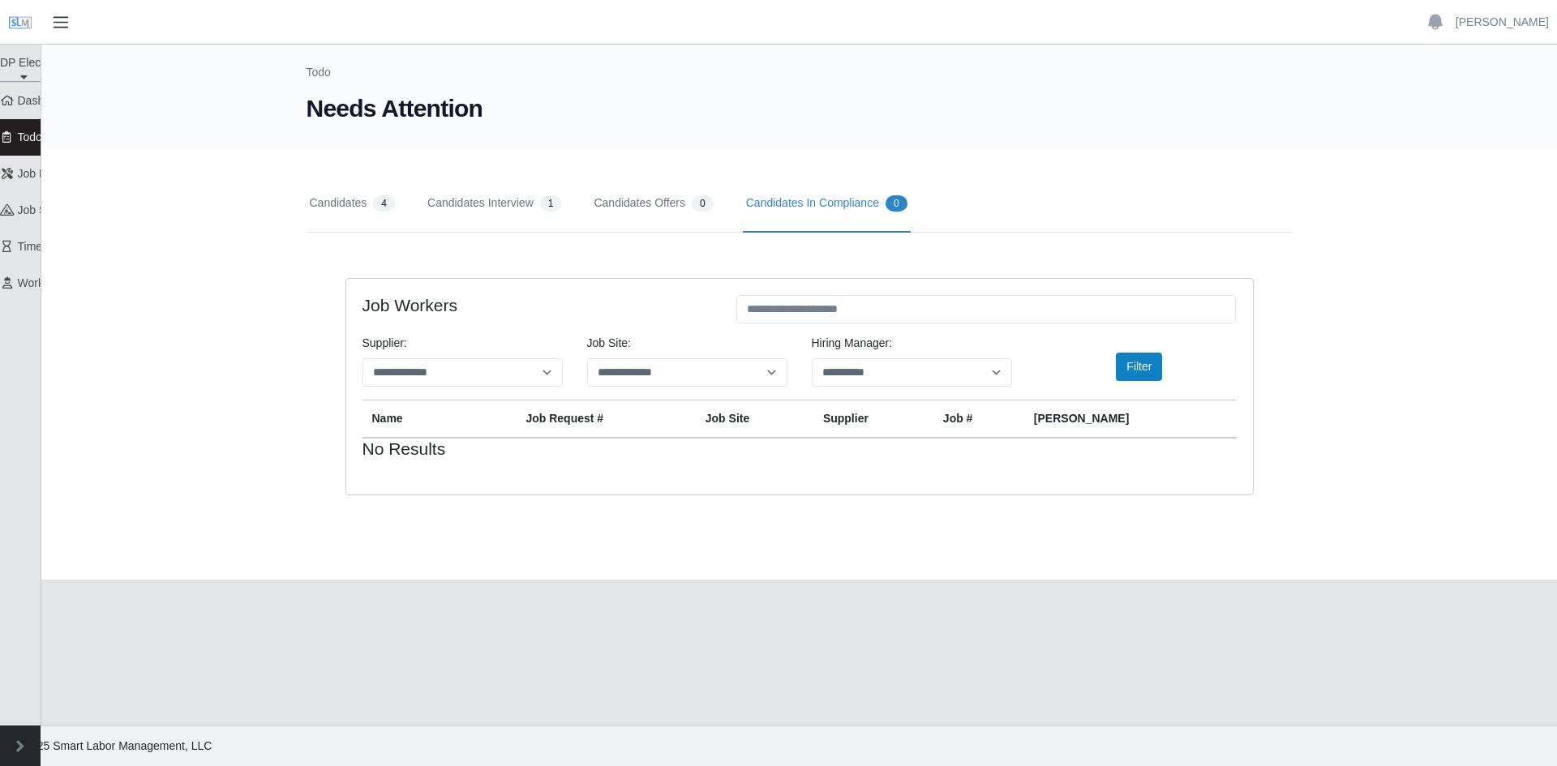
click at [54, 26] on span "button" at bounding box center [60, 22] width 21 height 19
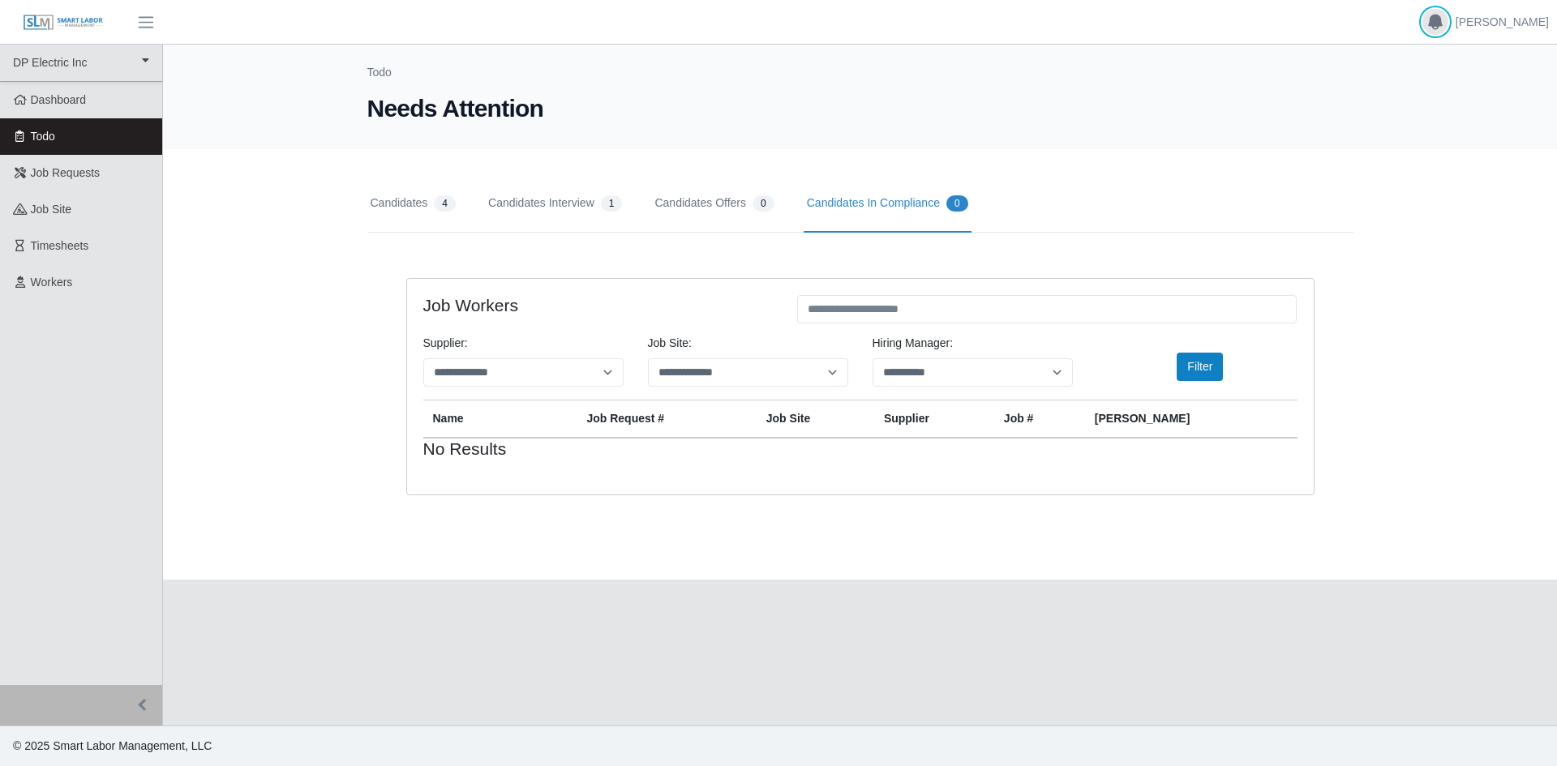
click at [1443, 23] on icon "button" at bounding box center [1435, 21] width 15 height 15
drag, startPoint x: 947, startPoint y: 100, endPoint x: 808, endPoint y: 45, distance: 148.9
click at [944, 96] on h1 "Needs Attention" at bounding box center [860, 108] width 986 height 29
